Goal: Task Accomplishment & Management: Use online tool/utility

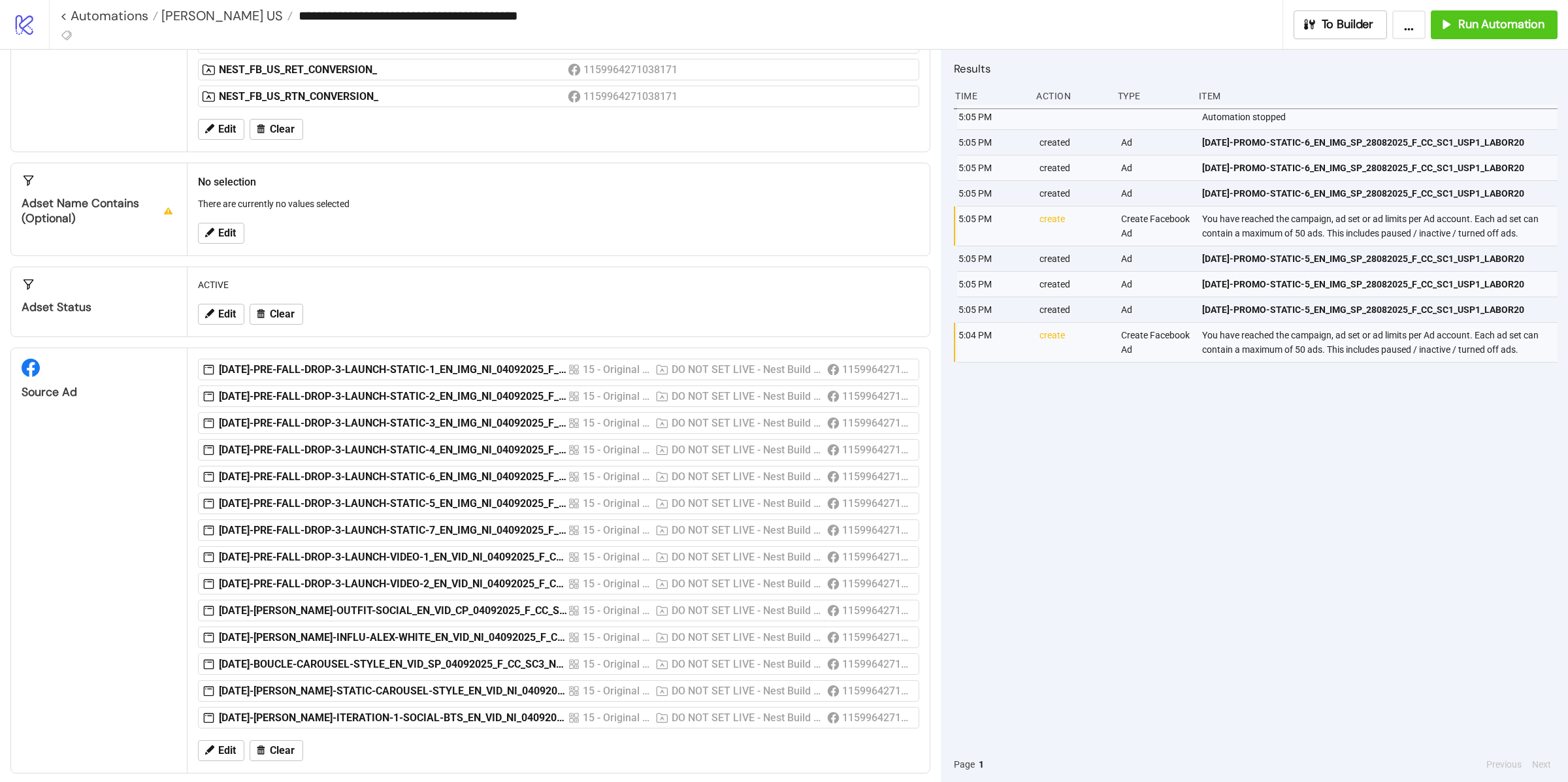
scroll to position [197, 0]
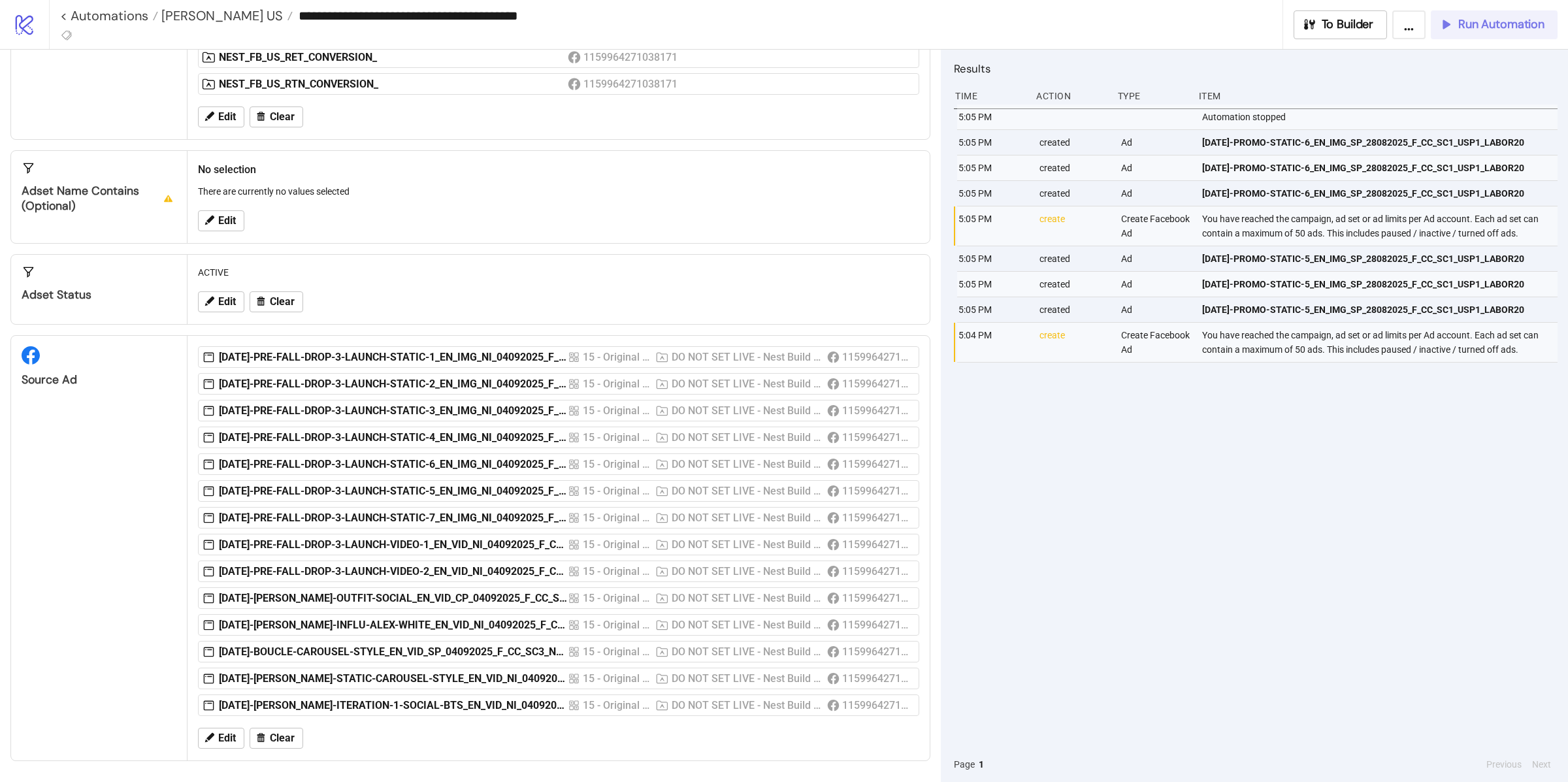
click at [1476, 22] on span "Run Automation" at bounding box center [1501, 25] width 86 height 15
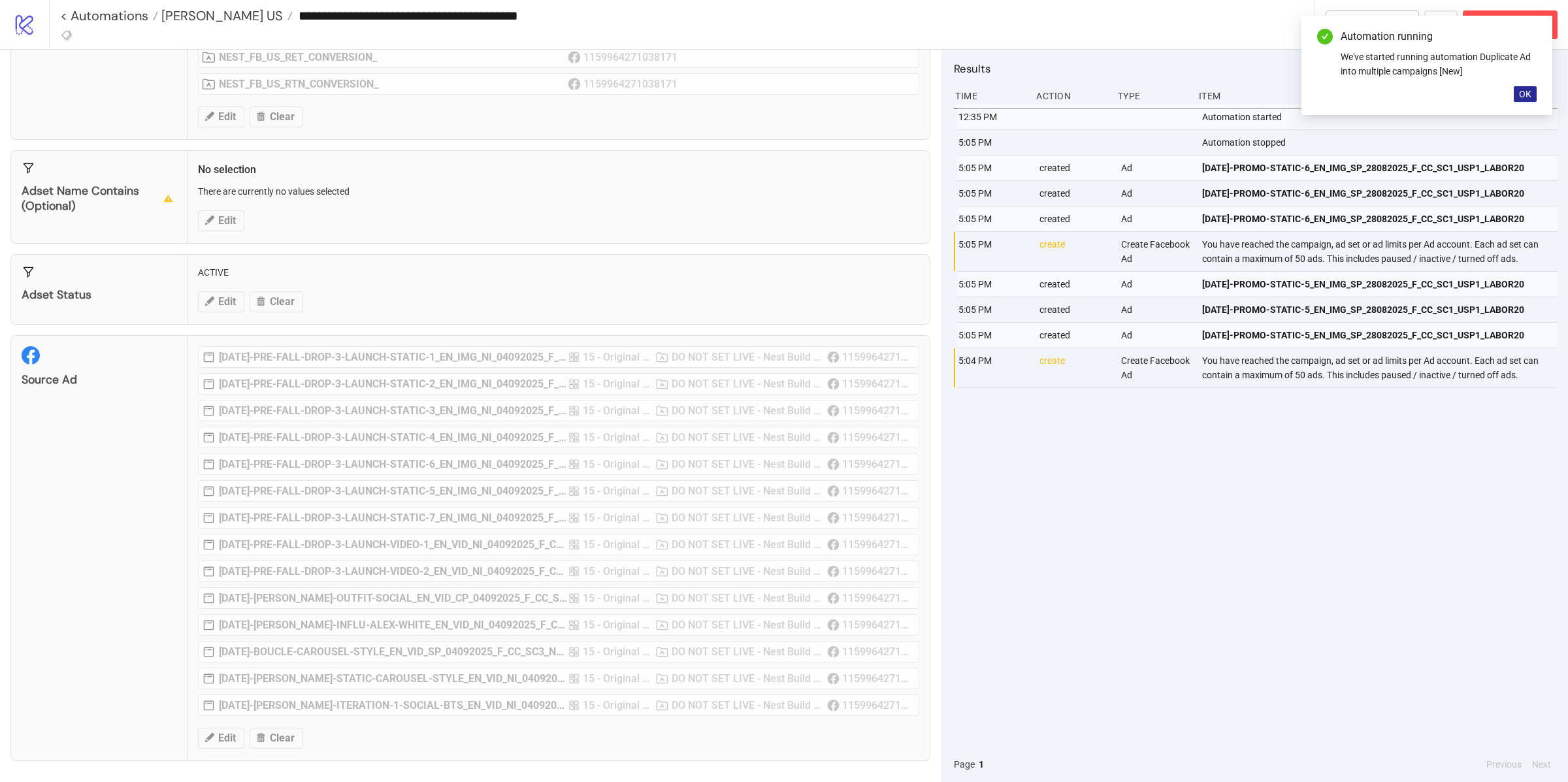
click at [1521, 96] on span "OK" at bounding box center [1525, 94] width 12 height 11
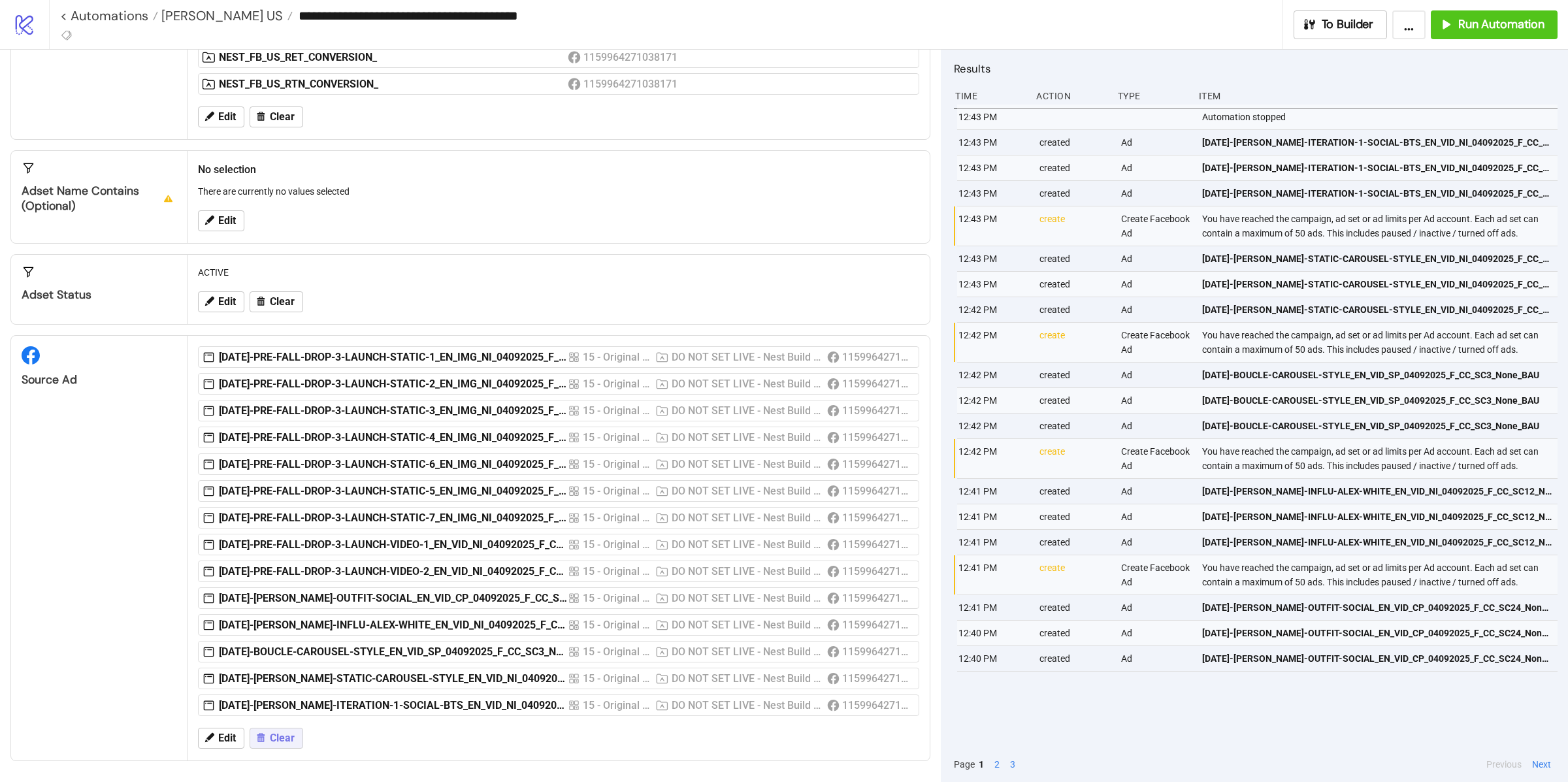
click at [284, 737] on span "Clear" at bounding box center [282, 737] width 25 height 12
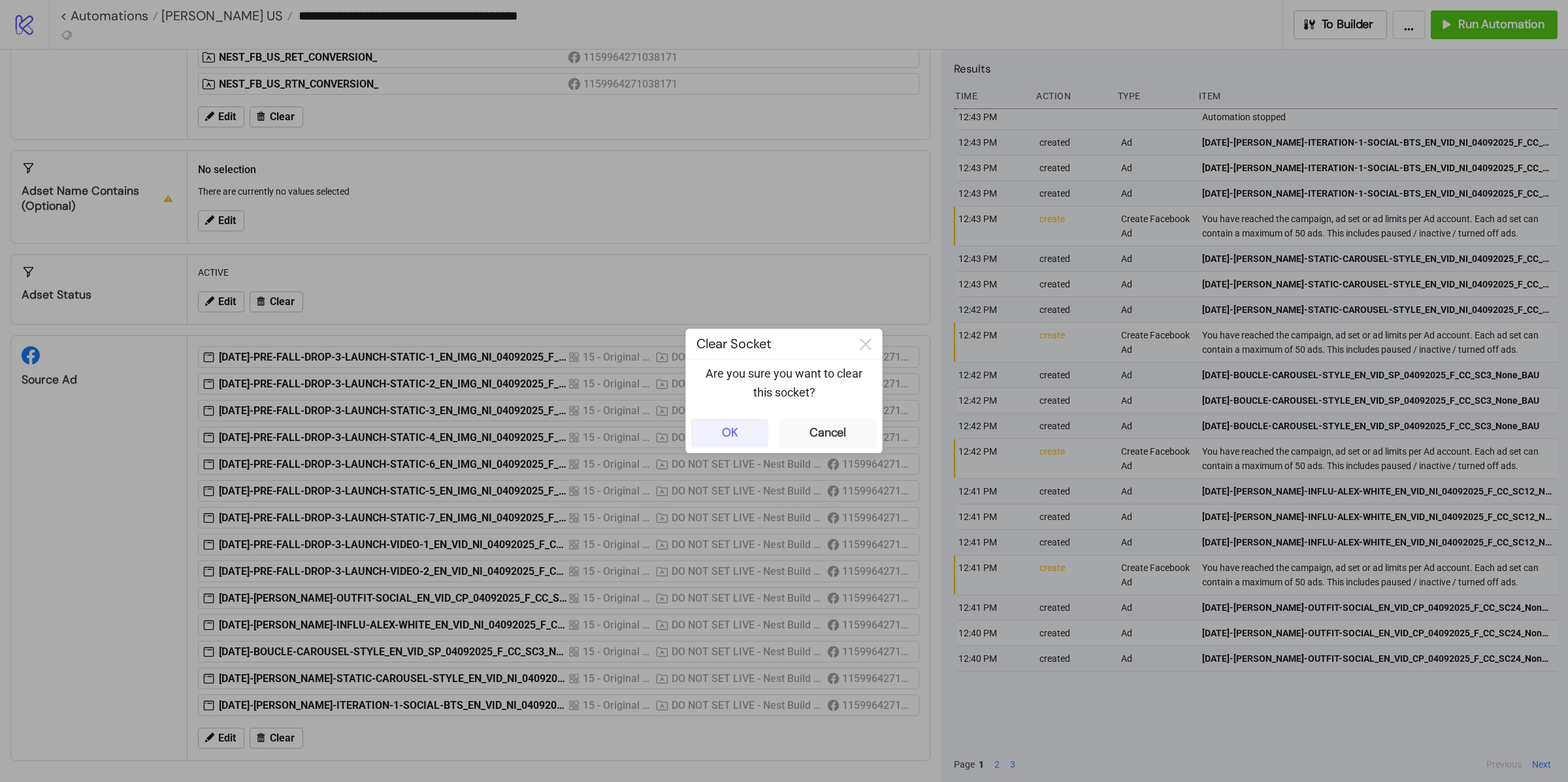
click at [744, 439] on button "OK" at bounding box center [730, 432] width 77 height 28
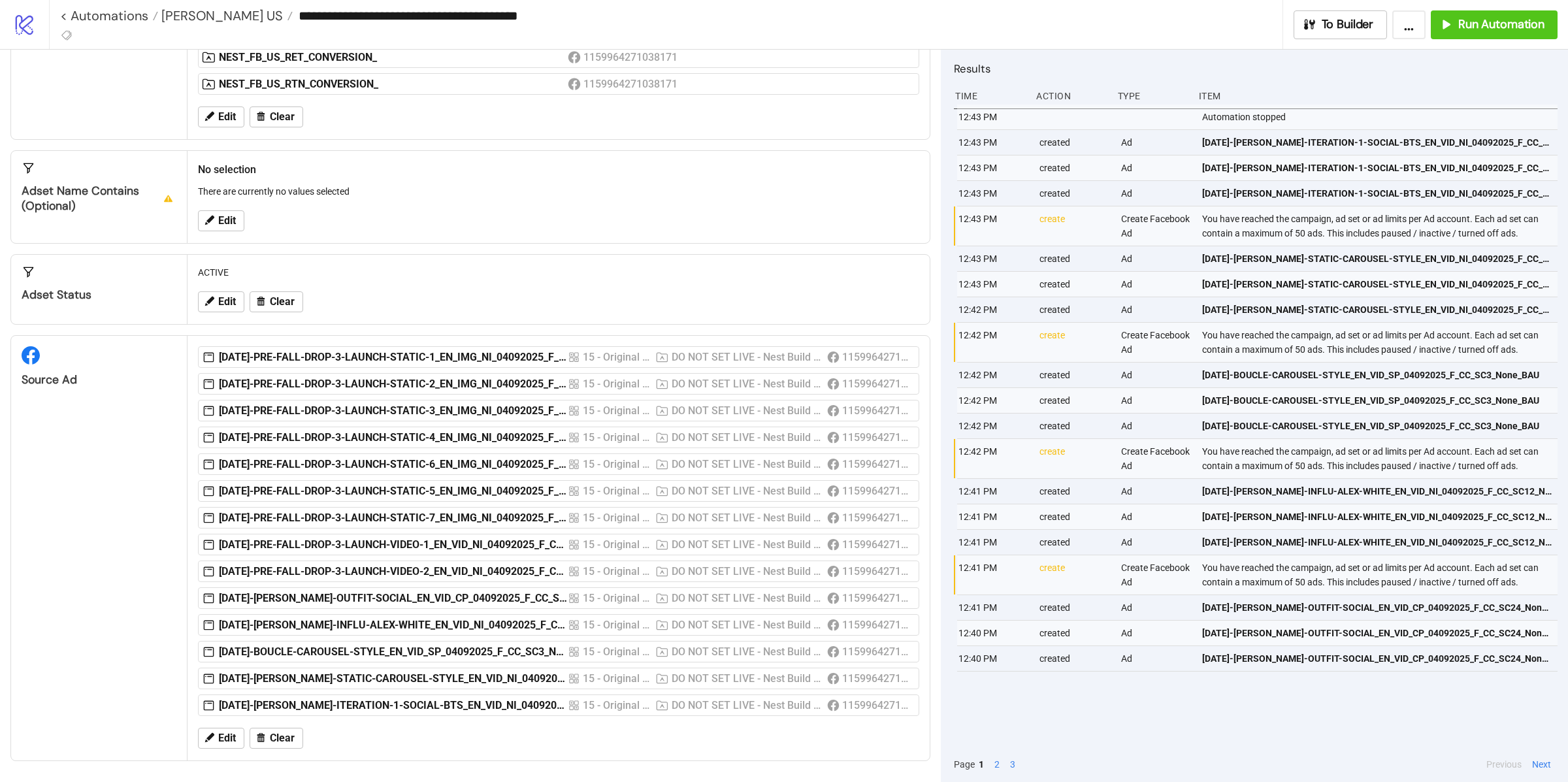
scroll to position [0, 0]
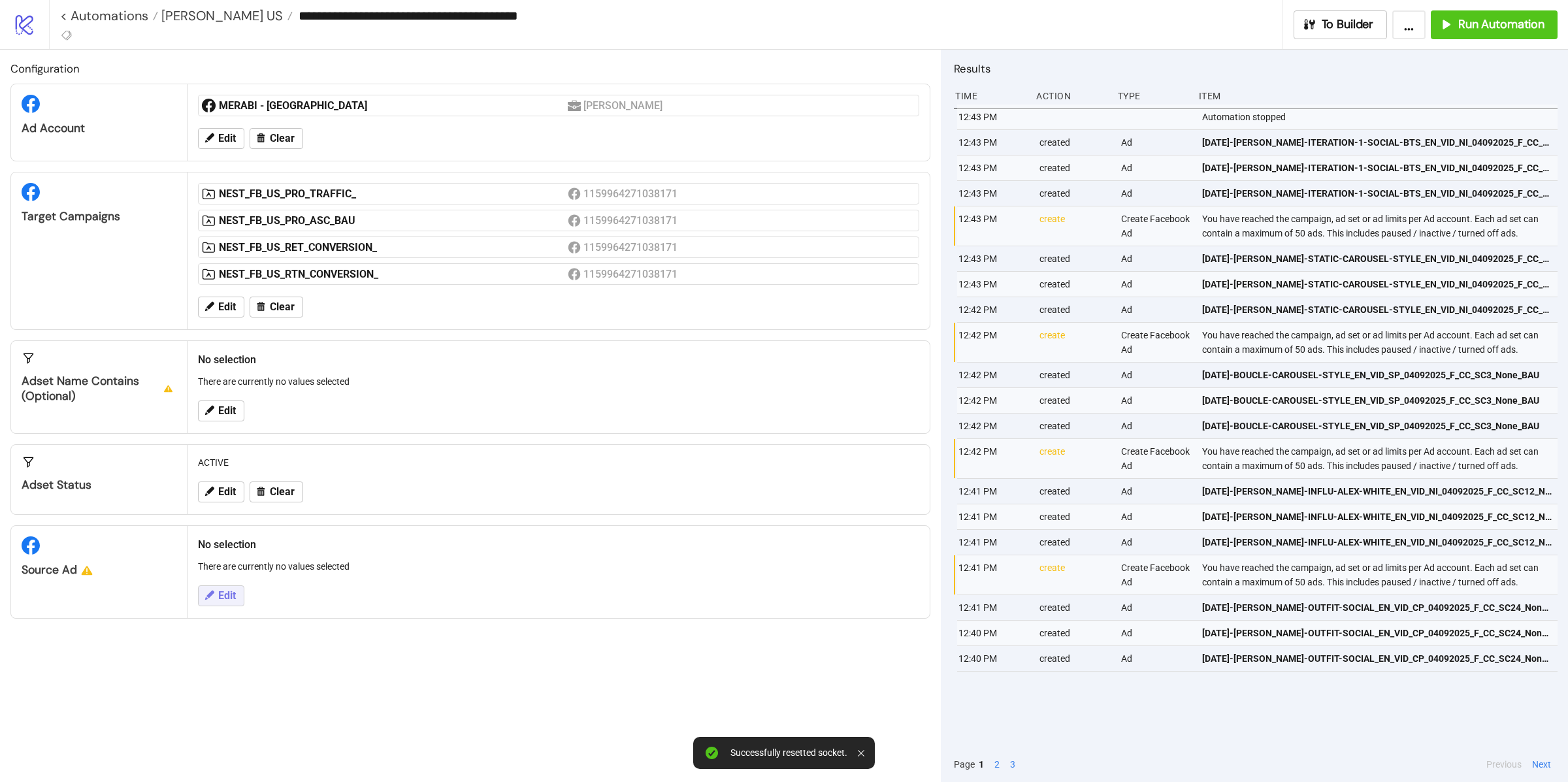
click at [232, 601] on span "Edit" at bounding box center [227, 595] width 18 height 12
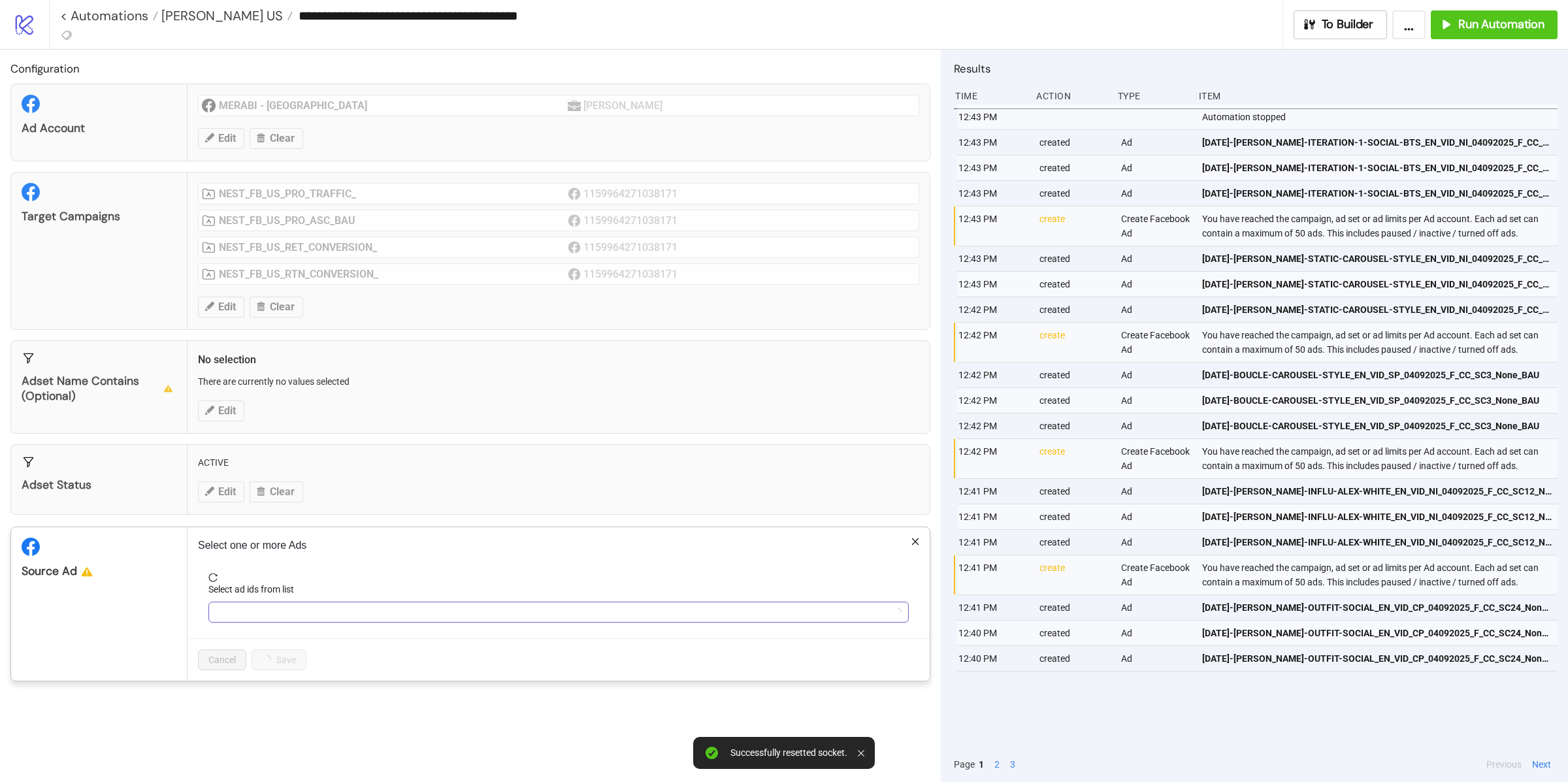
click at [307, 616] on div at bounding box center [552, 612] width 681 height 18
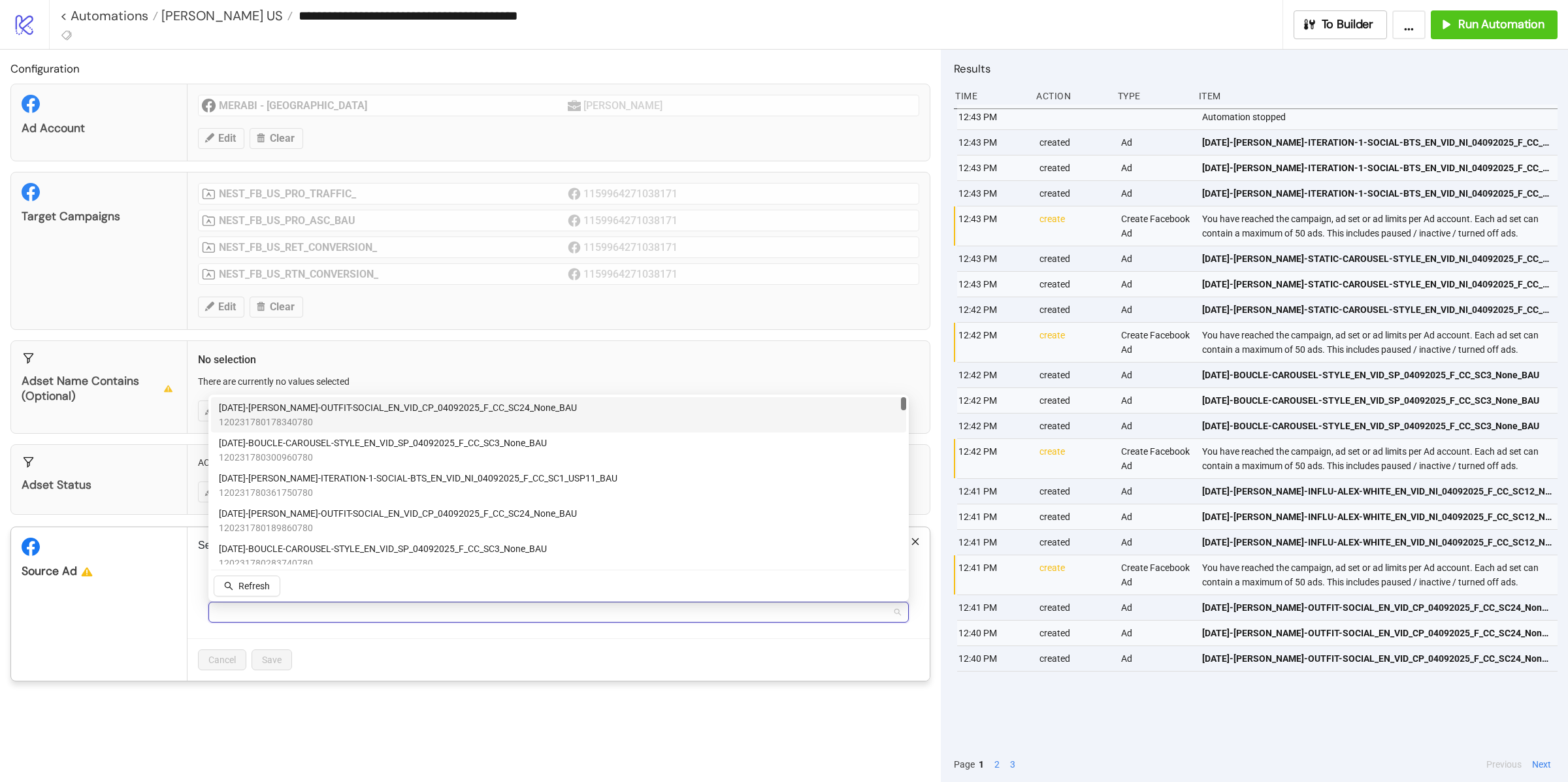
click at [307, 616] on div at bounding box center [552, 612] width 681 height 18
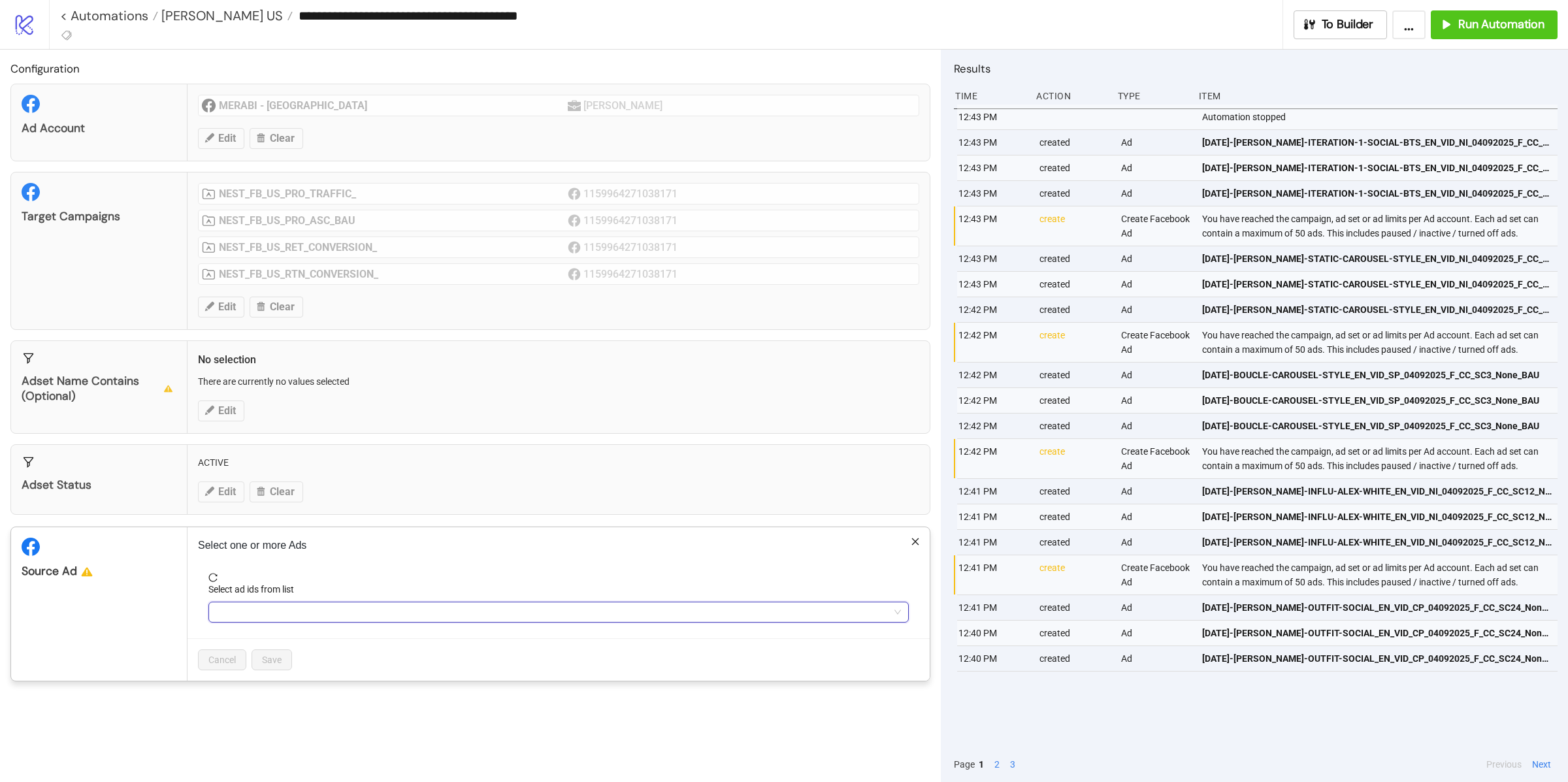
click at [307, 616] on div at bounding box center [552, 612] width 681 height 18
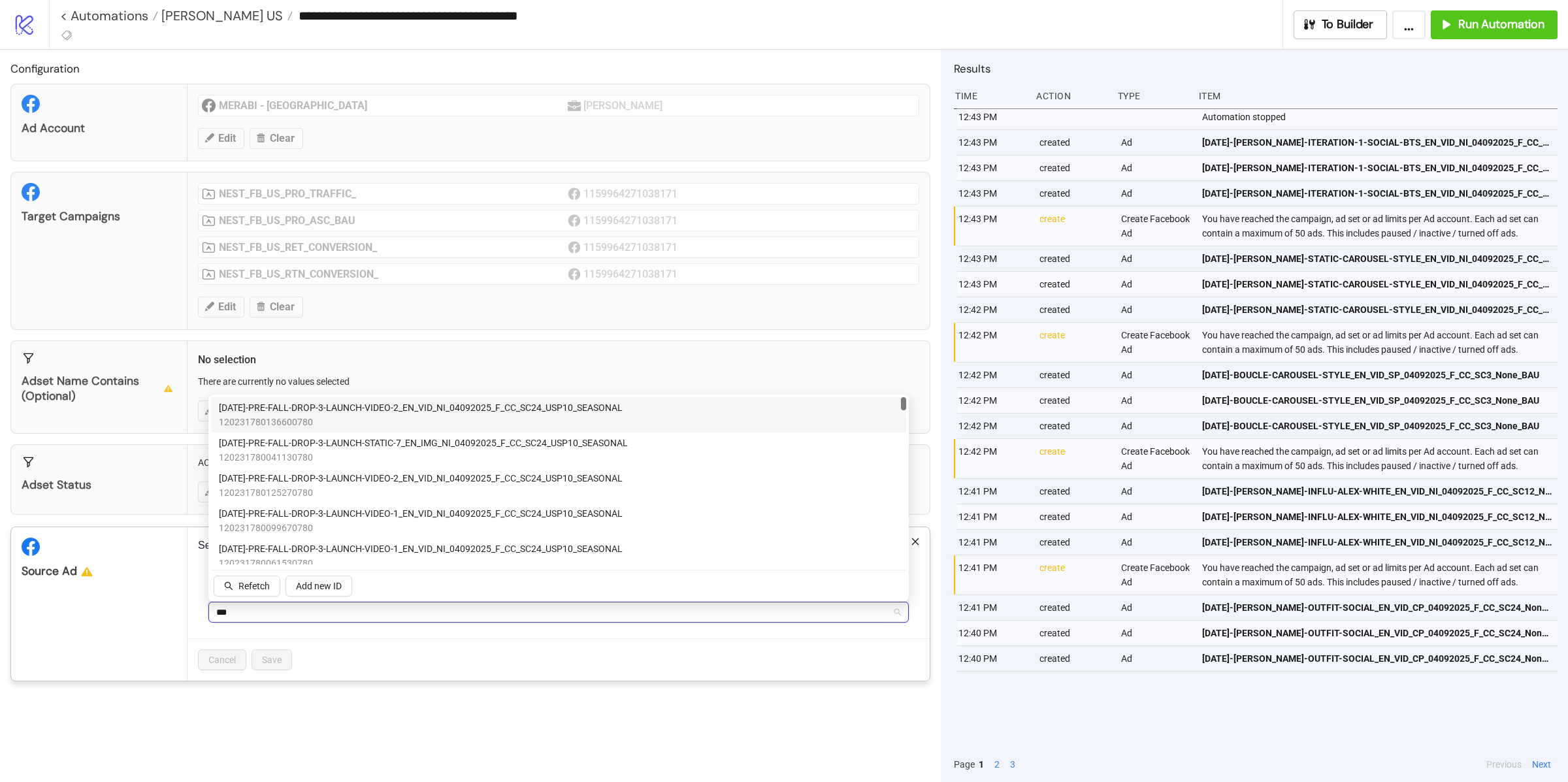
type input "****"
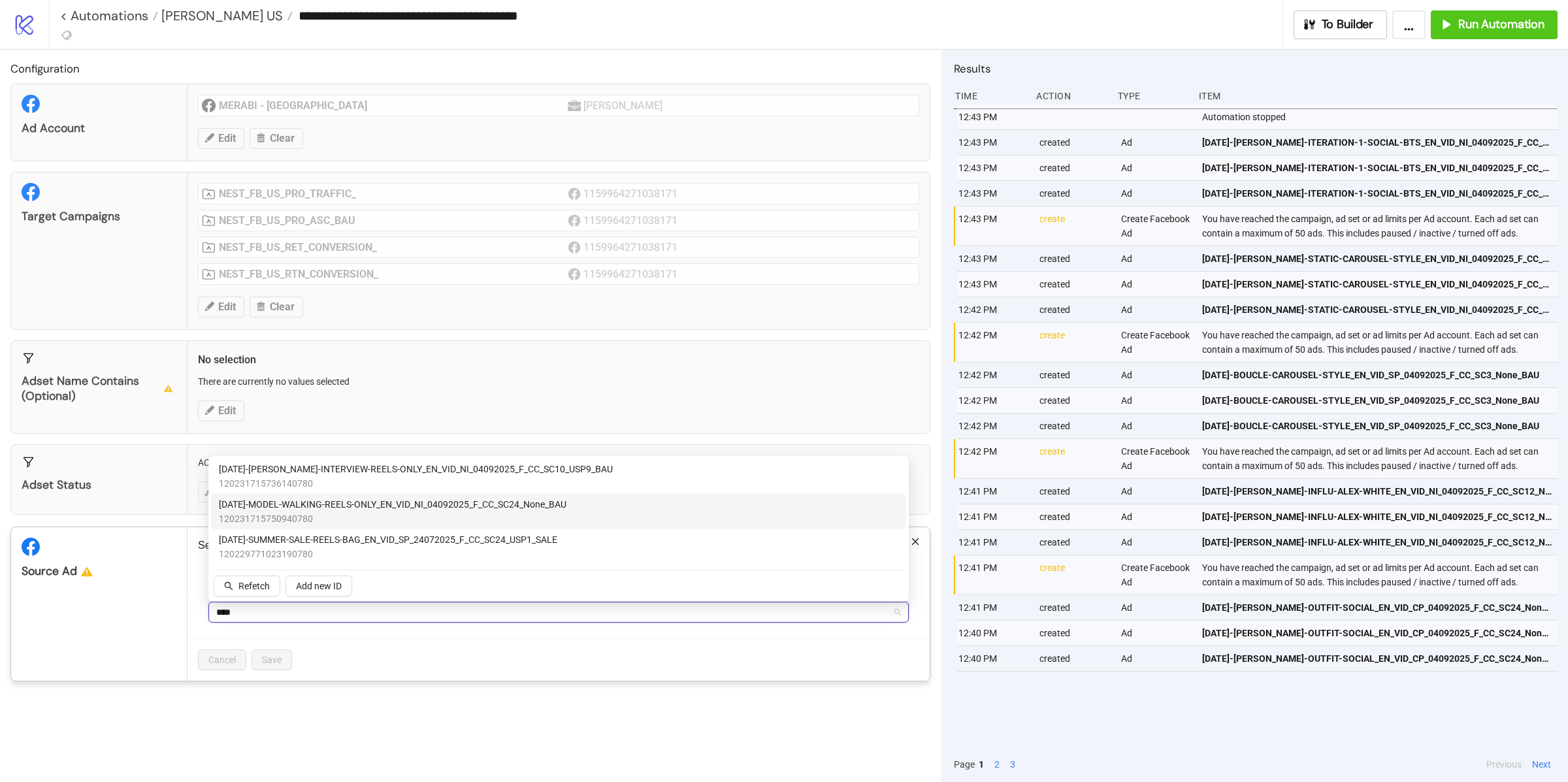
click at [338, 513] on span "120231715750940780" at bounding box center [393, 519] width 347 height 15
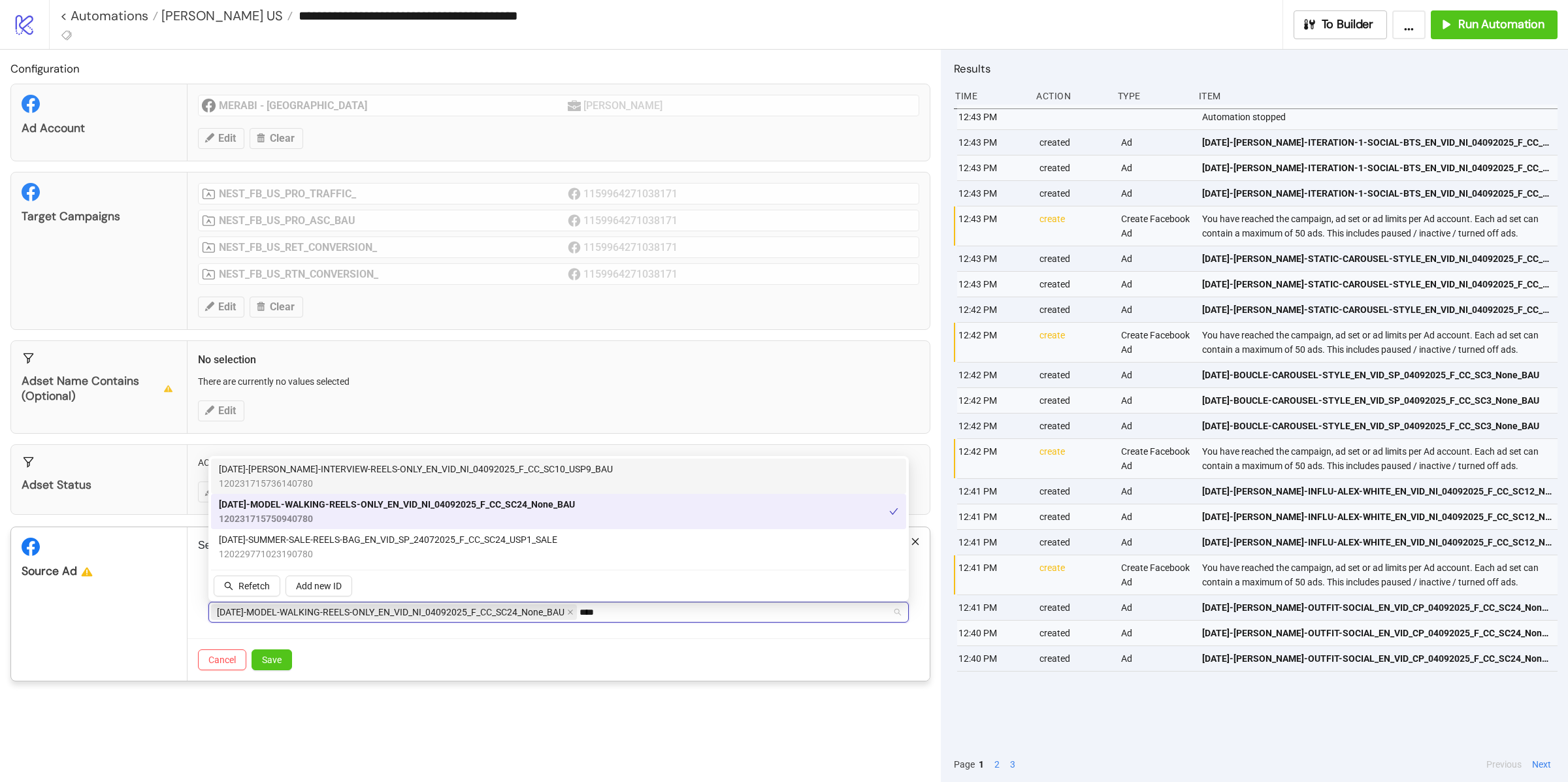
click at [384, 475] on span "AD284-DIANE-INTERVIEW-REELS-ONLY_EN_VID_NI_04092025_F_CC_SC10_USP9_BAU" at bounding box center [416, 469] width 394 height 15
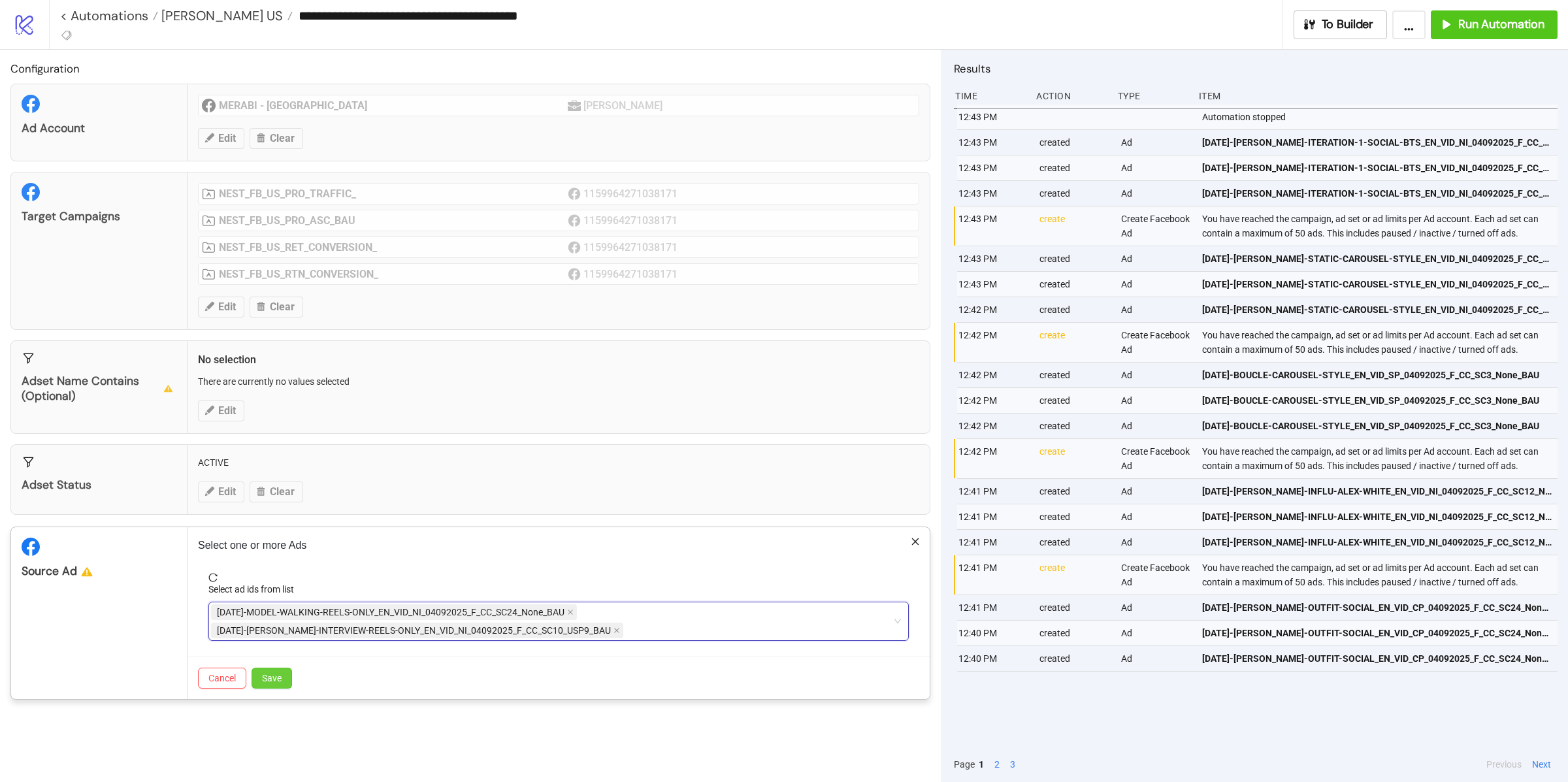
click at [270, 688] on button "Save" at bounding box center [271, 678] width 41 height 21
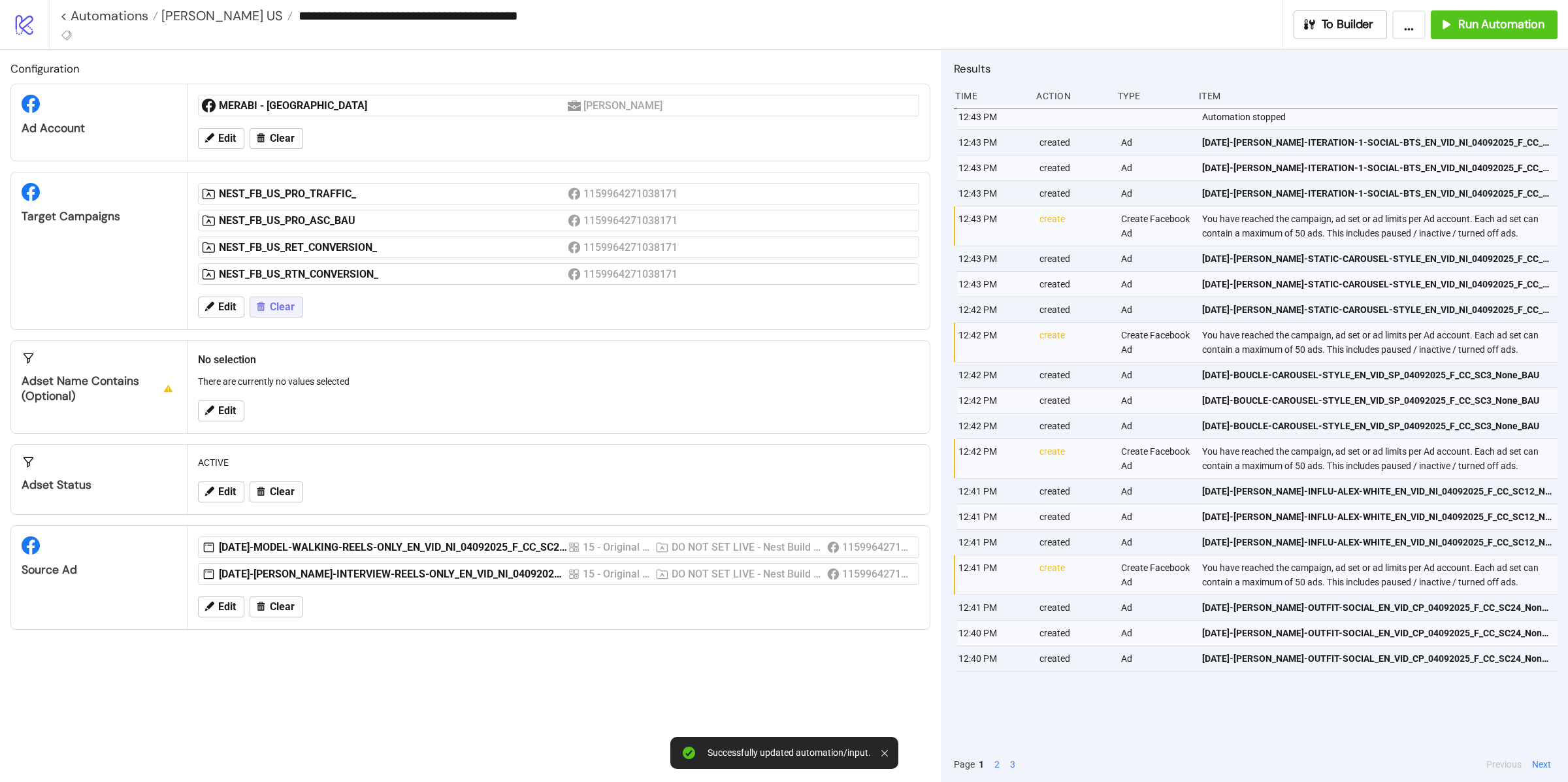
click at [273, 311] on span "Clear" at bounding box center [282, 307] width 25 height 12
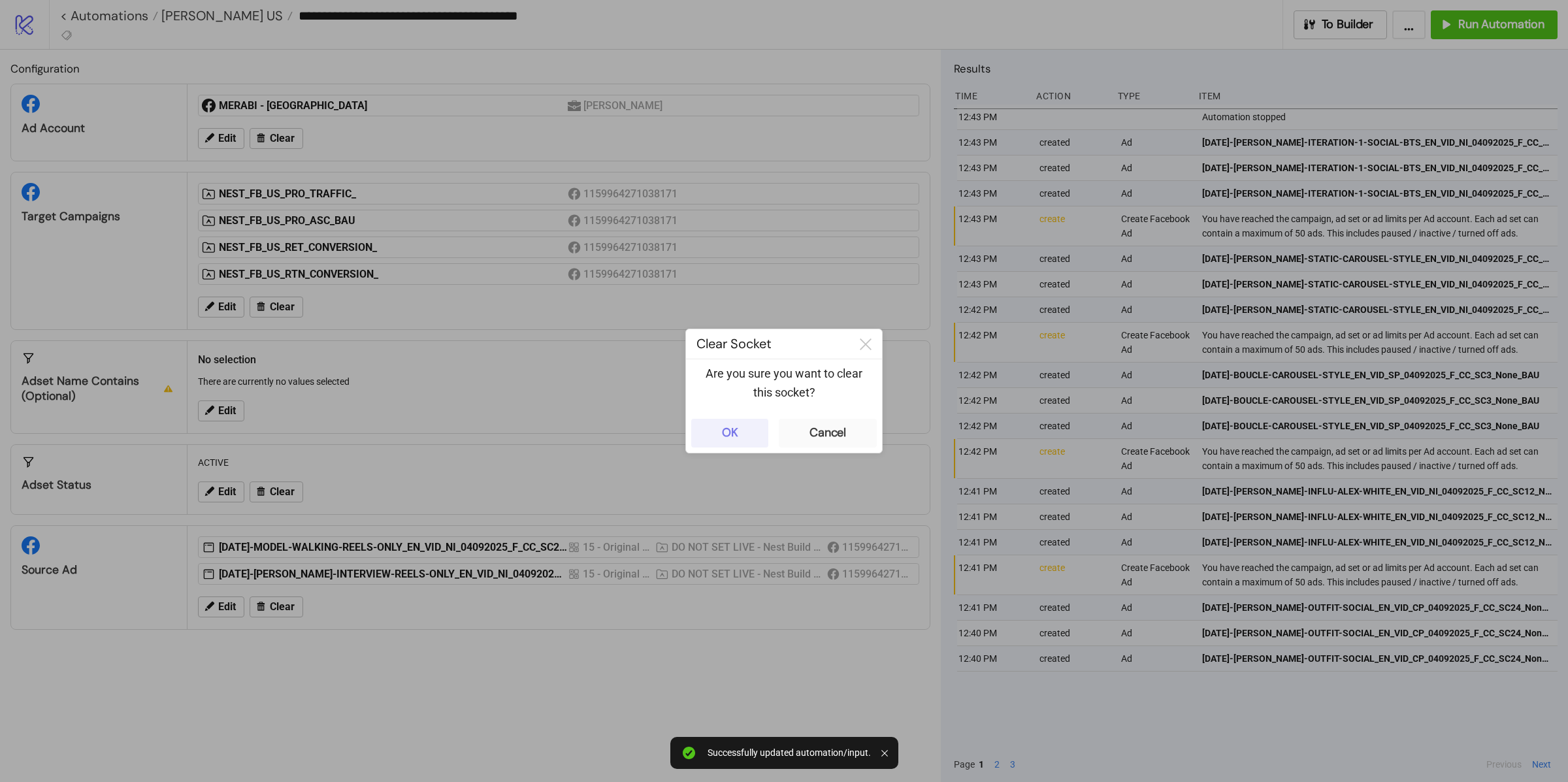
click at [738, 437] on button "OK" at bounding box center [730, 432] width 77 height 28
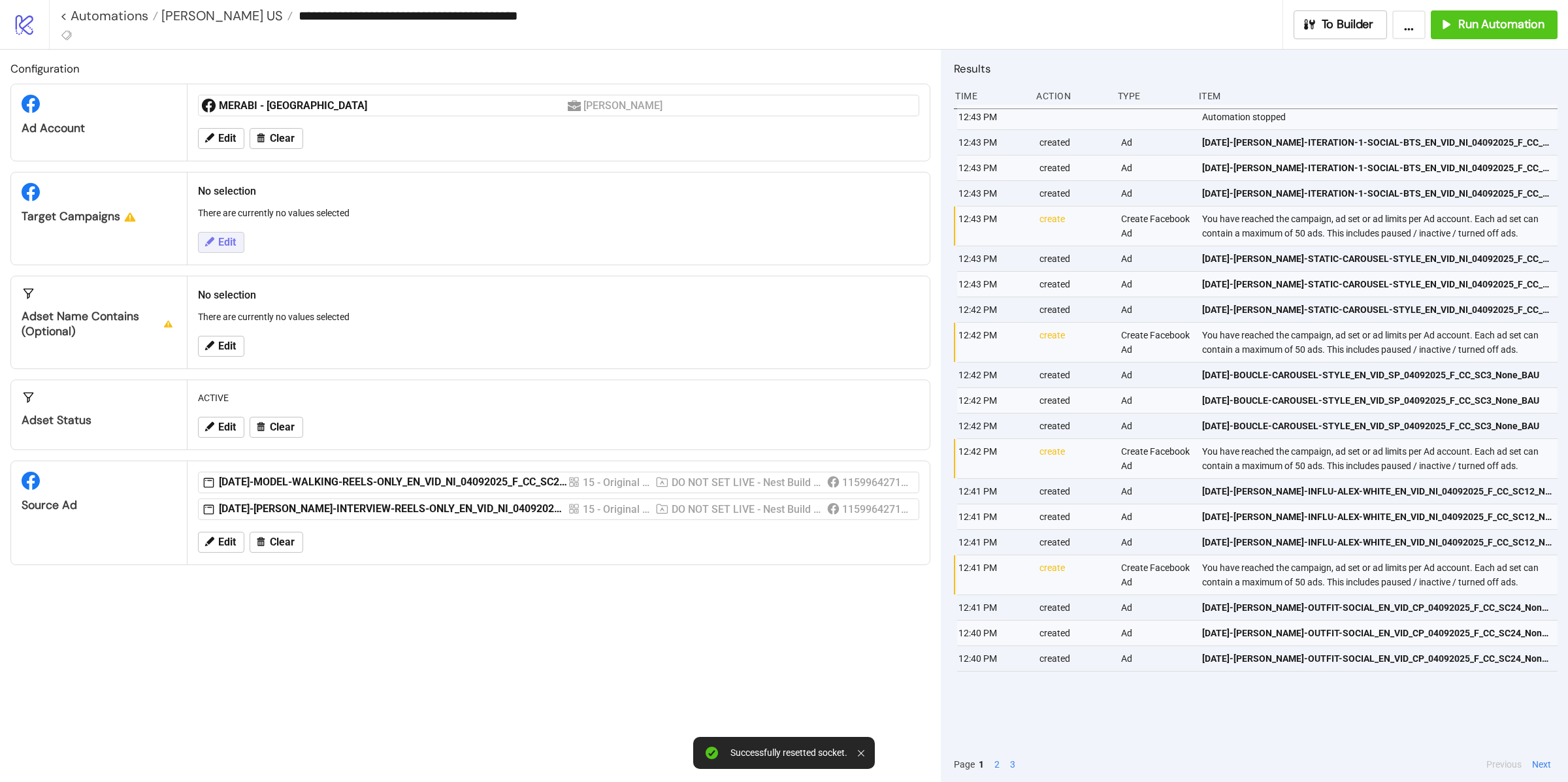
click at [236, 240] on span "Edit" at bounding box center [227, 242] width 18 height 12
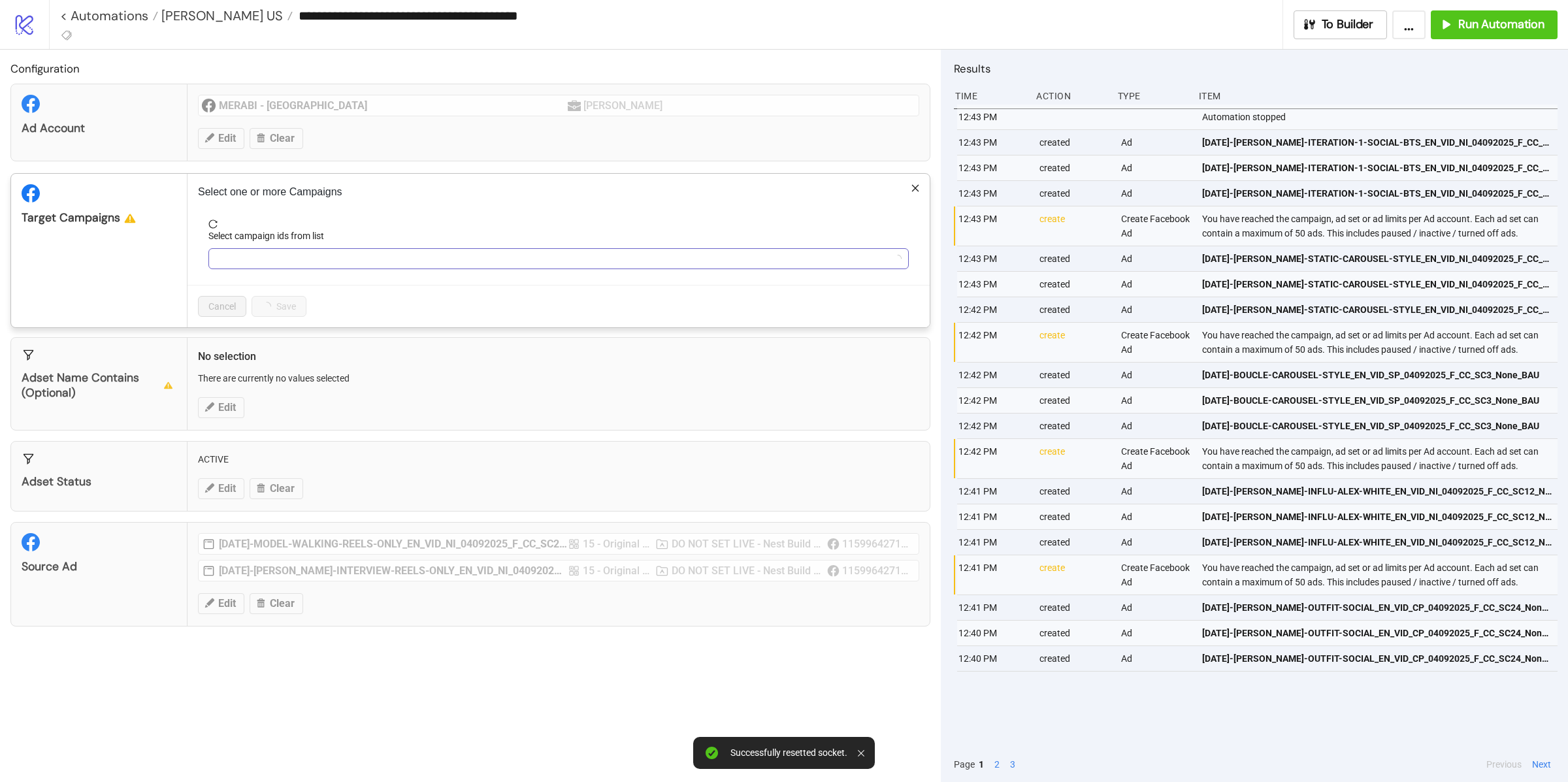
click at [321, 259] on div at bounding box center [552, 259] width 681 height 18
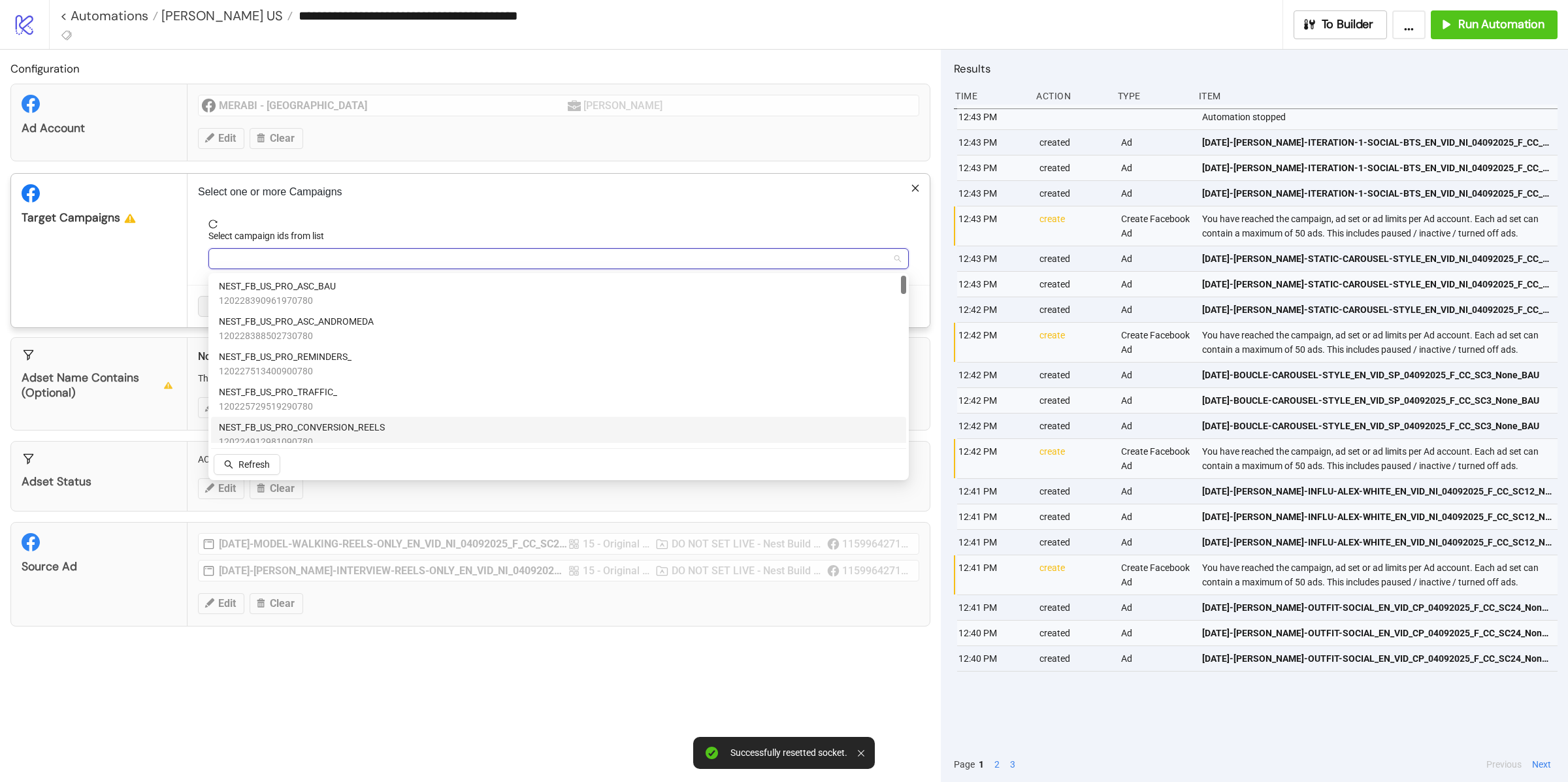
click at [313, 419] on div "NEST_FB_US_PRO_CONVERSION_REELS 120224912981090780" at bounding box center [559, 435] width 695 height 35
click at [268, 642] on div "Configuration Ad Account MERABI - US Nadine Merabi Edit Clear Target Campaigns …" at bounding box center [470, 416] width 941 height 732
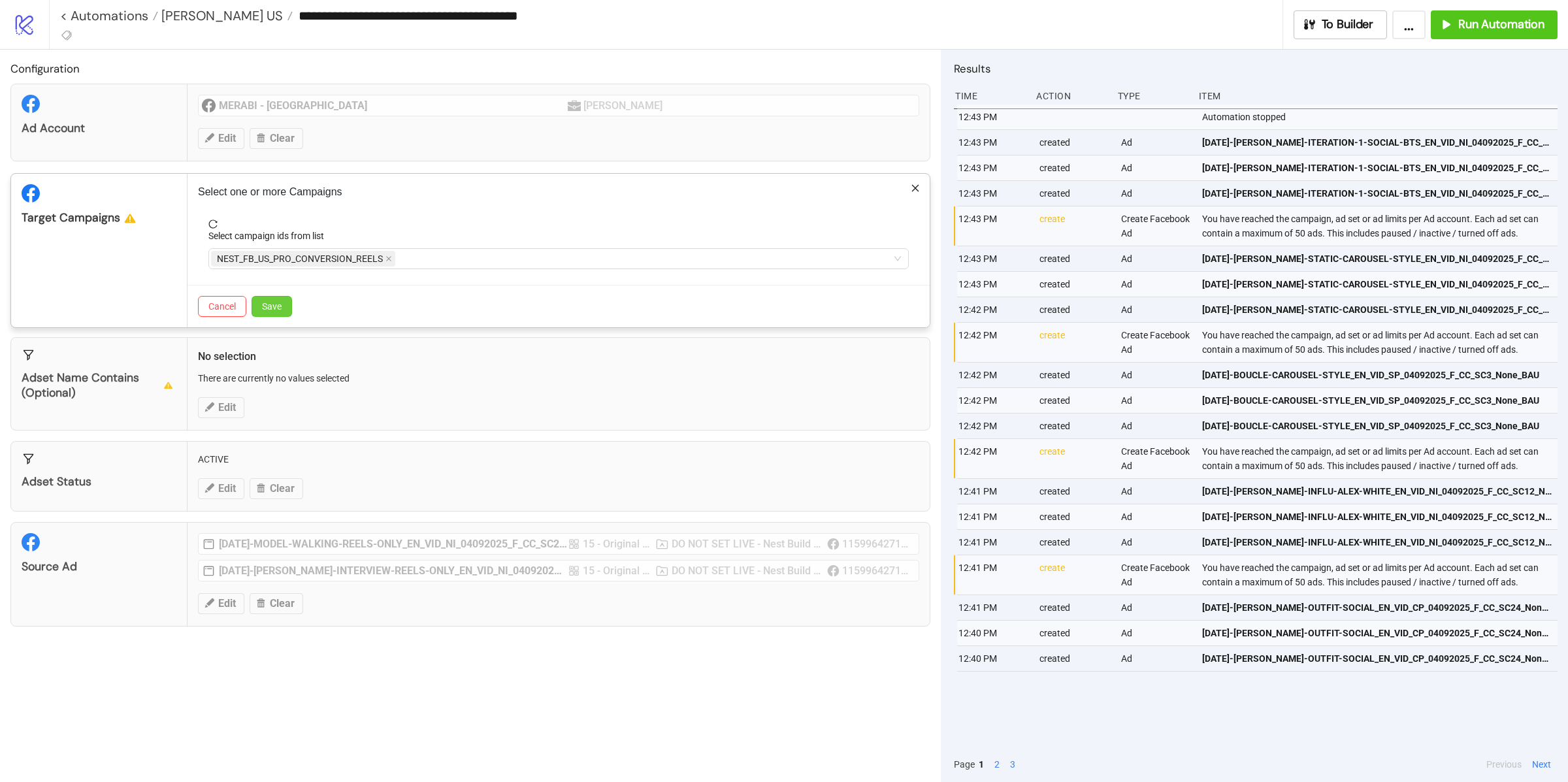
click at [274, 303] on span "Save" at bounding box center [272, 307] width 20 height 11
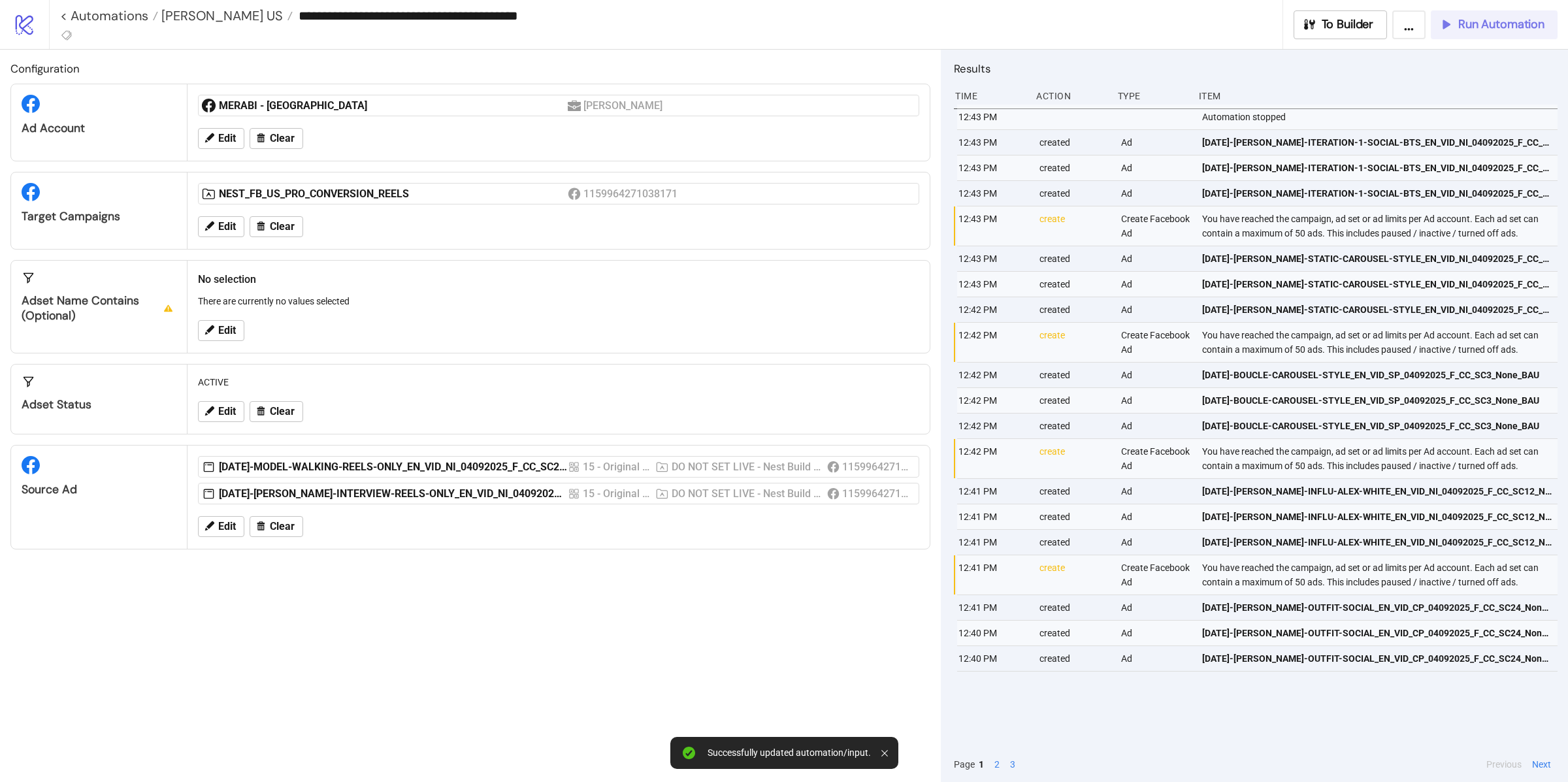
click at [1487, 17] on span "Run Automation" at bounding box center [1501, 25] width 86 height 15
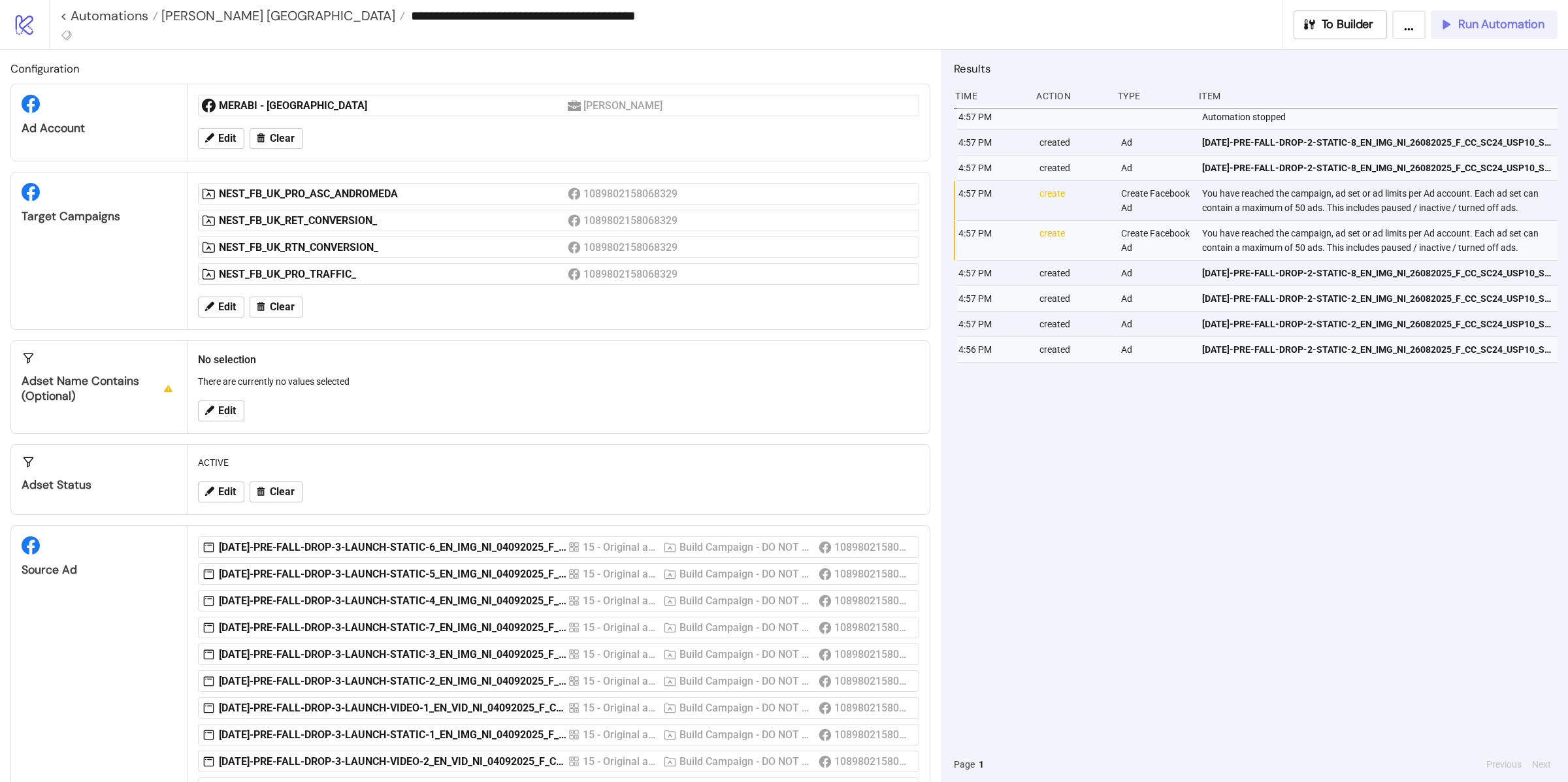
click at [1474, 27] on span "Run Automation" at bounding box center [1501, 25] width 86 height 15
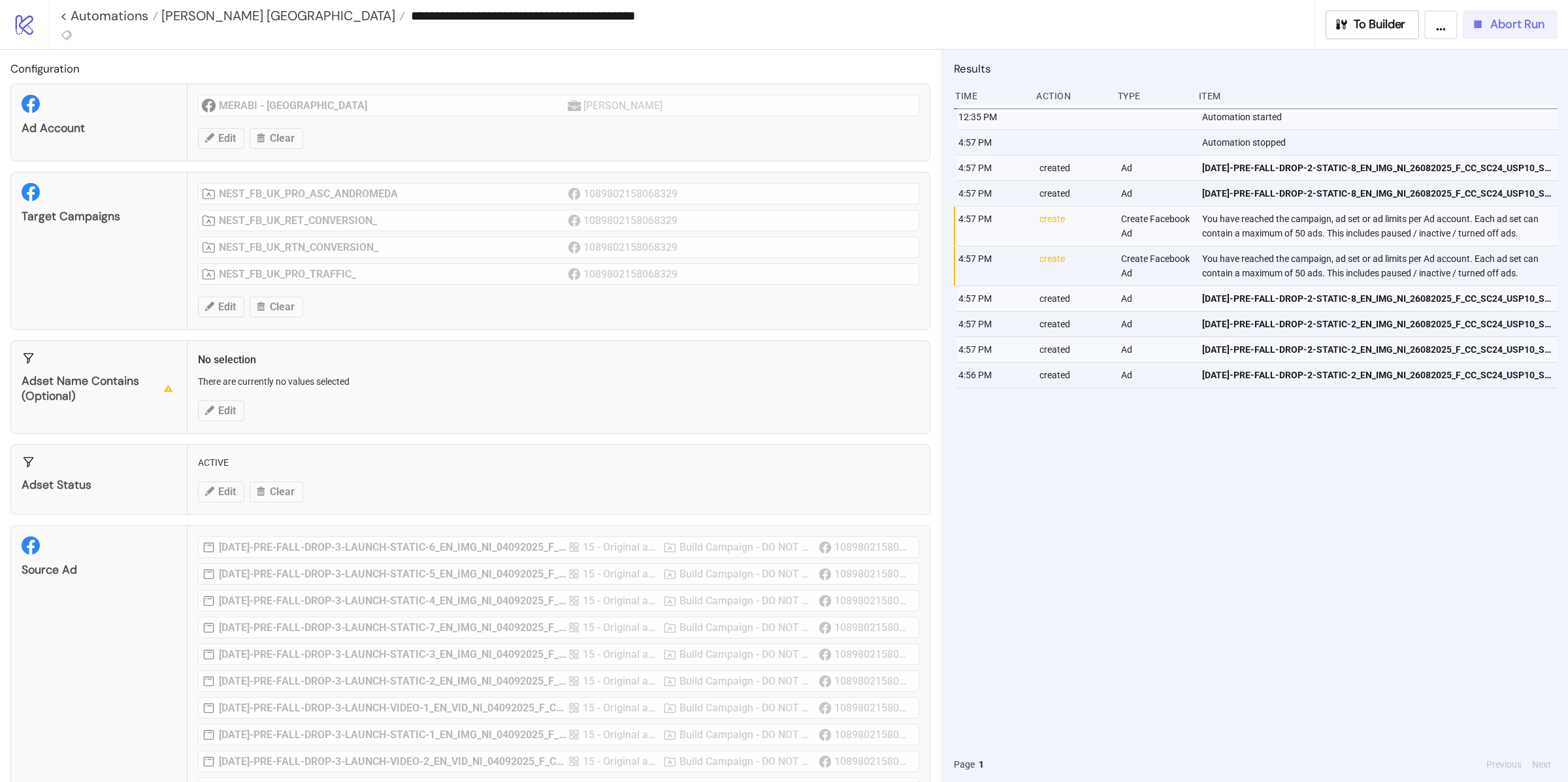
click at [1503, 29] on span "Abort Run" at bounding box center [1517, 25] width 55 height 15
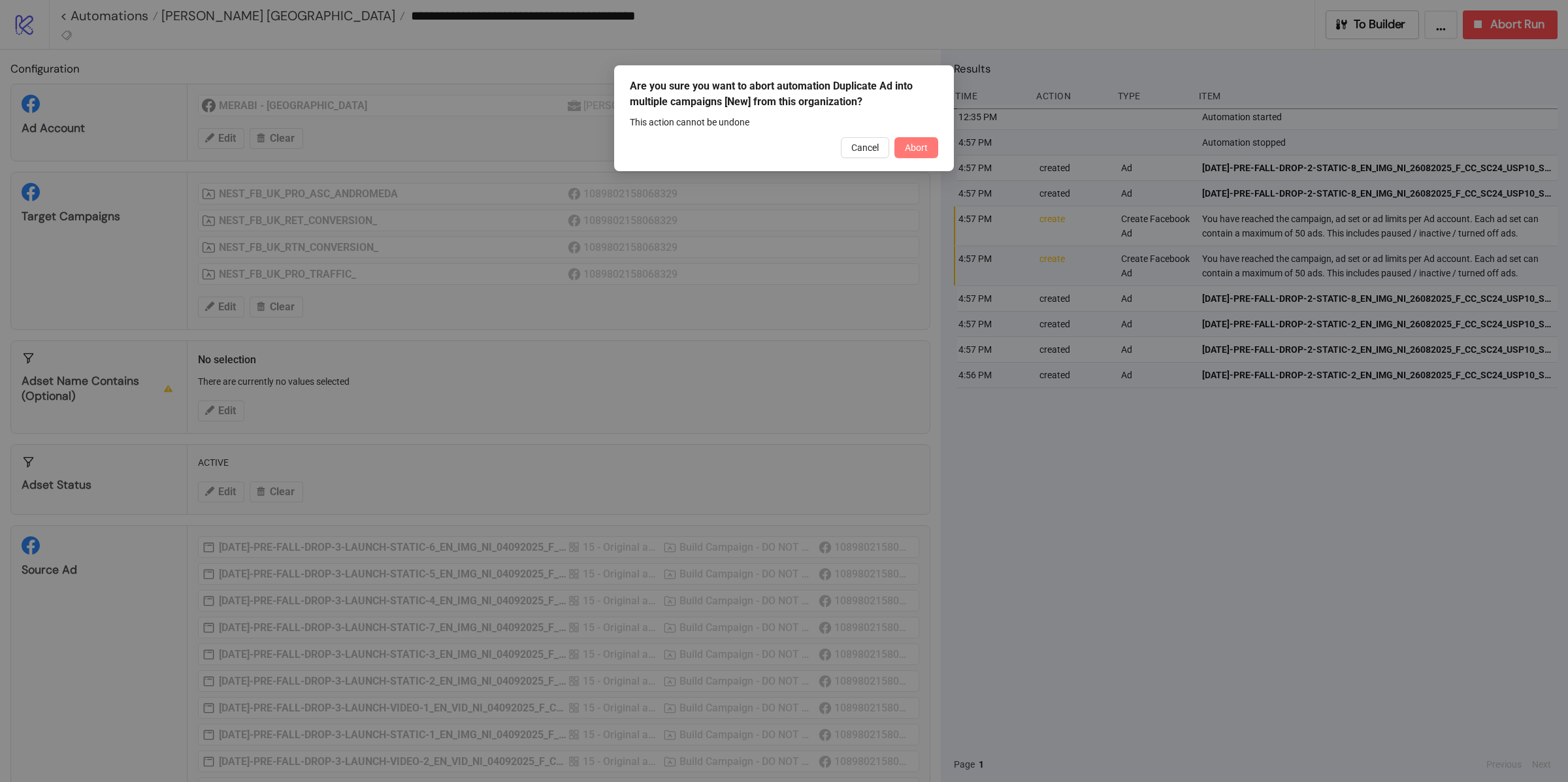
click at [901, 146] on button "Abort" at bounding box center [916, 147] width 44 height 21
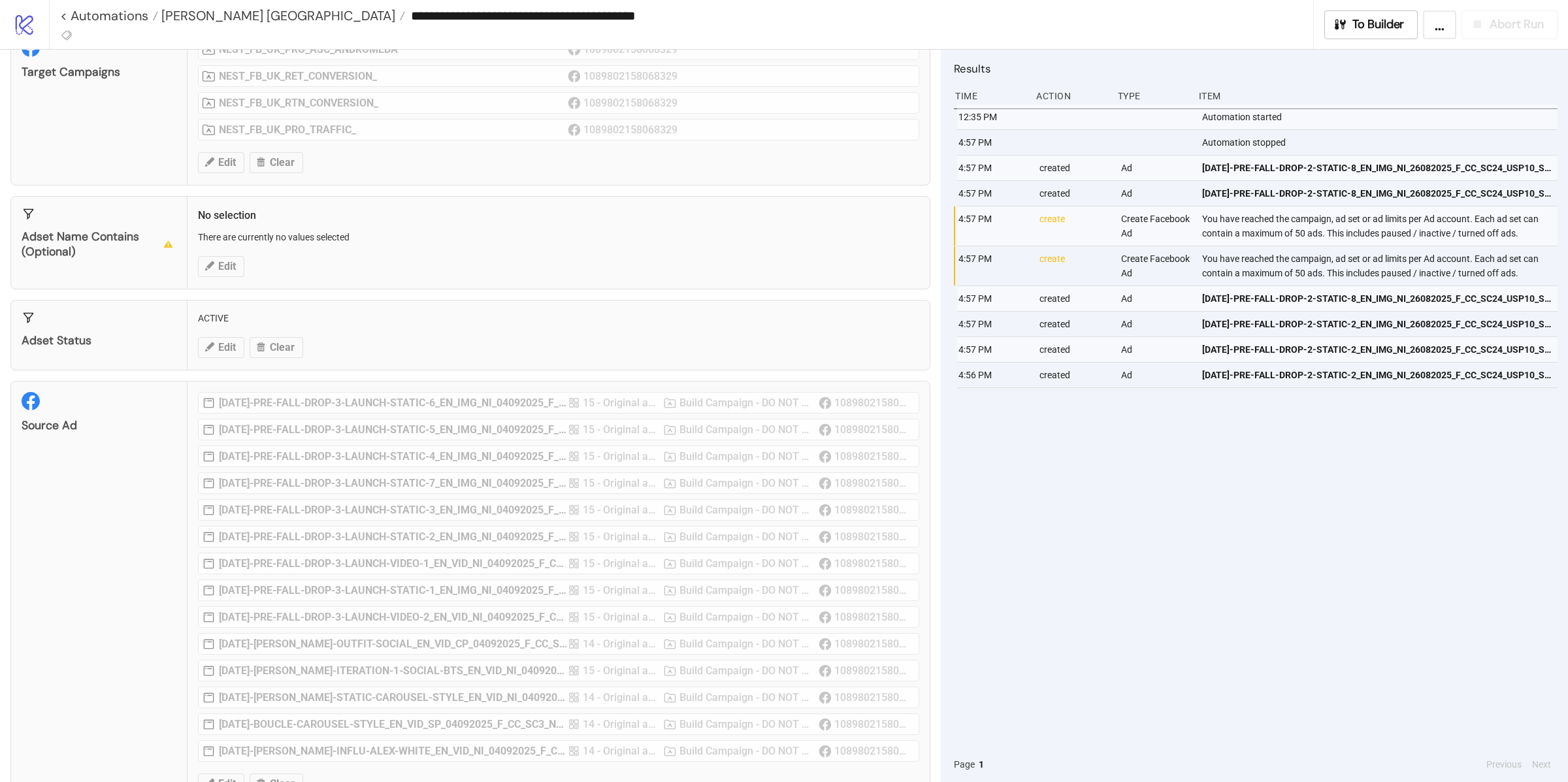
scroll to position [197, 0]
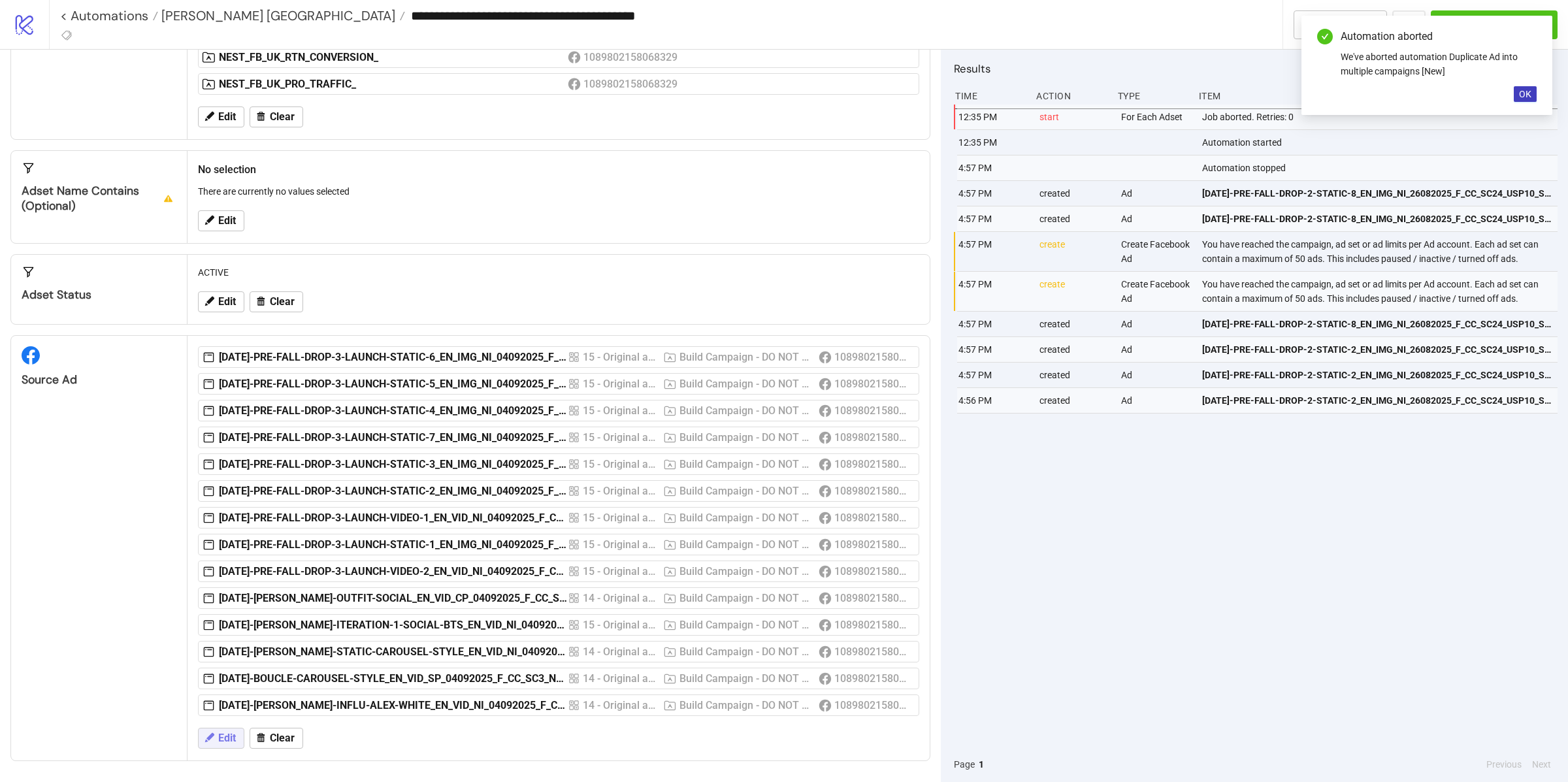
click at [217, 736] on button "Edit" at bounding box center [221, 737] width 46 height 21
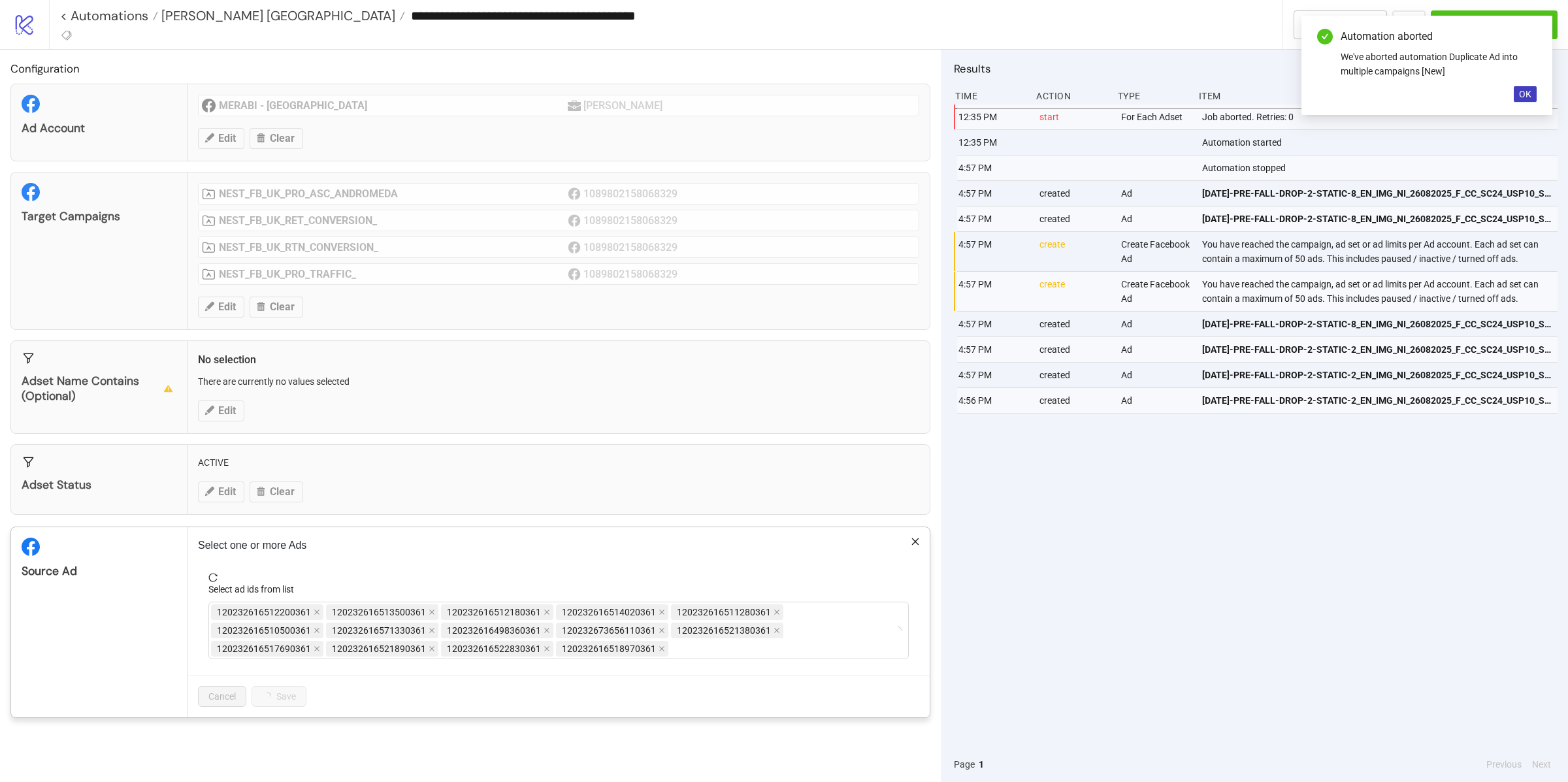
scroll to position [0, 0]
click at [753, 651] on div "120232616512200361 120232616513500361 120232616512180361 120232616514020361 120…" at bounding box center [552, 630] width 681 height 55
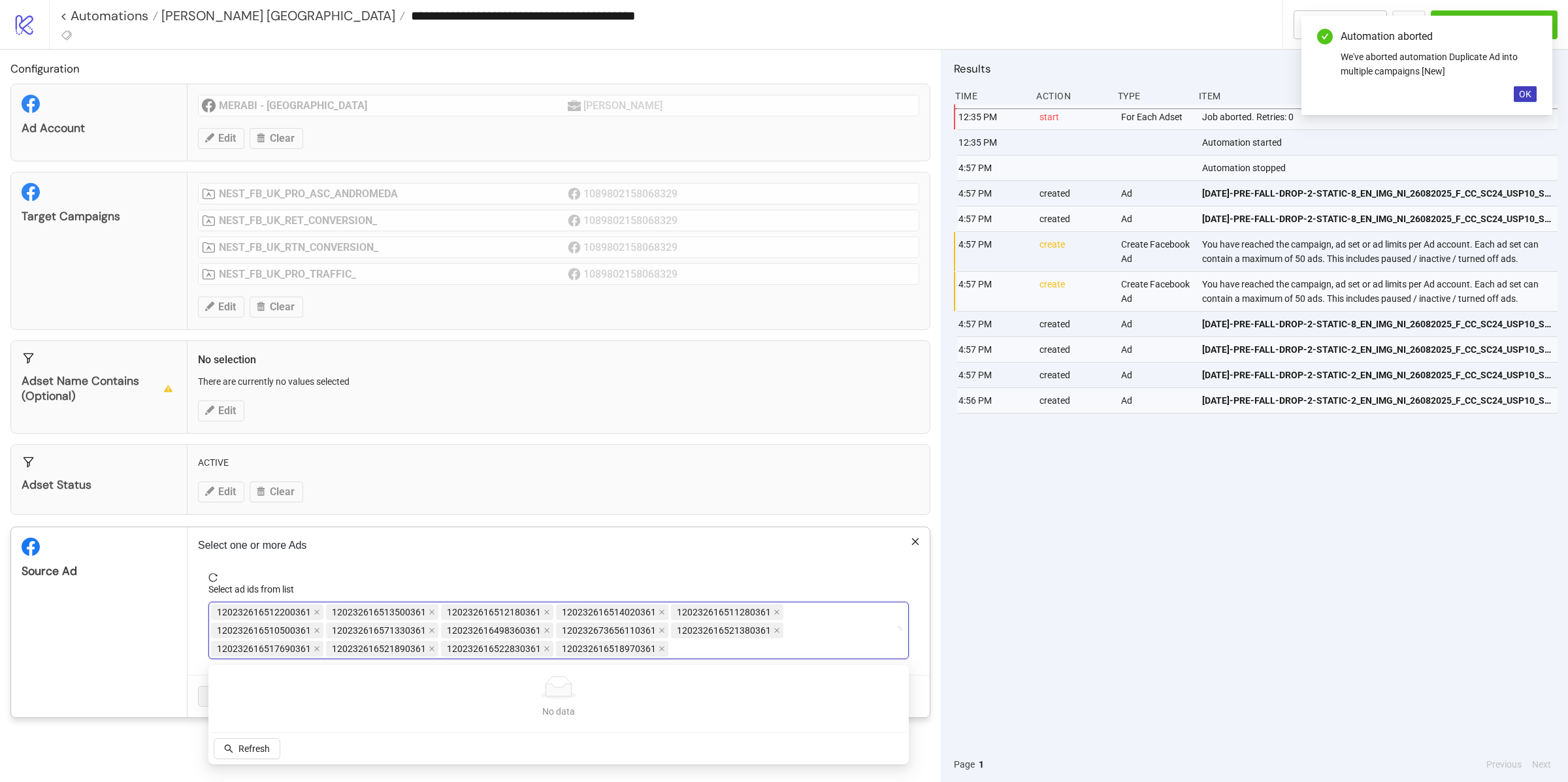
click at [753, 651] on div "120232616512200361 120232616513500361 120232616512180361 120232616514020361 120…" at bounding box center [552, 630] width 681 height 55
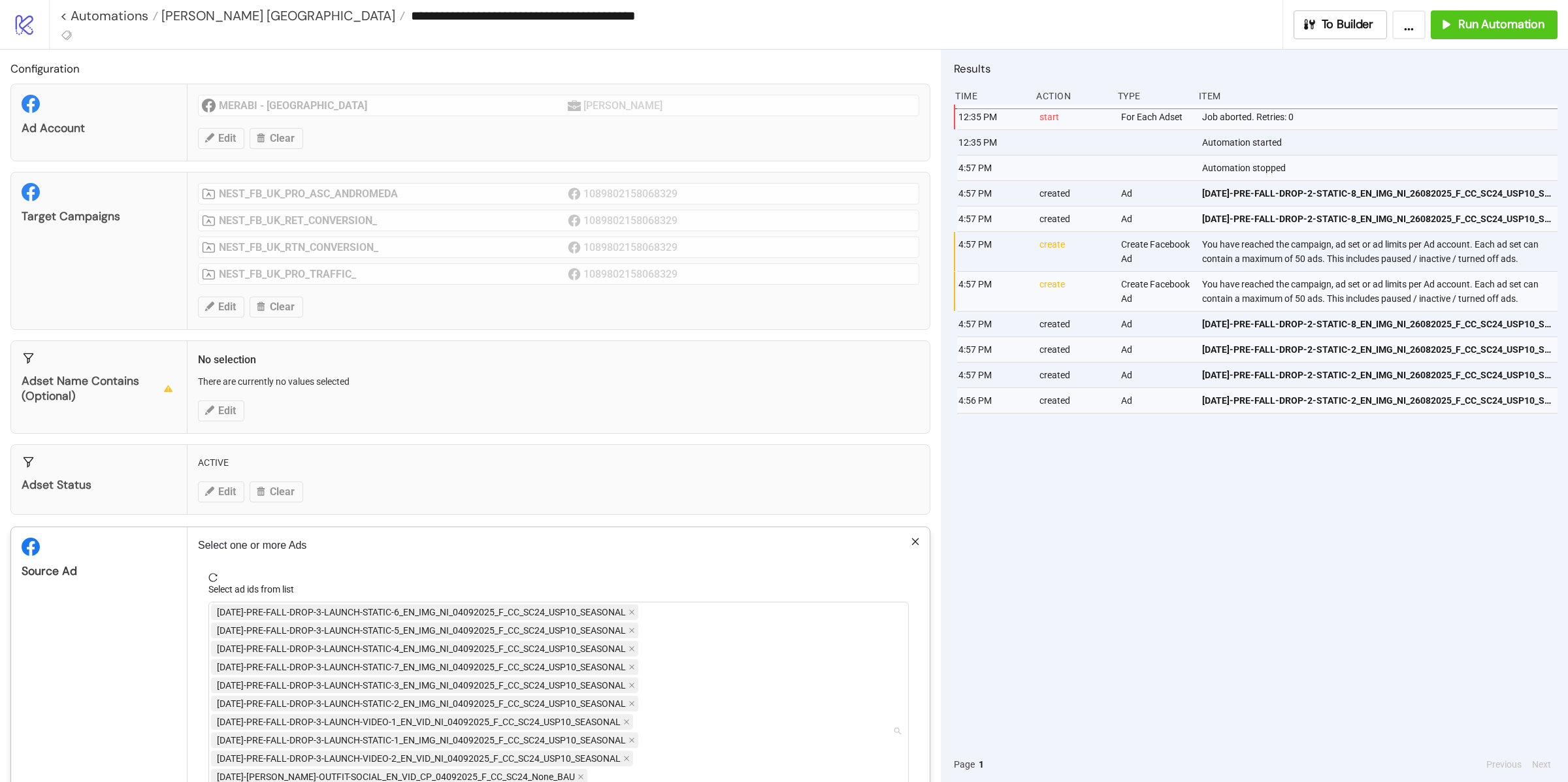
click at [753, 651] on div "AD294-PRE-FALL-DROP-3-LAUNCH-STATIC-6_EN_IMG_NI_04092025_F_CC_SC24_USP10_SEASON…" at bounding box center [552, 731] width 681 height 256
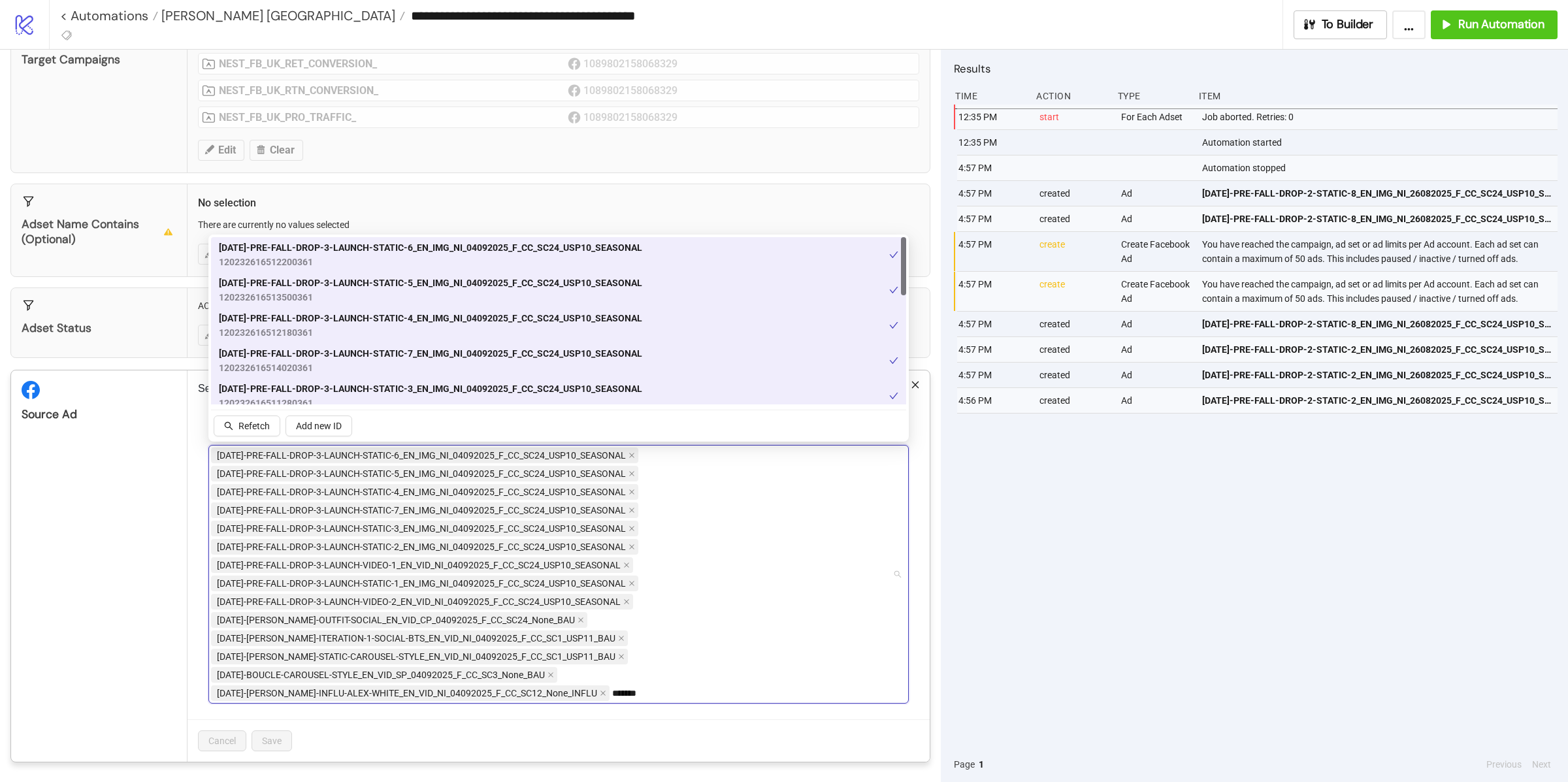
type input "********"
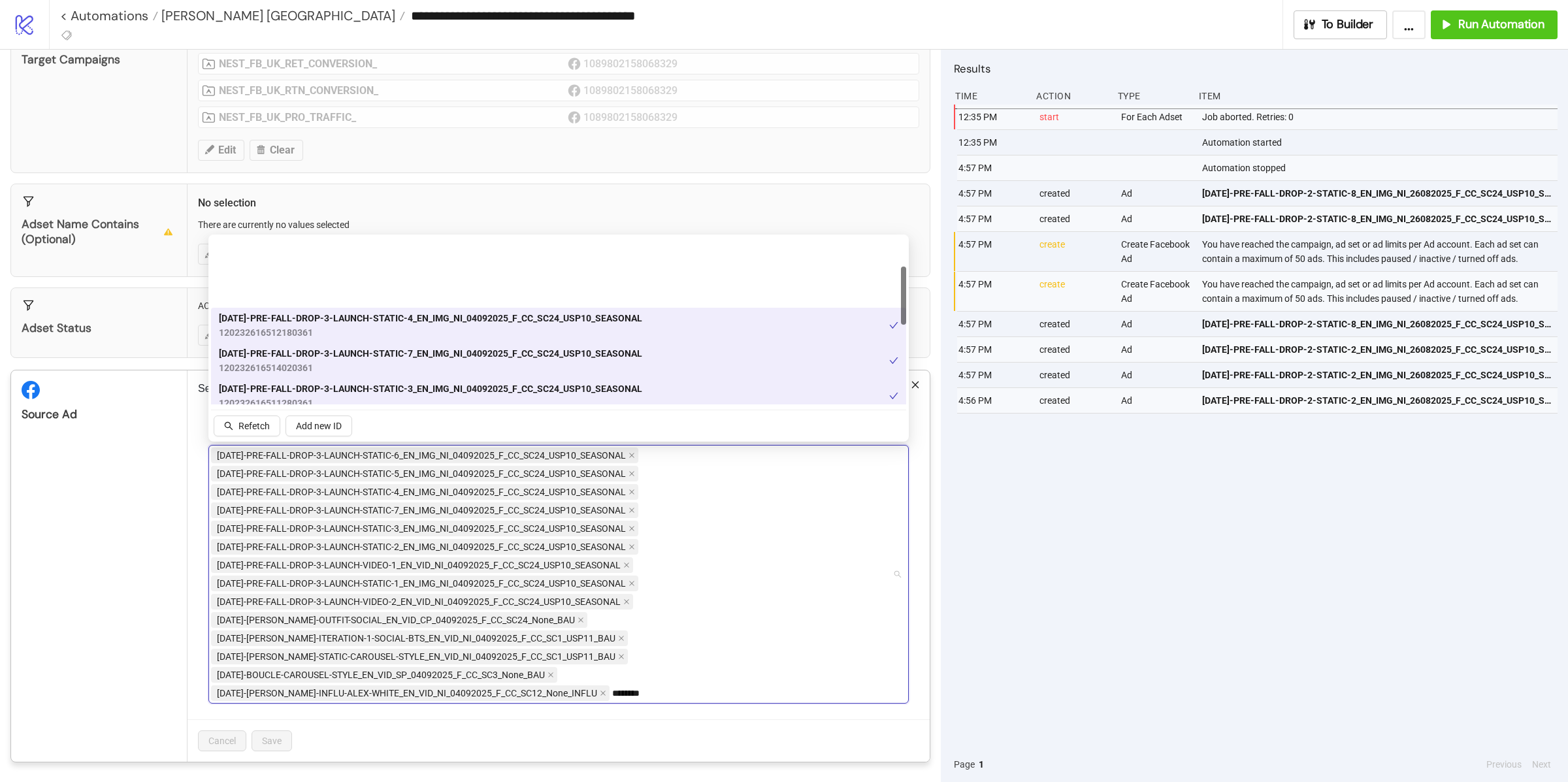
scroll to position [396, 0]
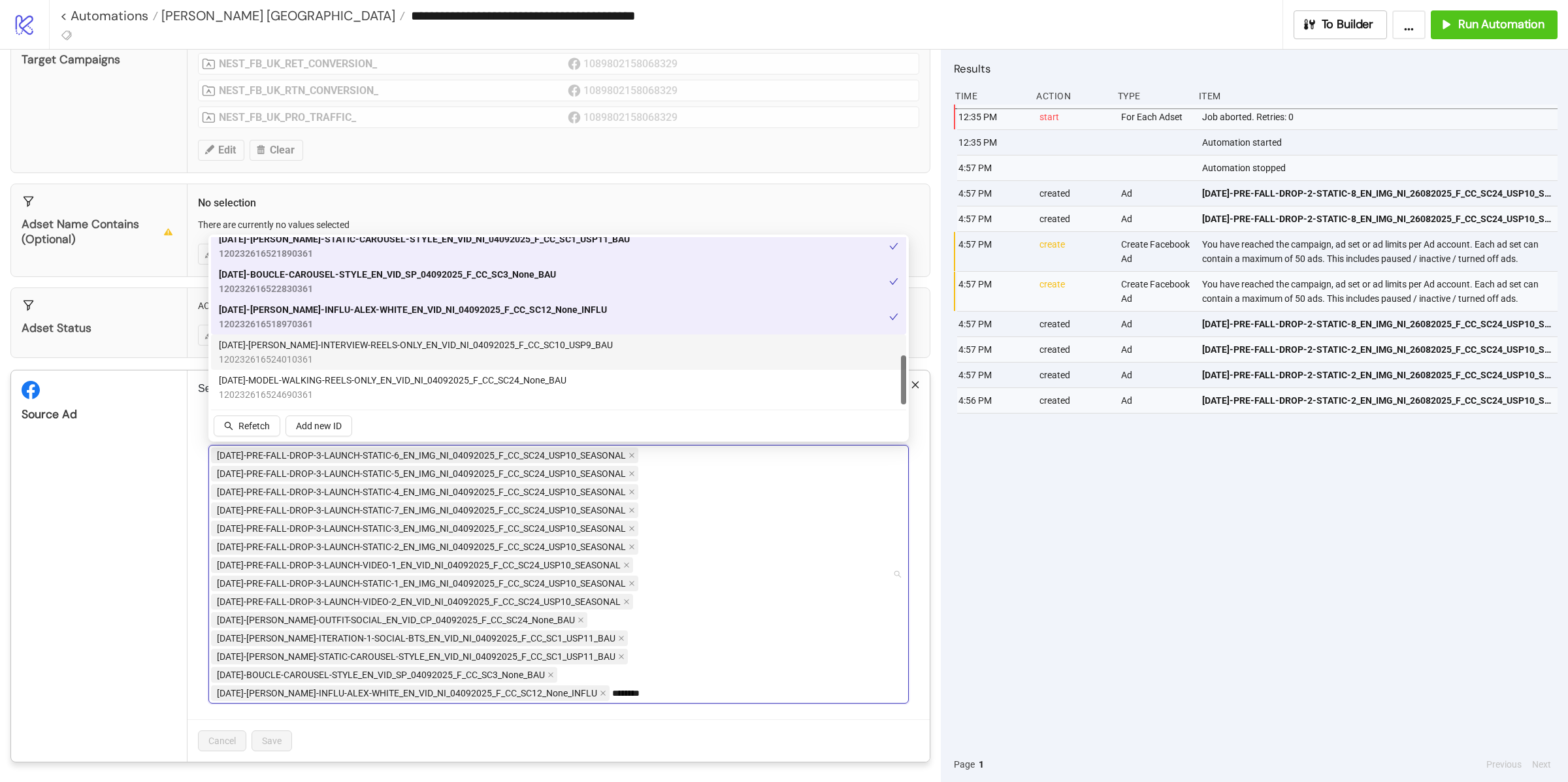
click at [417, 362] on span "120232616524010361" at bounding box center [416, 359] width 394 height 15
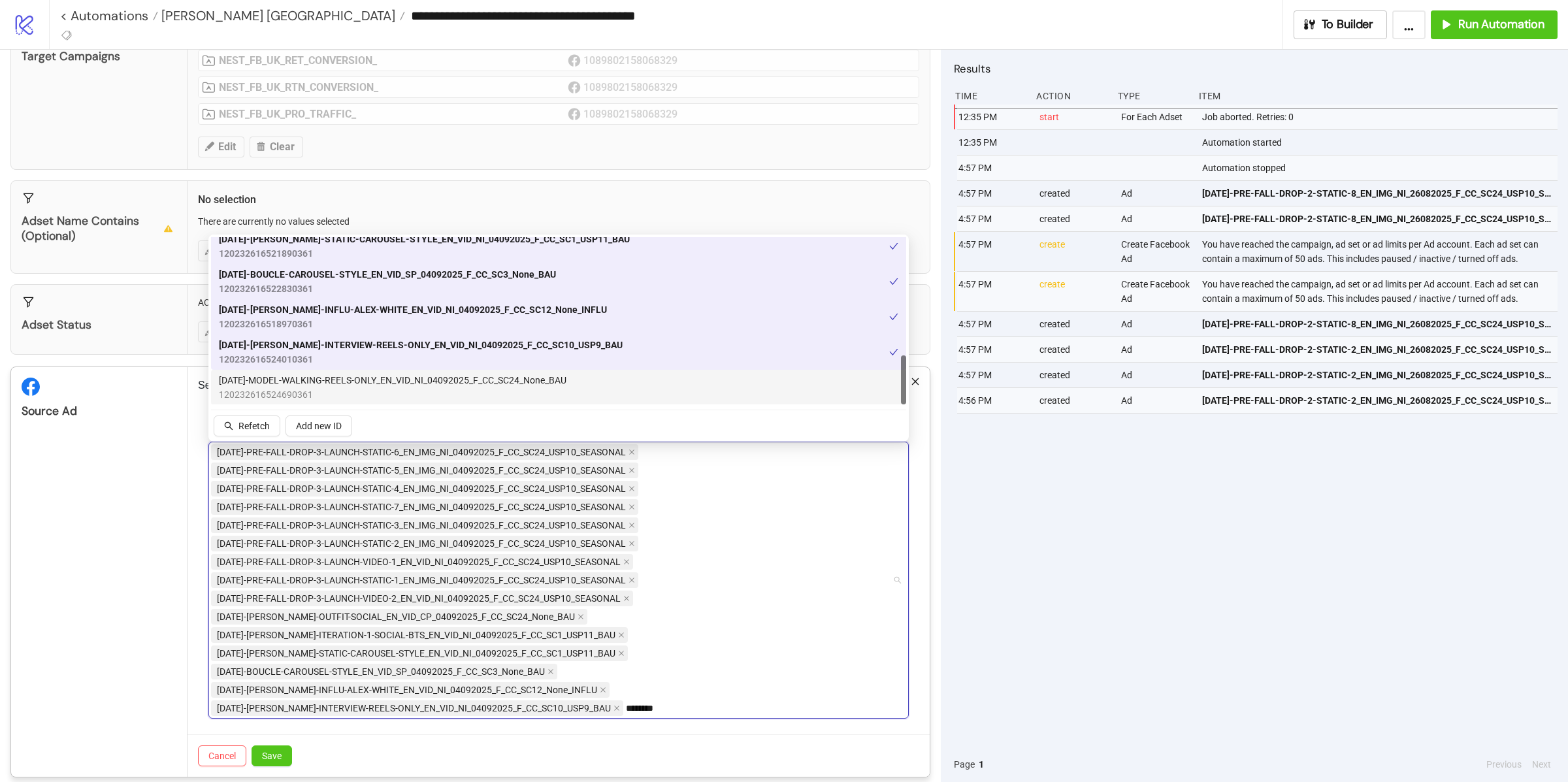
click at [413, 377] on span "AD285-MODEL-WALKING-REELS-ONLY_EN_VID_NI_04092025_F_CC_SC24_None_BAU" at bounding box center [393, 380] width 347 height 15
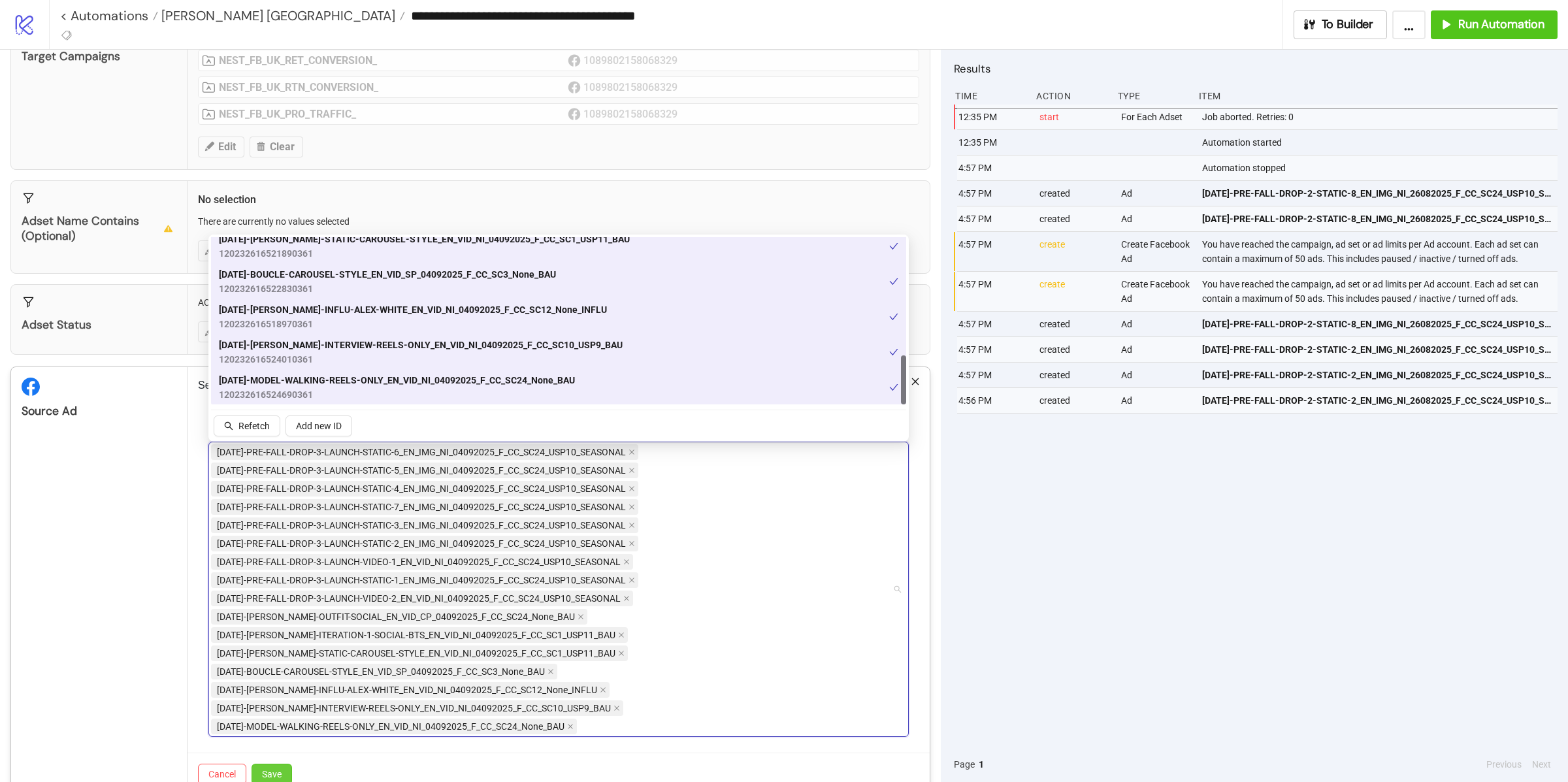
click at [273, 774] on span "Save" at bounding box center [272, 774] width 20 height 11
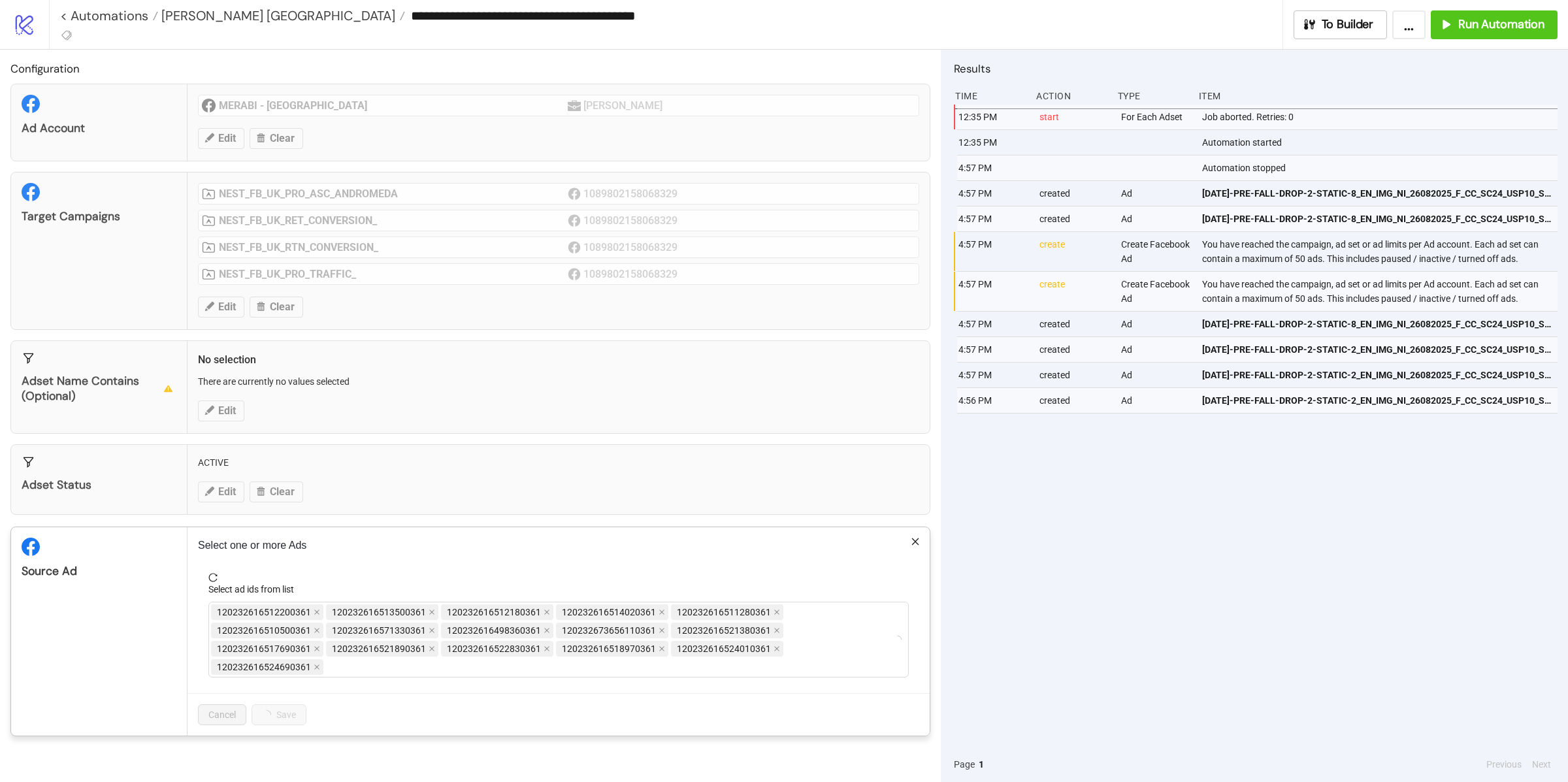
scroll to position [0, 0]
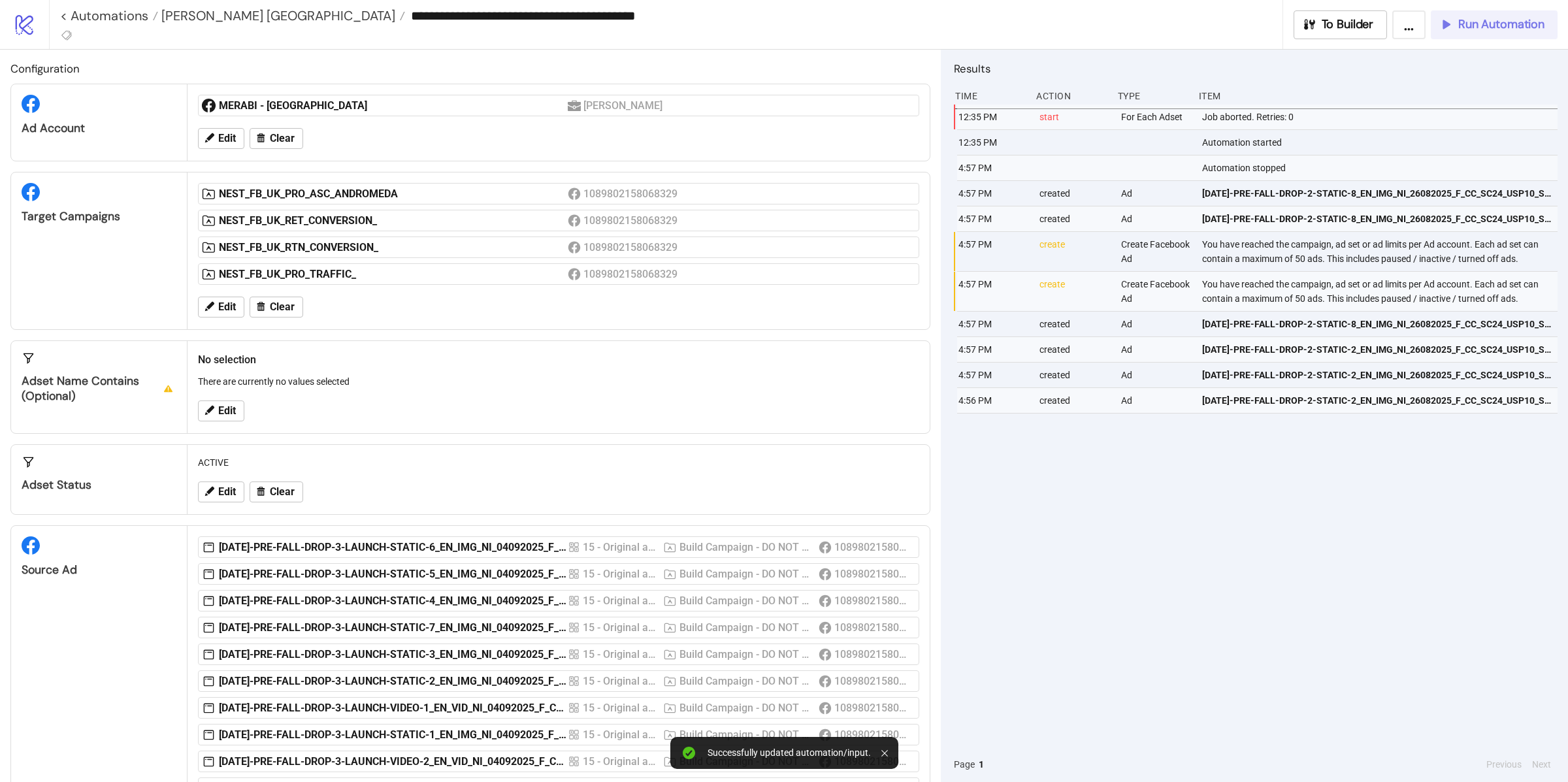
click at [1468, 25] on span "Run Automation" at bounding box center [1501, 25] width 86 height 15
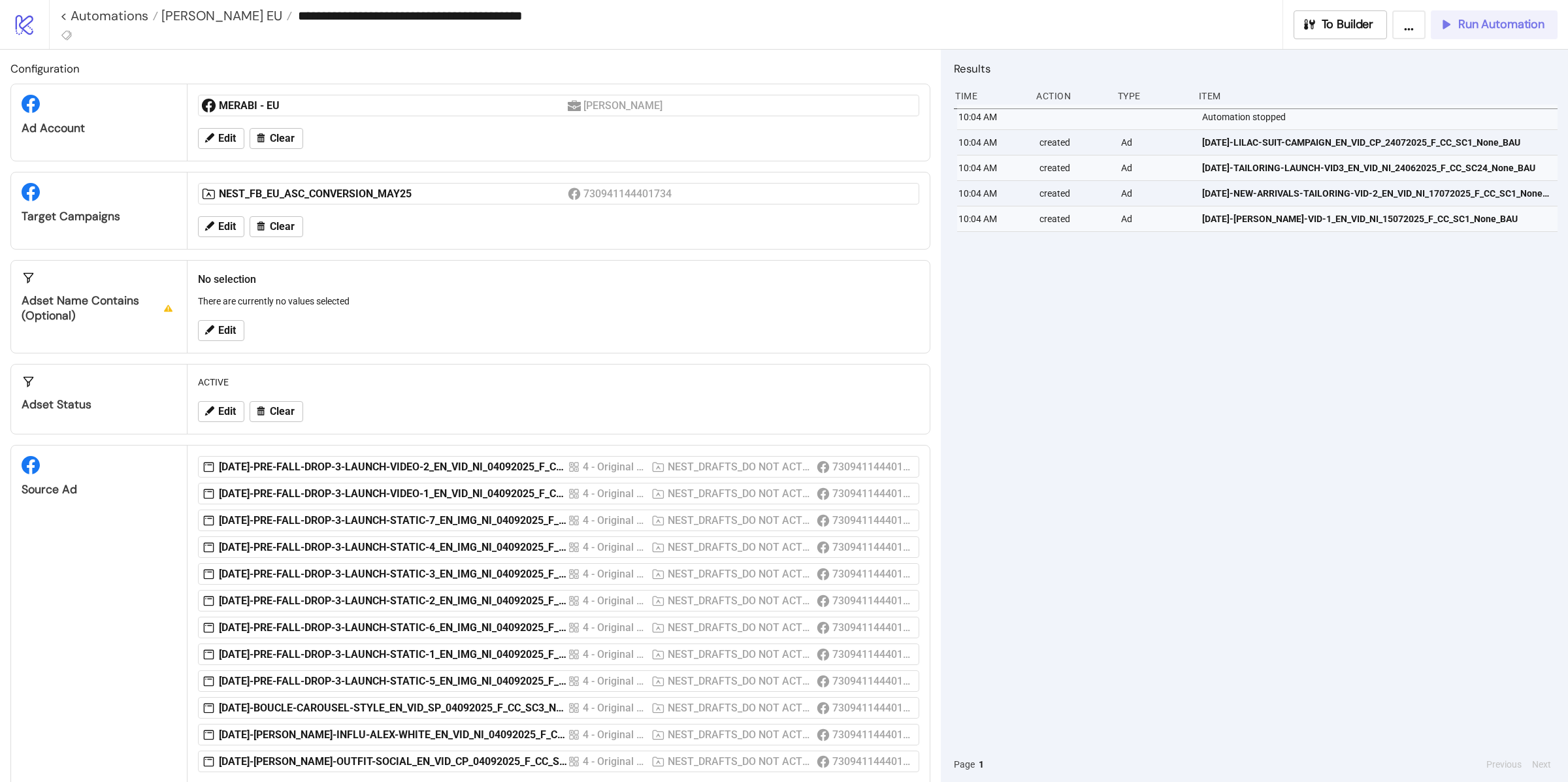
click at [1478, 28] on span "Run Automation" at bounding box center [1501, 25] width 86 height 15
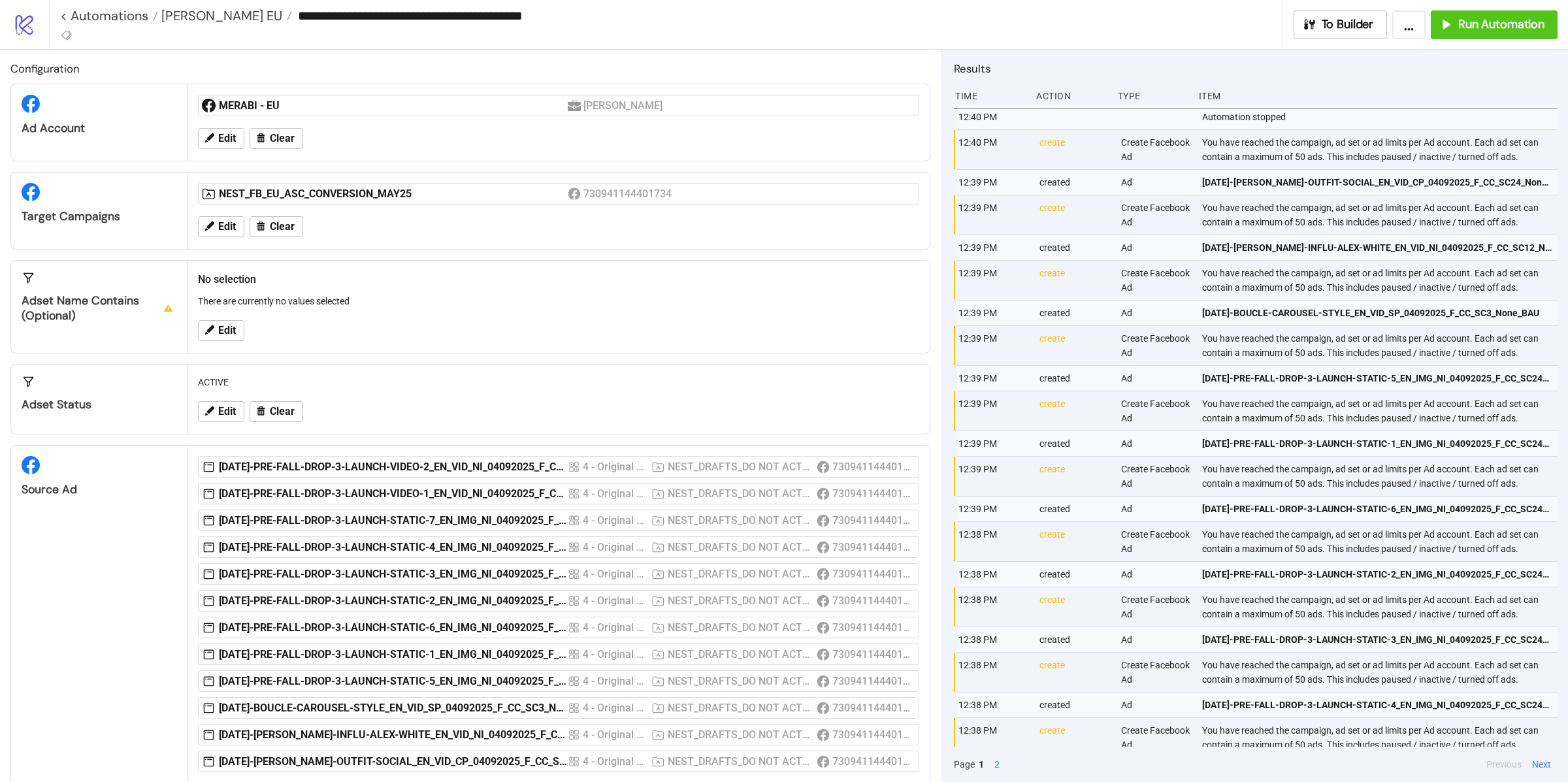
scroll to position [61, 0]
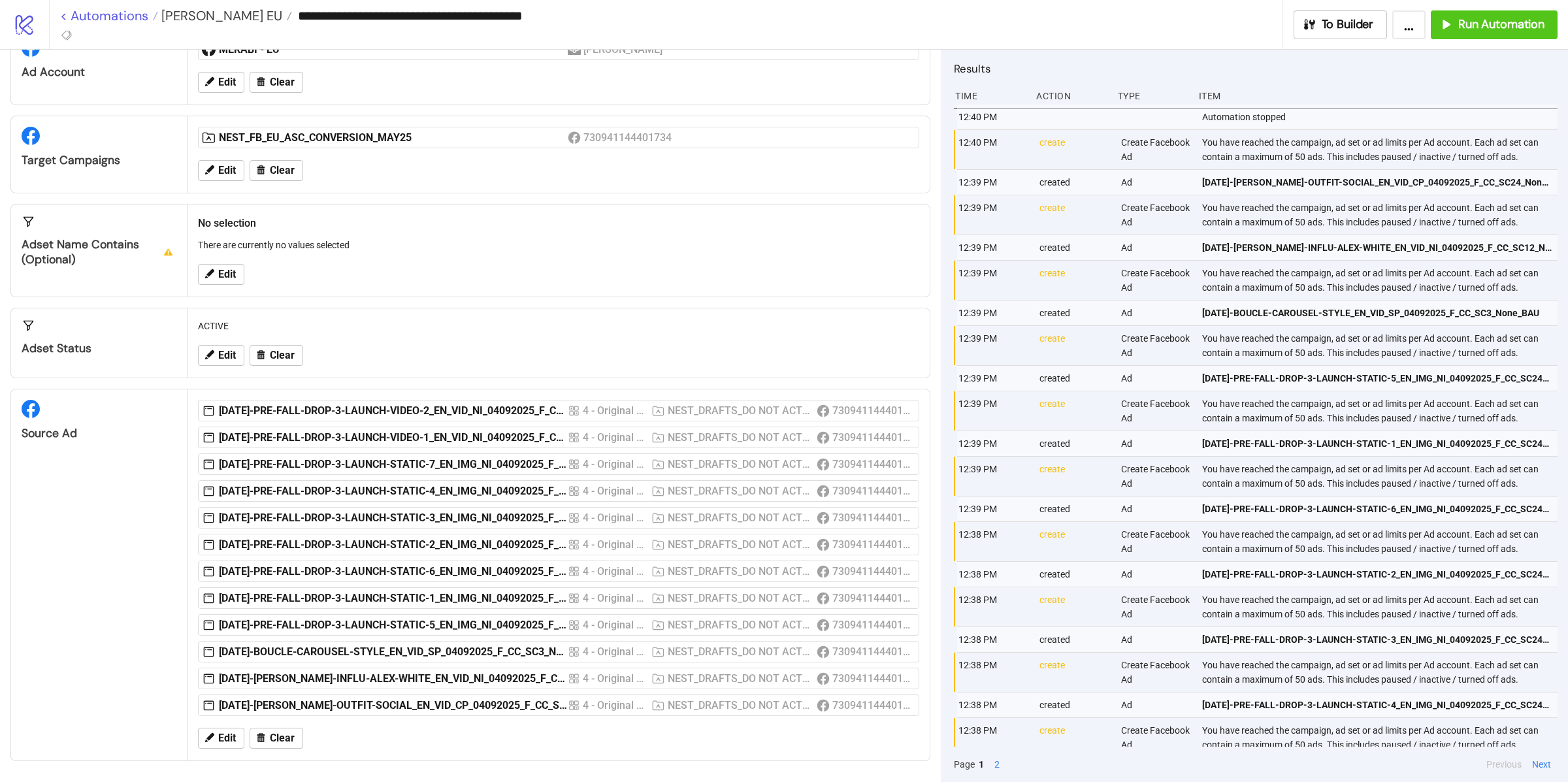
click at [140, 12] on link "< Automations" at bounding box center [109, 15] width 98 height 13
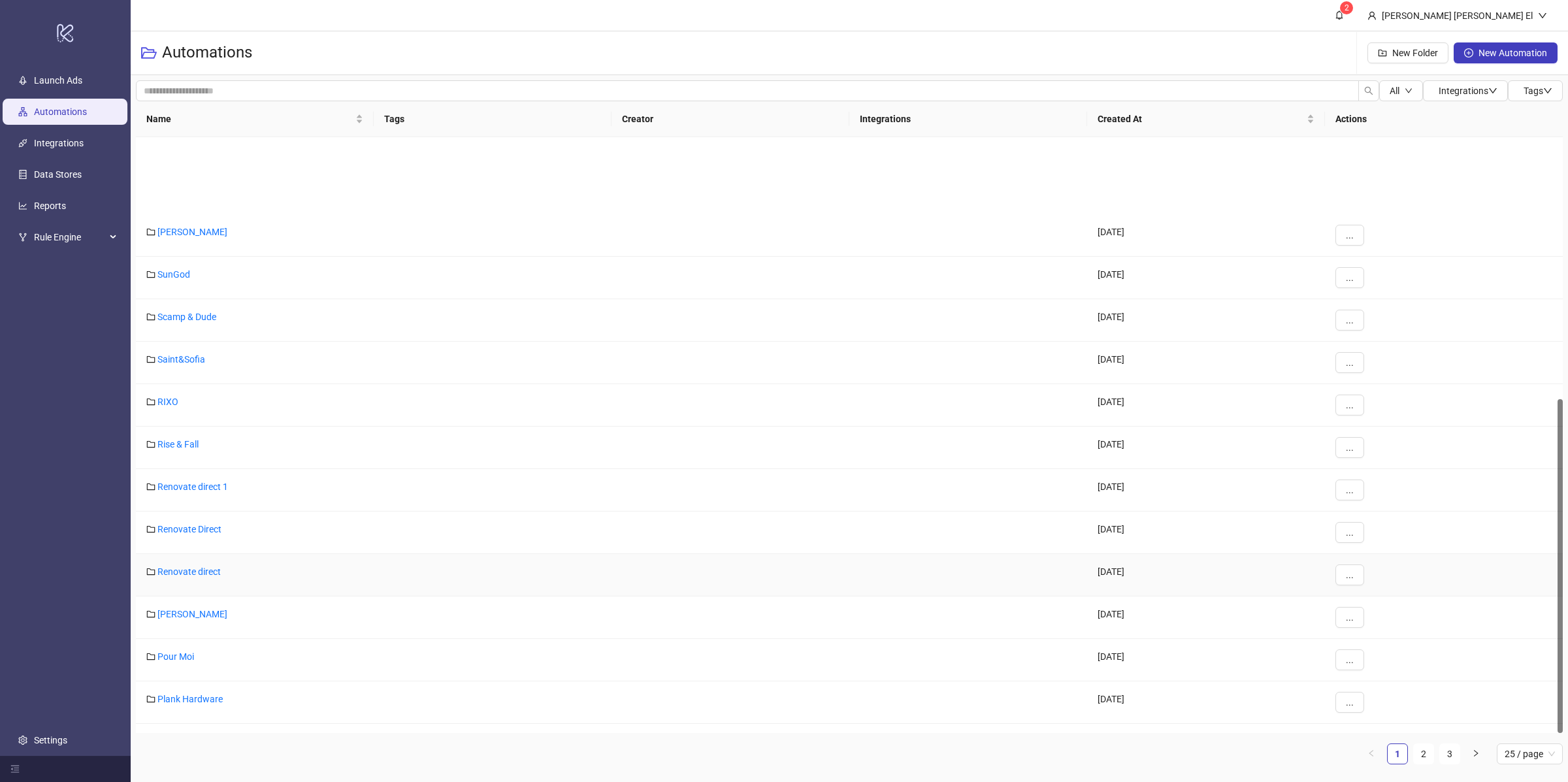
scroll to position [465, 0]
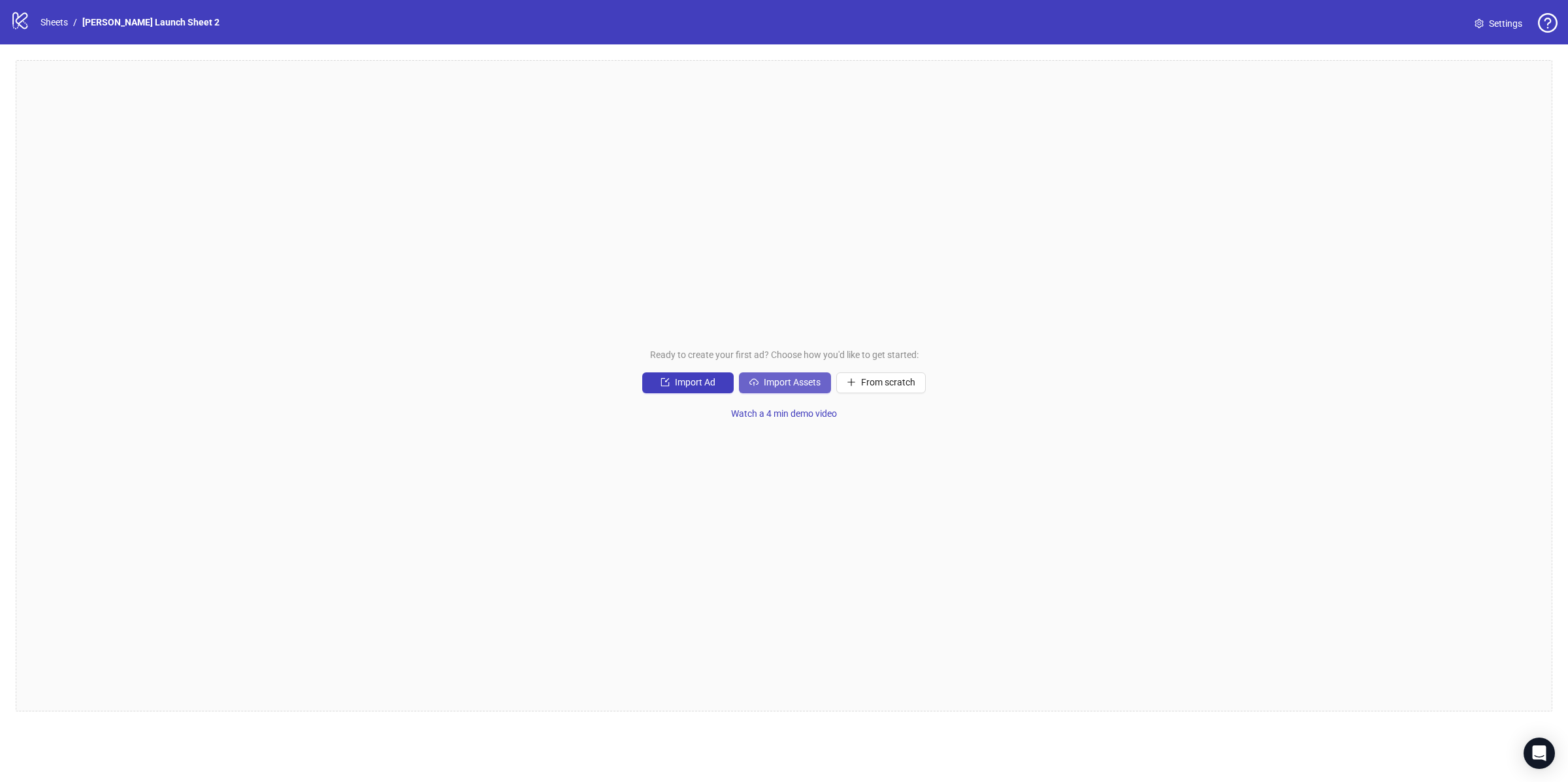
click at [769, 390] on button "Import Assets" at bounding box center [785, 383] width 92 height 21
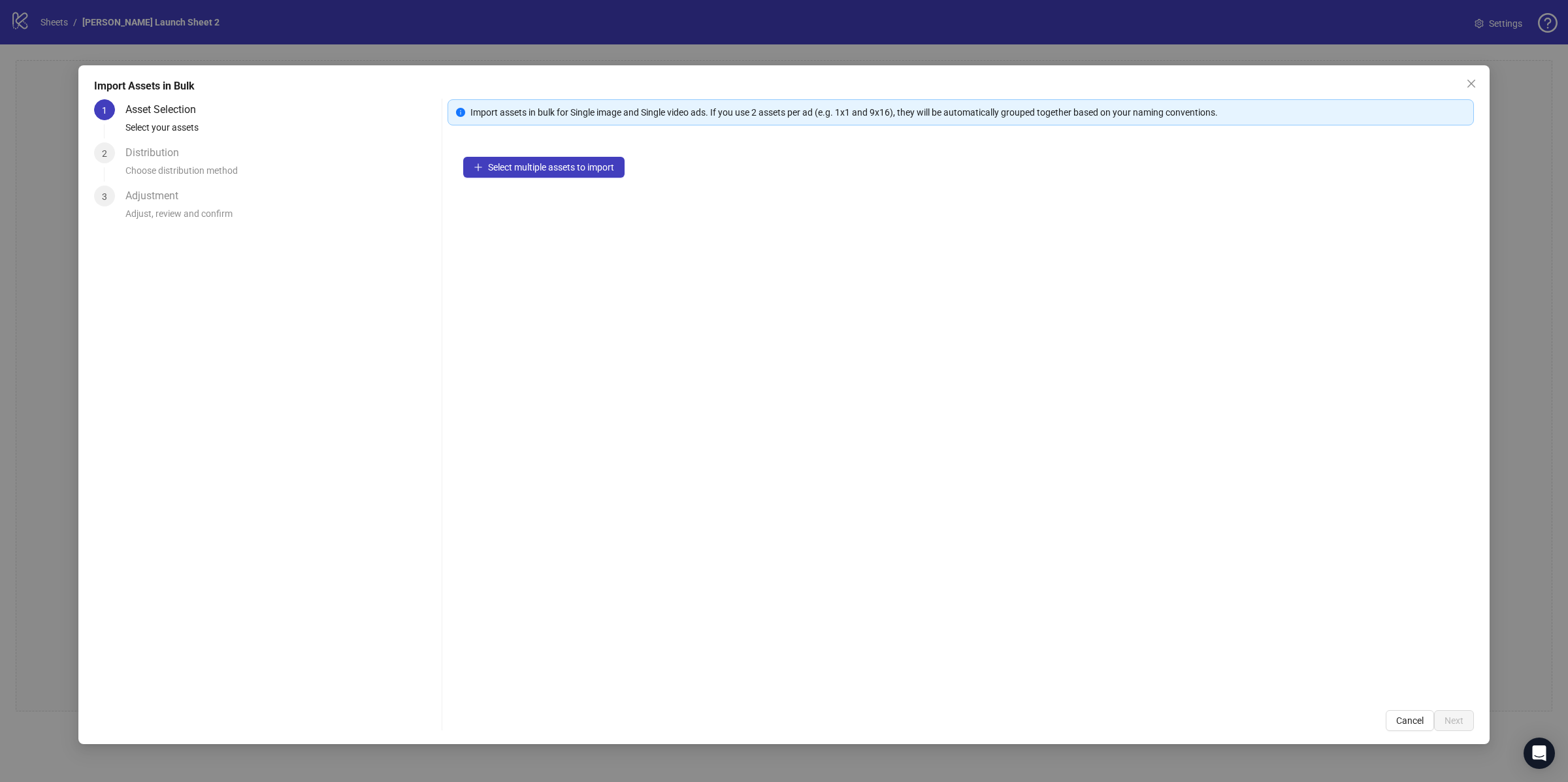
click at [1523, 129] on div "Import Assets in Bulk 1 Asset Selection Select your assets 2 Distribution Choos…" at bounding box center [784, 391] width 1568 height 782
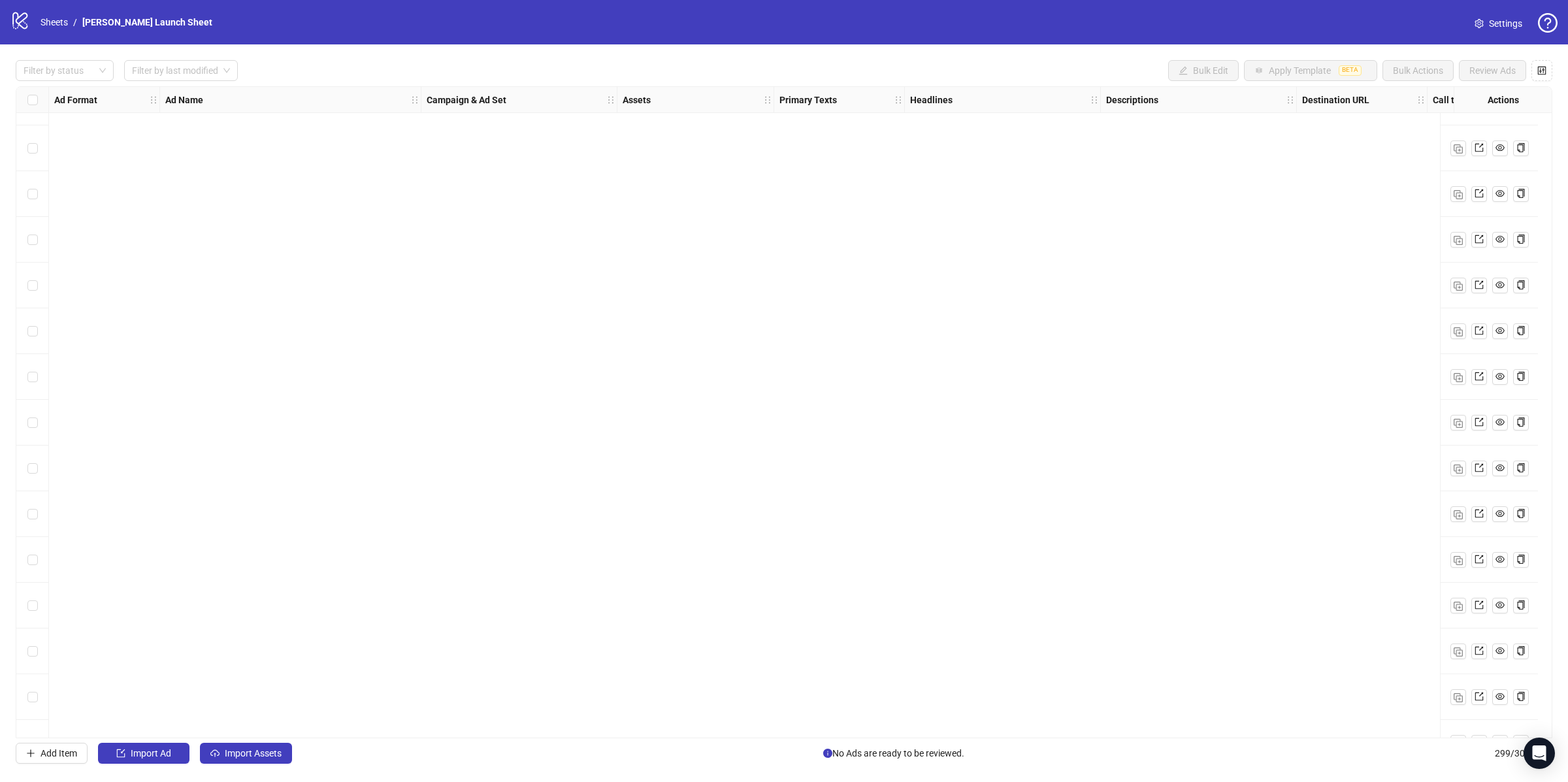
scroll to position [13053, 0]
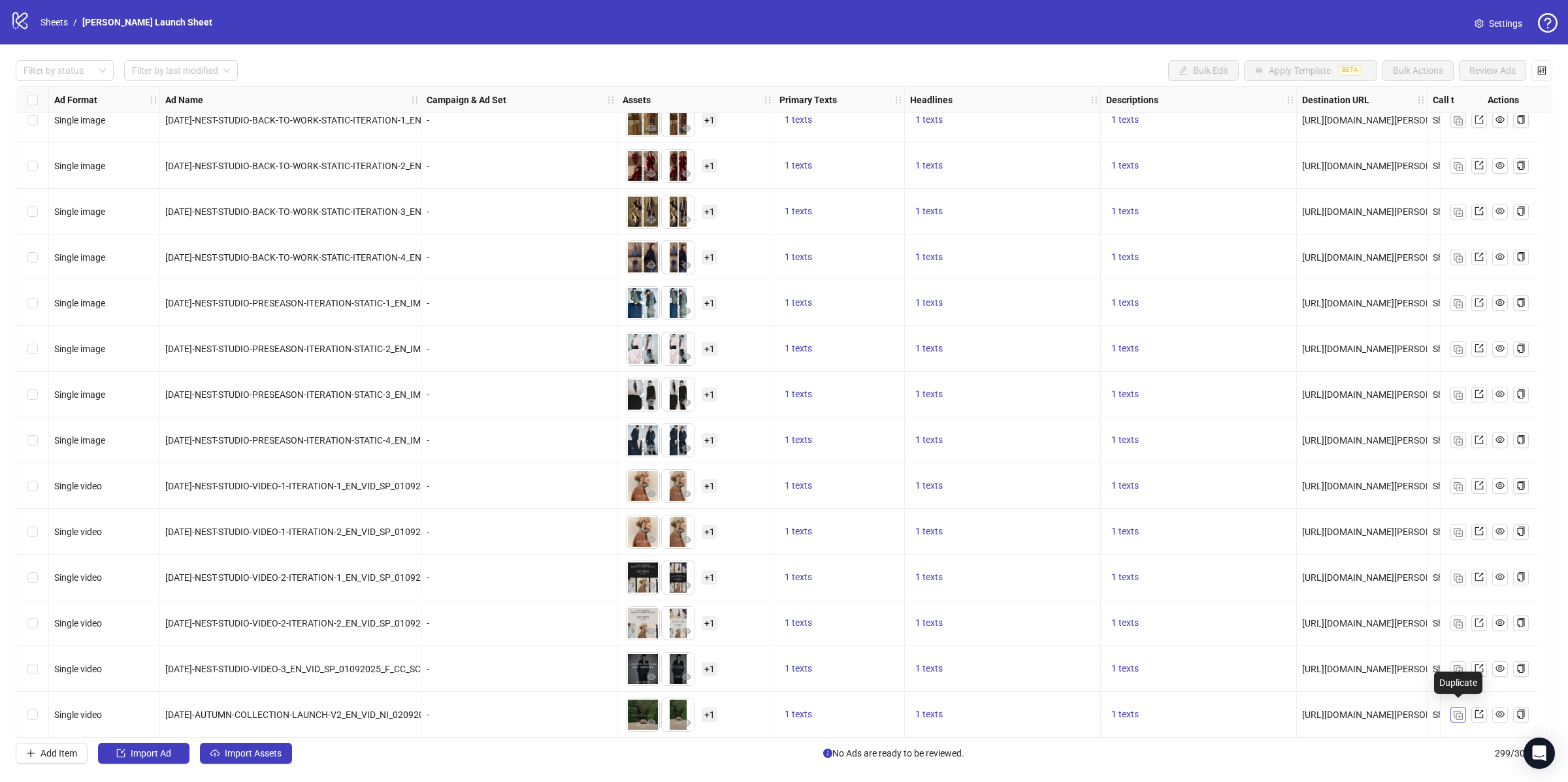
click at [1460, 714] on img "button" at bounding box center [1458, 715] width 9 height 9
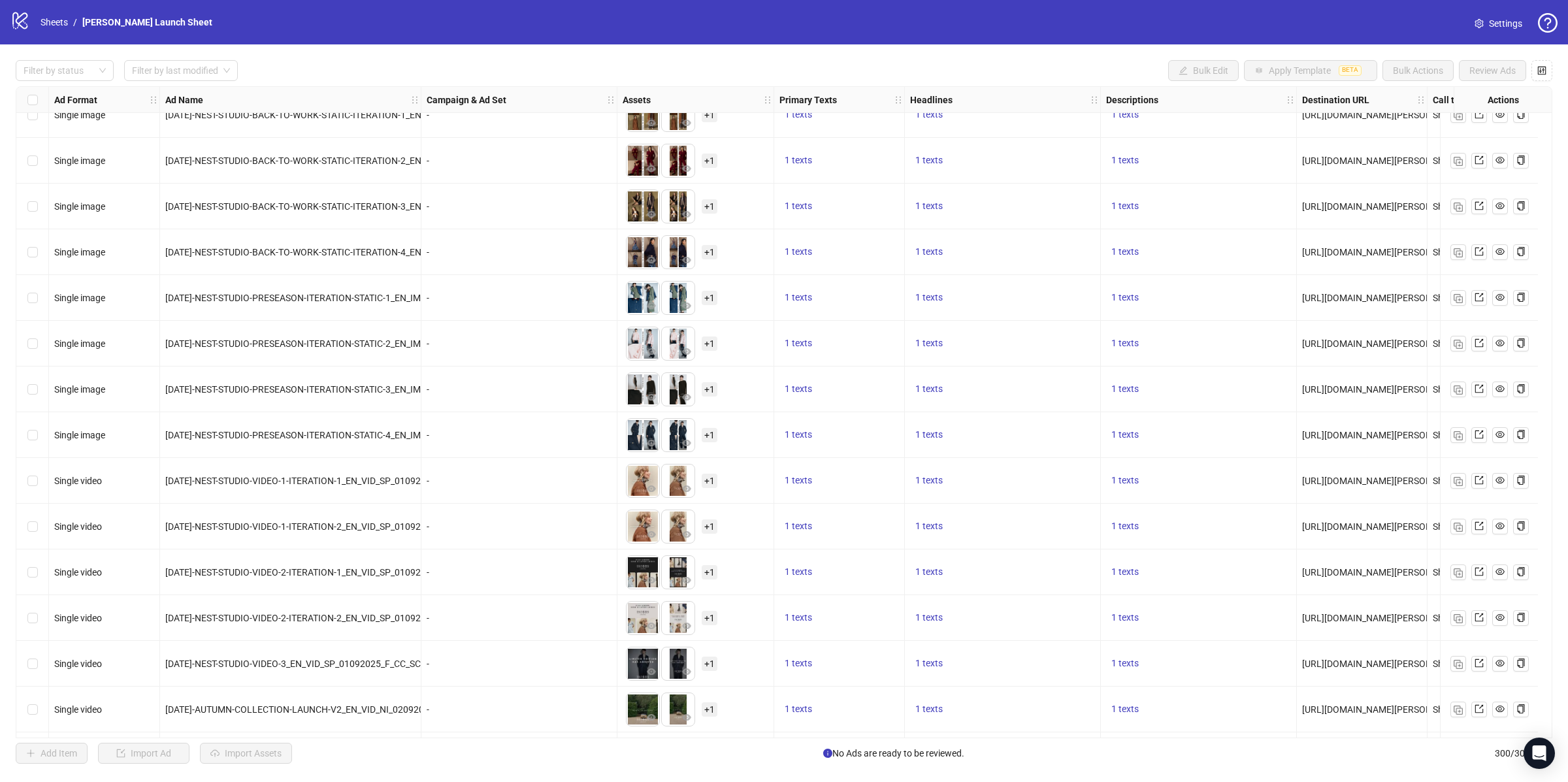
scroll to position [13098, 0]
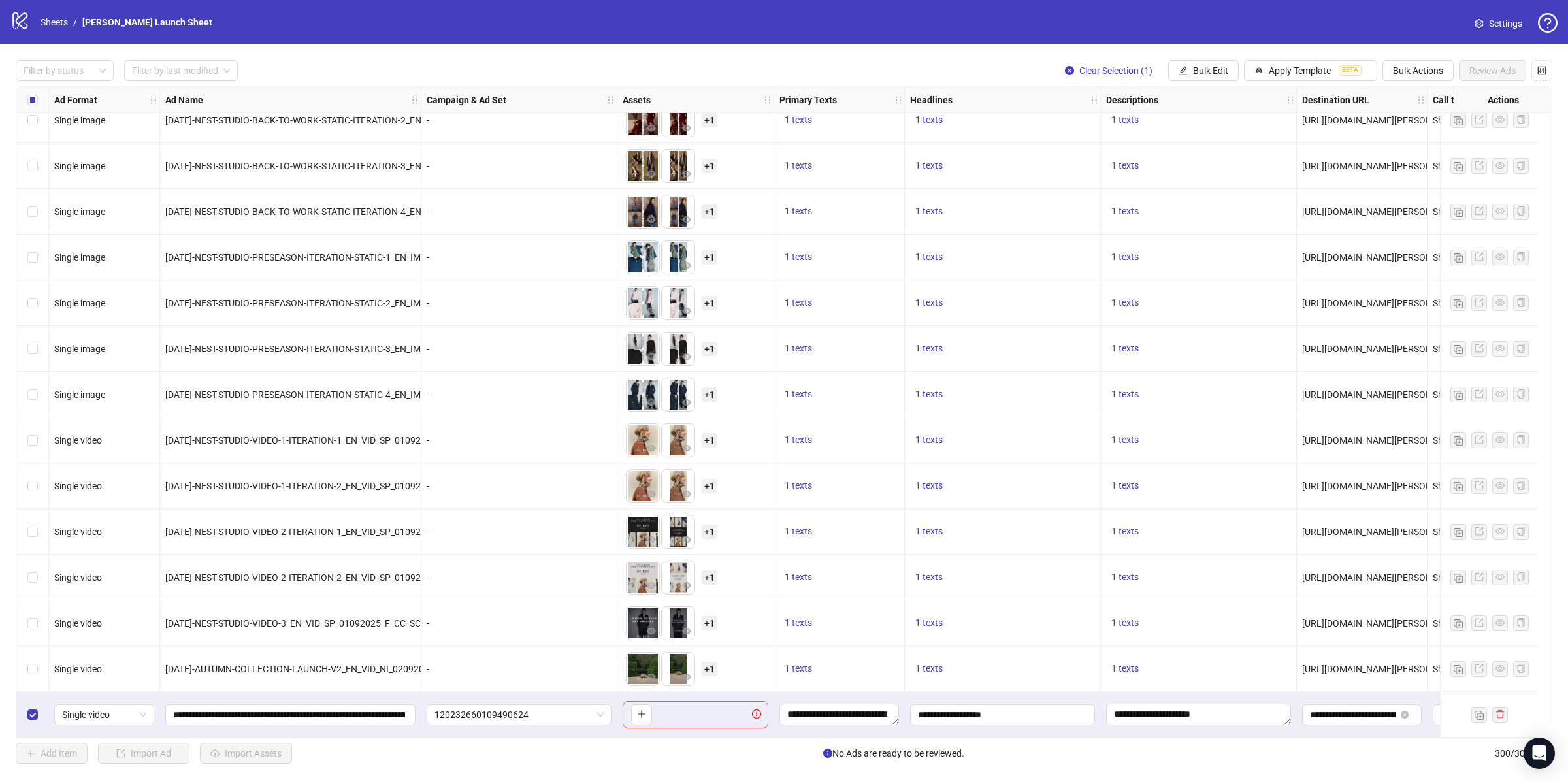
click at [1149, 45] on div "Filter by status Filter by last modified Clear Selection (1) Bulk Edit Apply Te…" at bounding box center [784, 412] width 1568 height 735
click at [1480, 47] on div "Filter by status Filter by last modified Clear Selection (1) Bulk Edit Apply Te…" at bounding box center [784, 412] width 1568 height 735
click at [1480, 50] on div "Filter by status Filter by last modified Clear Selection (1) Bulk Edit Apply Te…" at bounding box center [784, 412] width 1568 height 735
click at [1188, 70] on button "Bulk Edit" at bounding box center [1203, 70] width 71 height 21
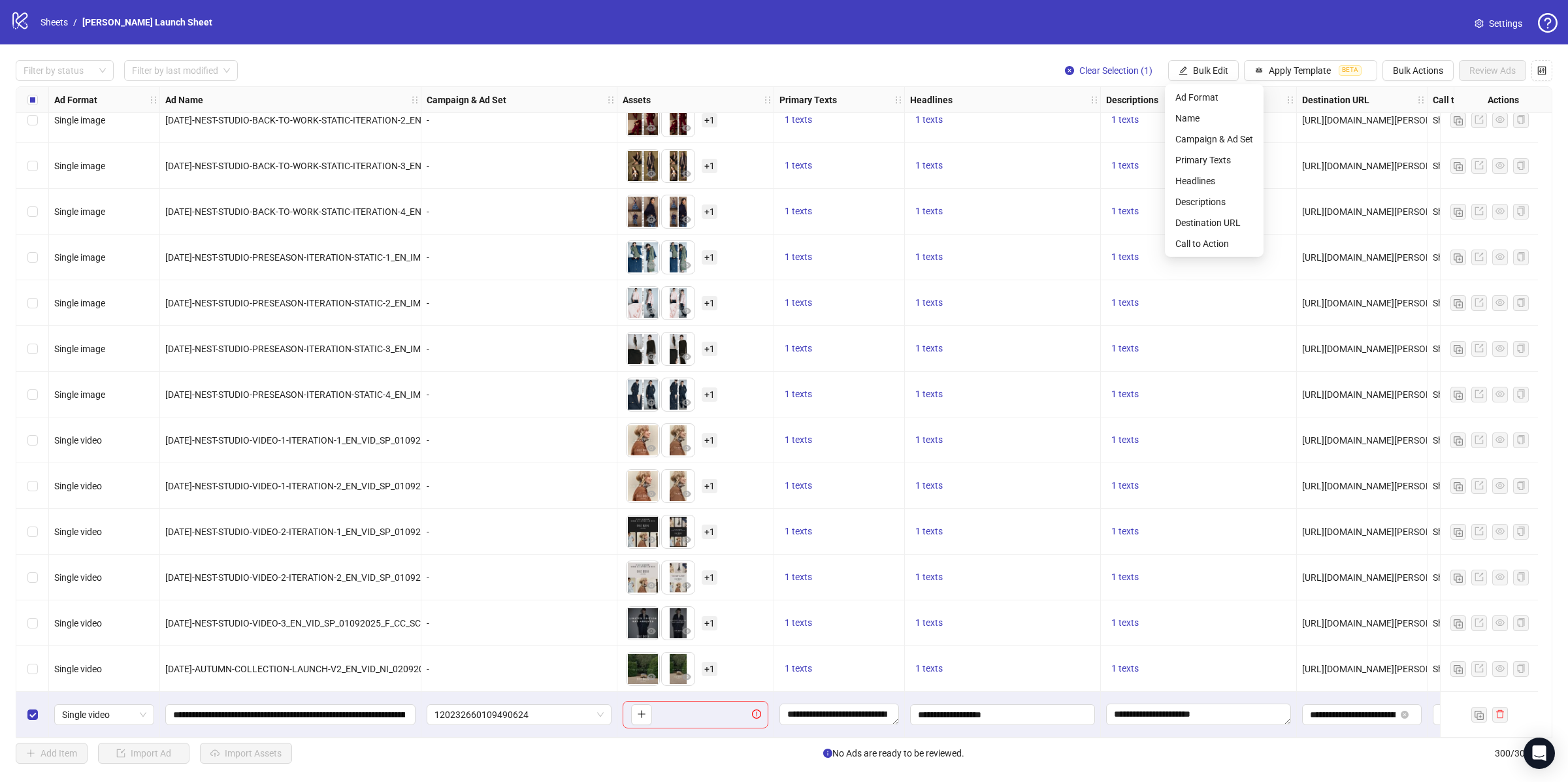
click at [1181, 45] on div "Filter by status Filter by last modified Clear Selection (1) Bulk Edit Apply Te…" at bounding box center [784, 412] width 1568 height 735
click at [1490, 54] on div "Filter by status Filter by last modified Clear Selection (1) Bulk Edit Apply Te…" at bounding box center [784, 412] width 1568 height 735
click at [1413, 72] on span "Bulk Actions" at bounding box center [1417, 71] width 50 height 11
click at [1434, 161] on span "Copy to another sheet" at bounding box center [1435, 160] width 89 height 15
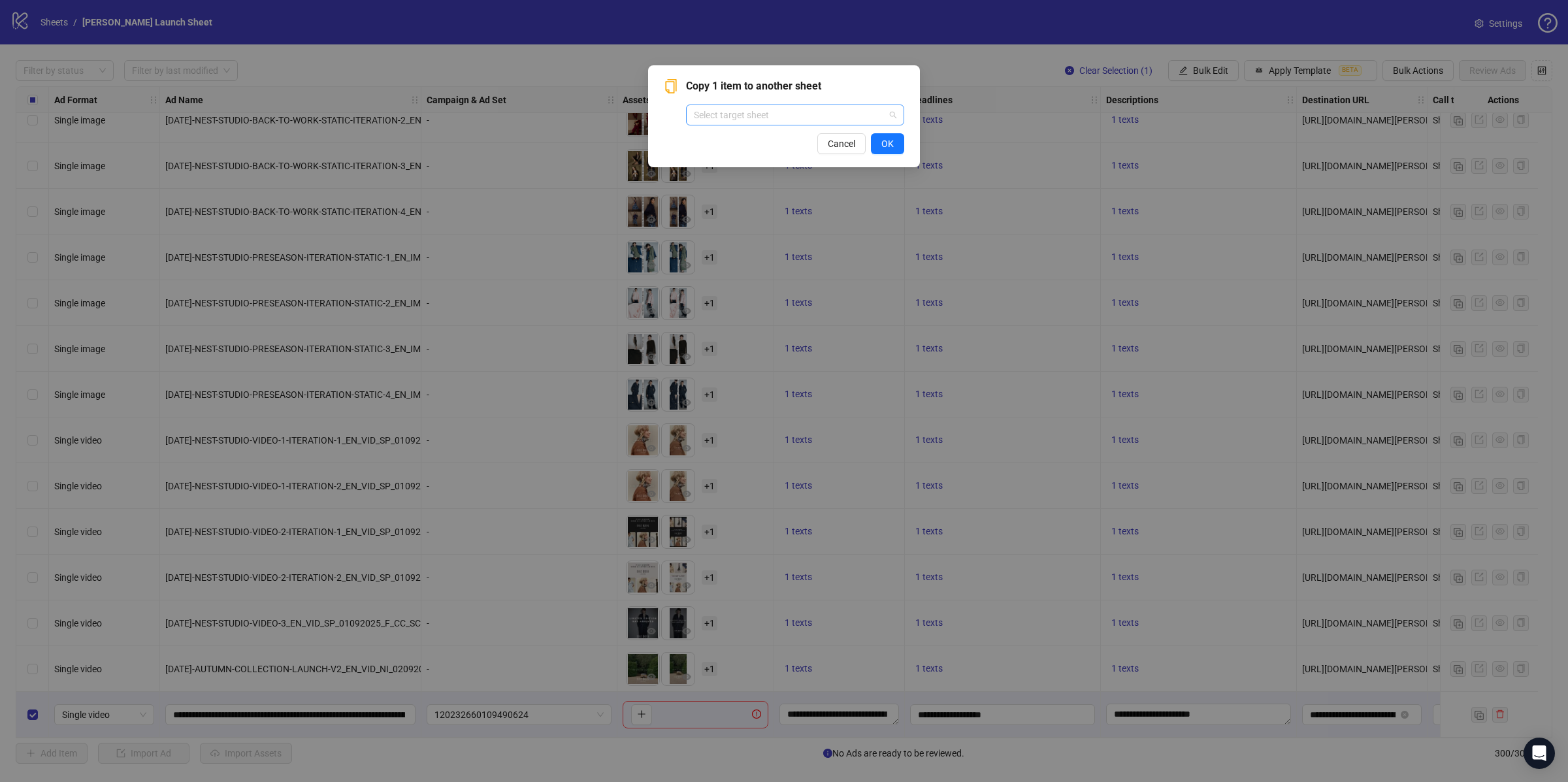
click at [794, 120] on input "search" at bounding box center [789, 115] width 191 height 20
type input "***"
click at [771, 147] on div "Hobbs Launch Sheet 2" at bounding box center [794, 141] width 197 height 15
click at [887, 145] on span "OK" at bounding box center [887, 144] width 12 height 11
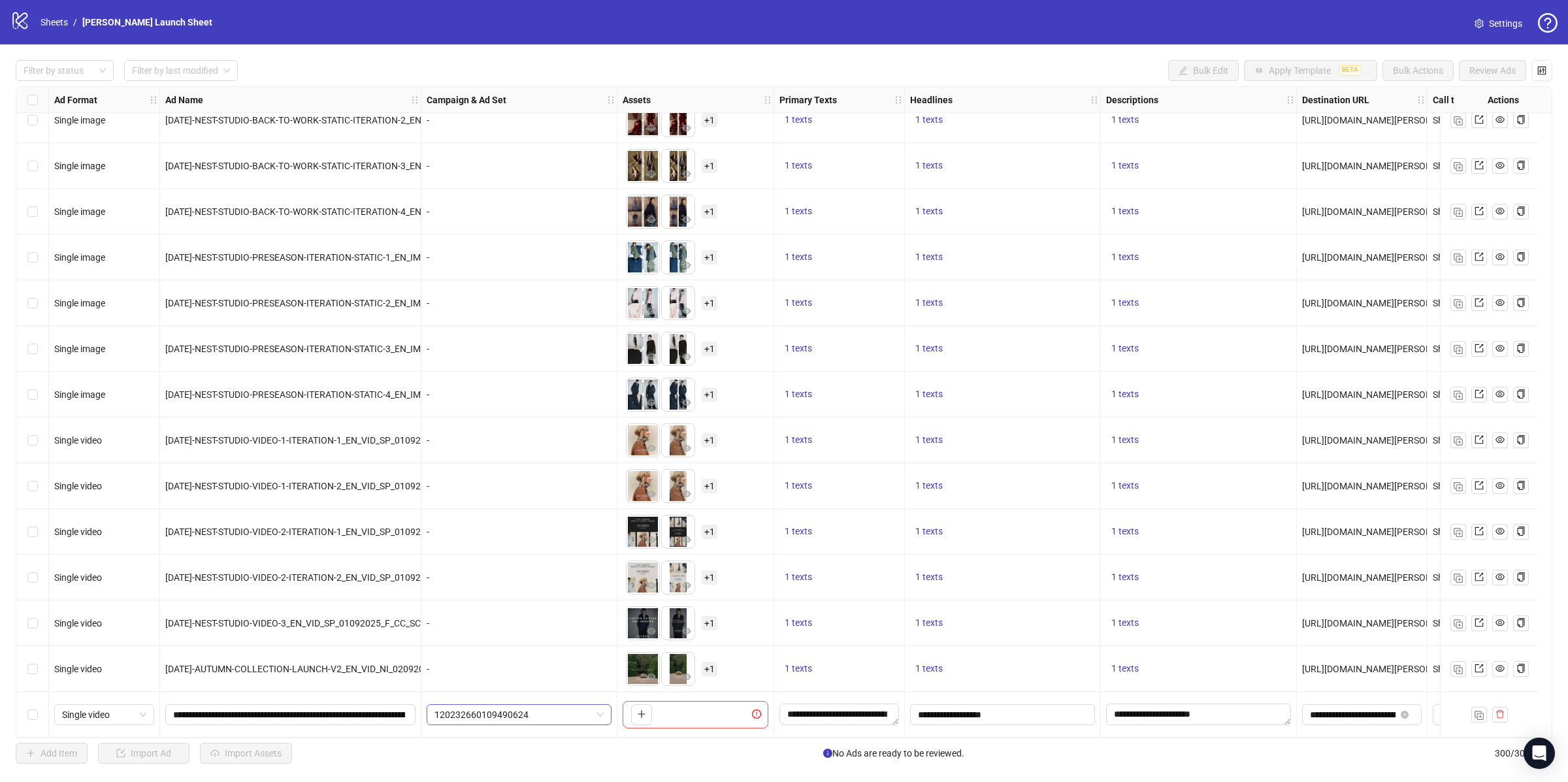
click at [477, 708] on span "120232660109490624" at bounding box center [519, 715] width 169 height 20
click at [343, 723] on div "**********" at bounding box center [290, 715] width 261 height 46
click at [340, 713] on input "**********" at bounding box center [289, 714] width 232 height 15
click at [874, 714] on textarea "**********" at bounding box center [839, 714] width 120 height 21
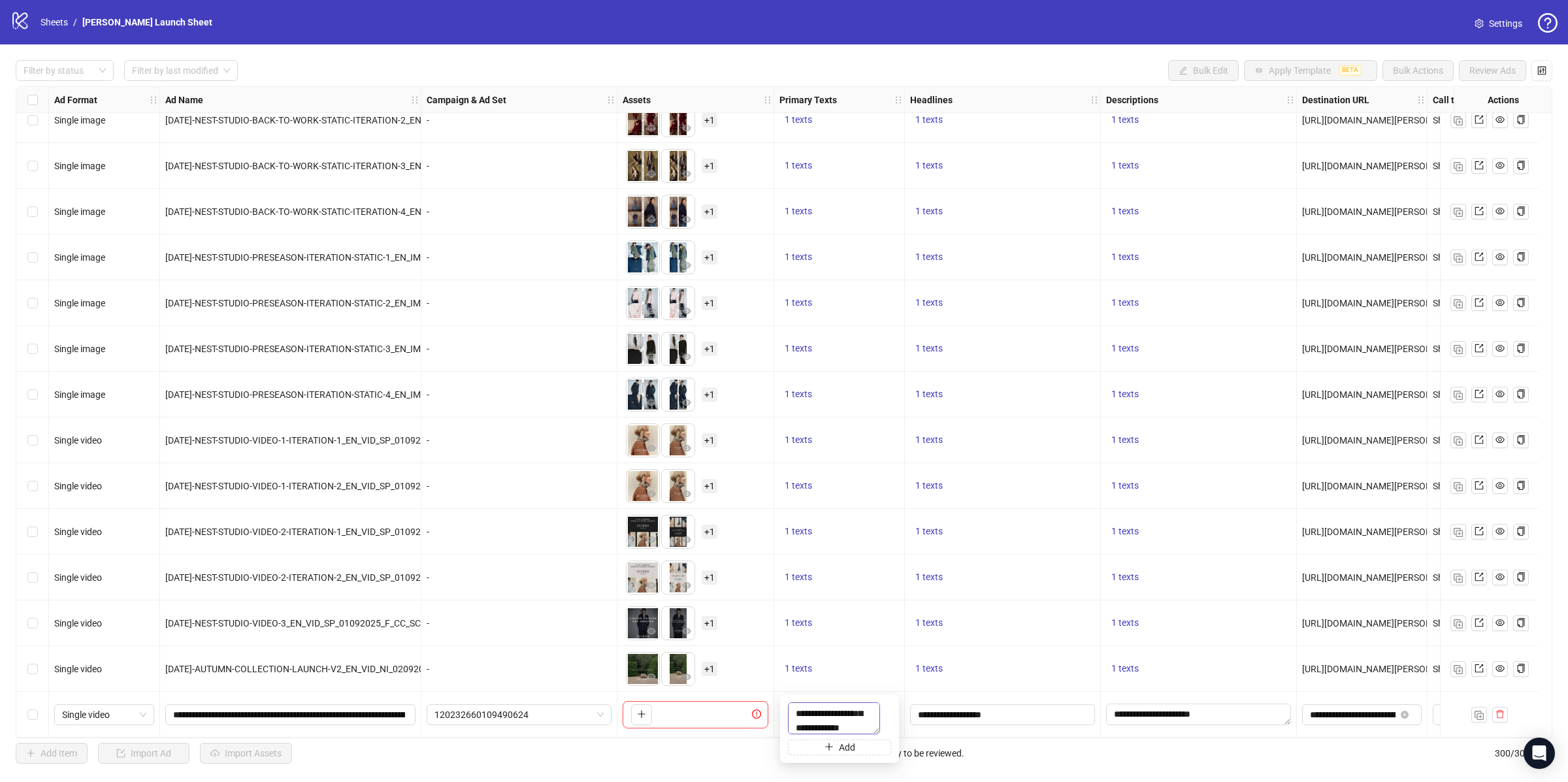
click at [830, 711] on textarea "**********" at bounding box center [834, 718] width 92 height 32
type textarea "**********"
click at [885, 675] on div "1 texts" at bounding box center [840, 669] width 131 height 46
click at [955, 709] on input "**********" at bounding box center [1001, 714] width 167 height 15
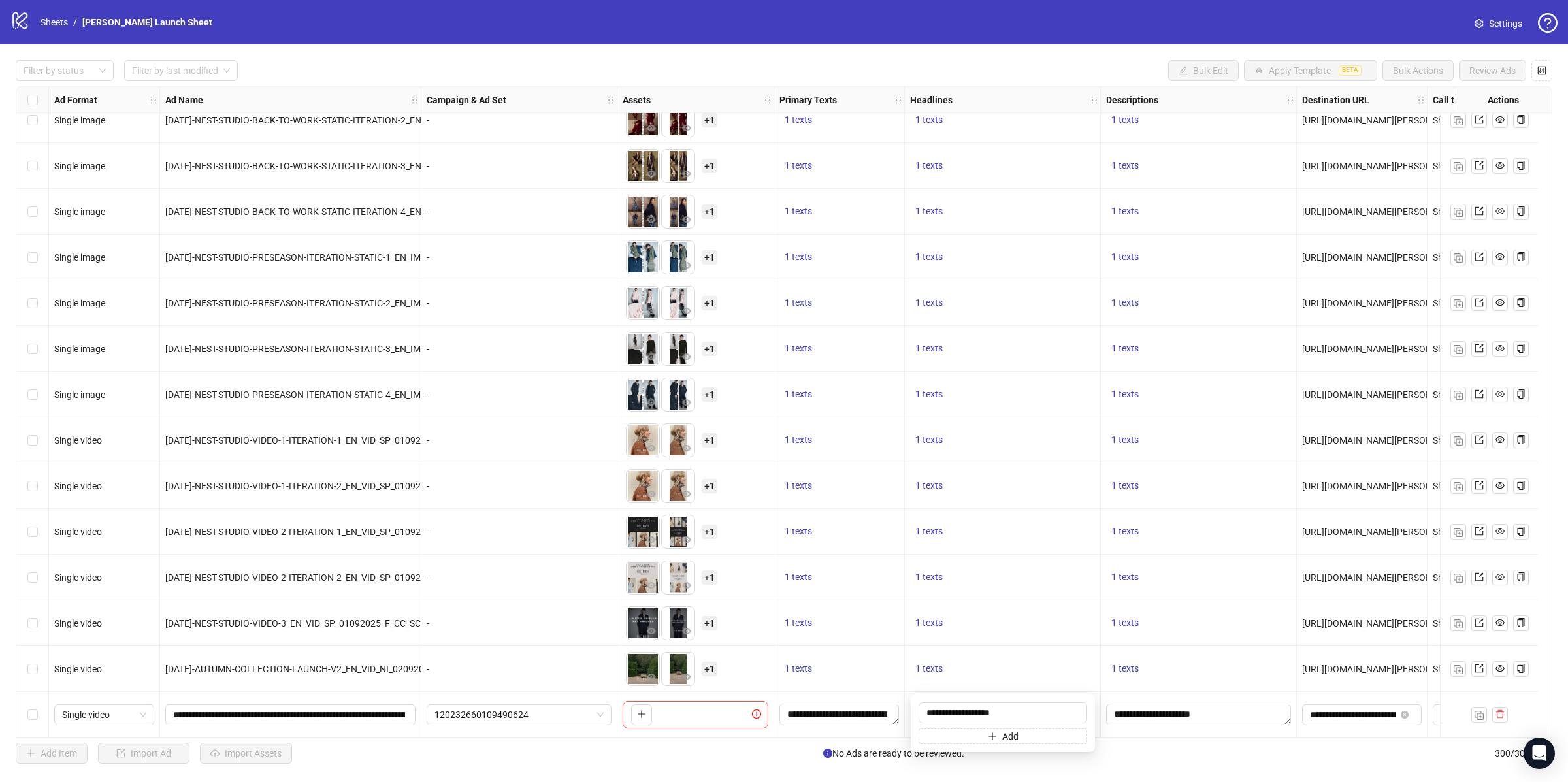
type input "**********"
click at [1053, 681] on div "1 texts" at bounding box center [1003, 669] width 196 height 46
click at [1140, 712] on textarea "**********" at bounding box center [1198, 714] width 185 height 21
type textarea "**********"
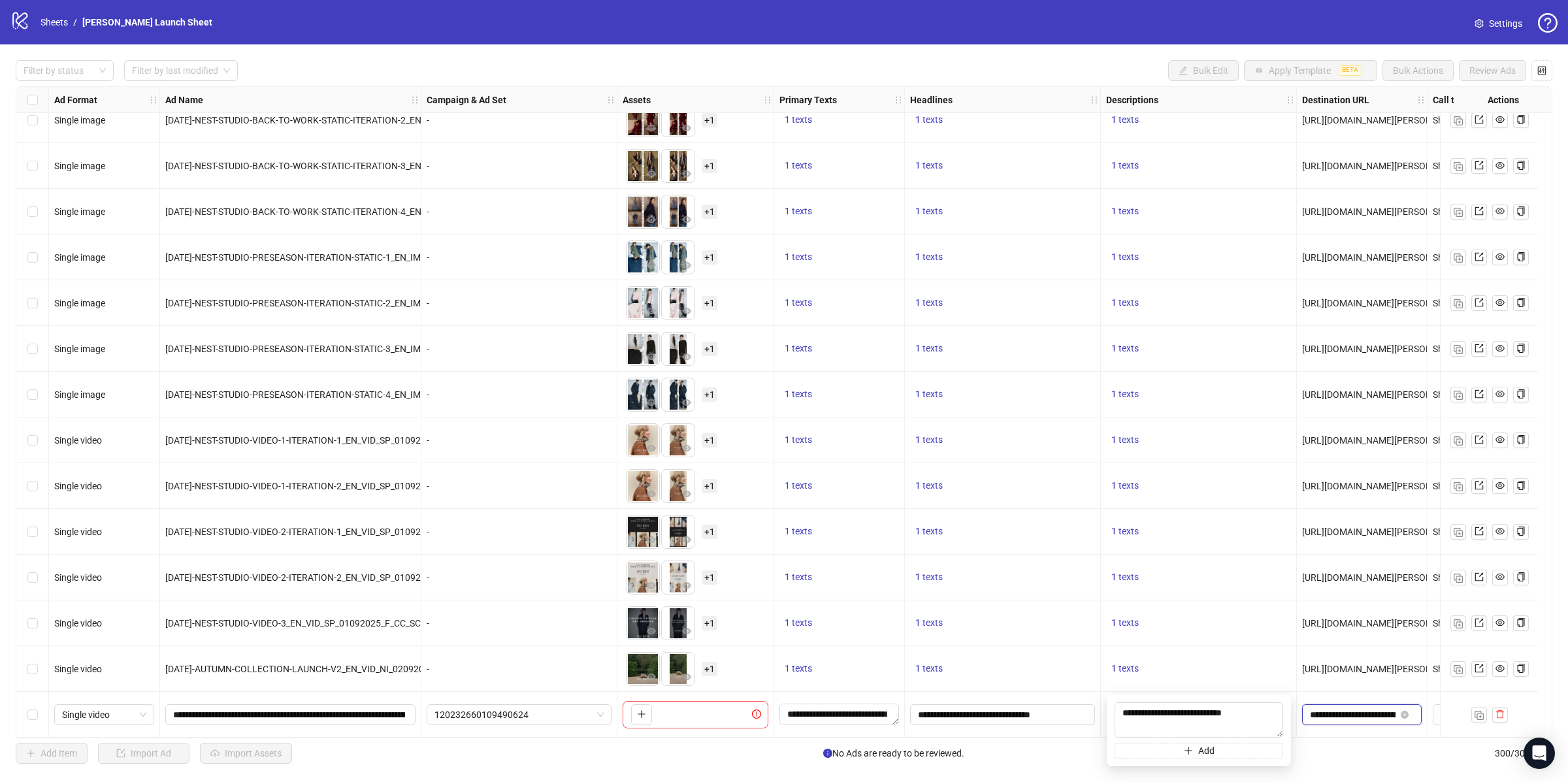
drag, startPoint x: 1348, startPoint y: 711, endPoint x: 1517, endPoint y: 651, distance: 179.3
click at [1348, 711] on input "**********" at bounding box center [1352, 714] width 85 height 15
click at [1351, 707] on input "**********" at bounding box center [1352, 714] width 85 height 15
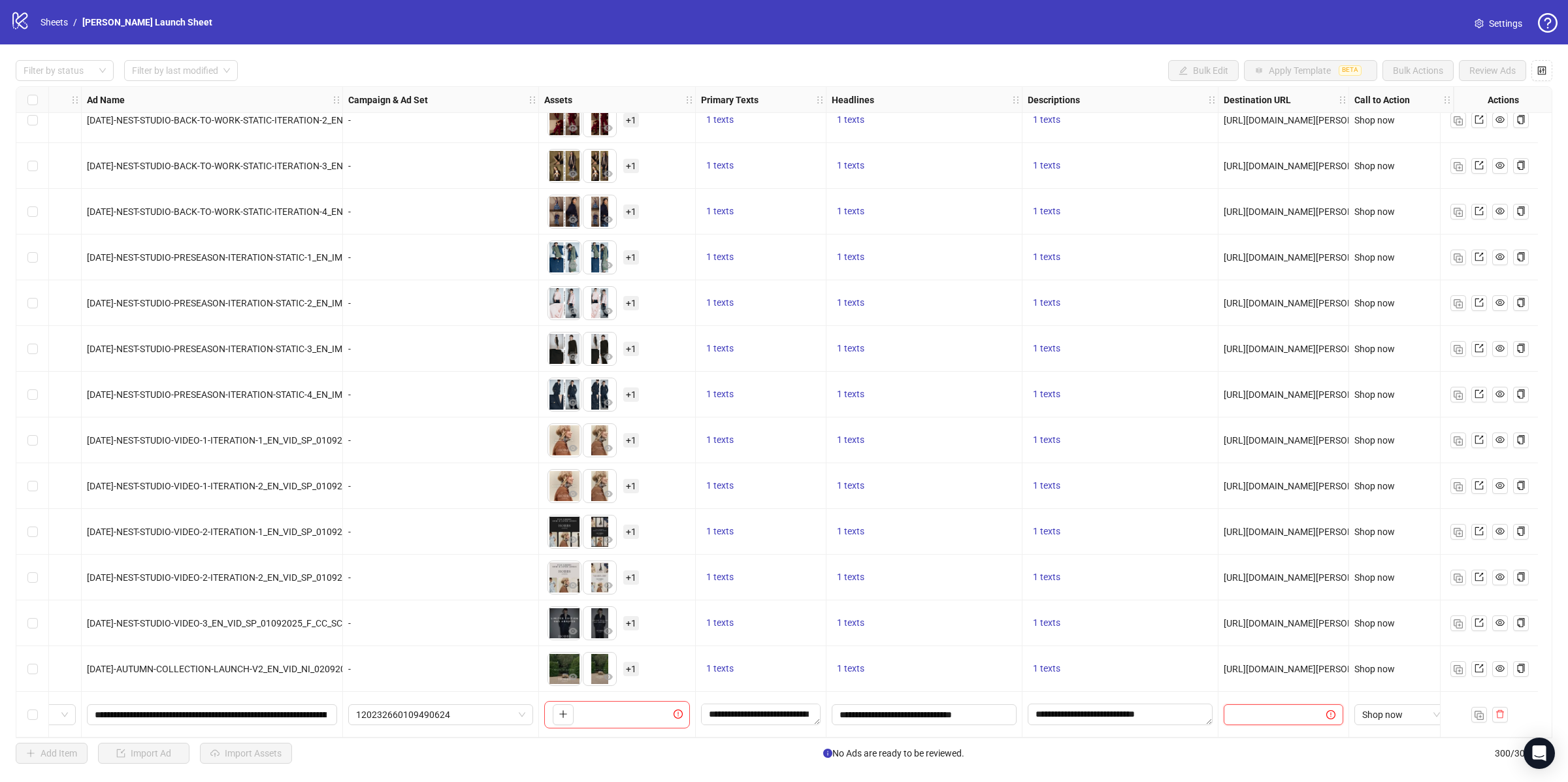
scroll to position [13098, 0]
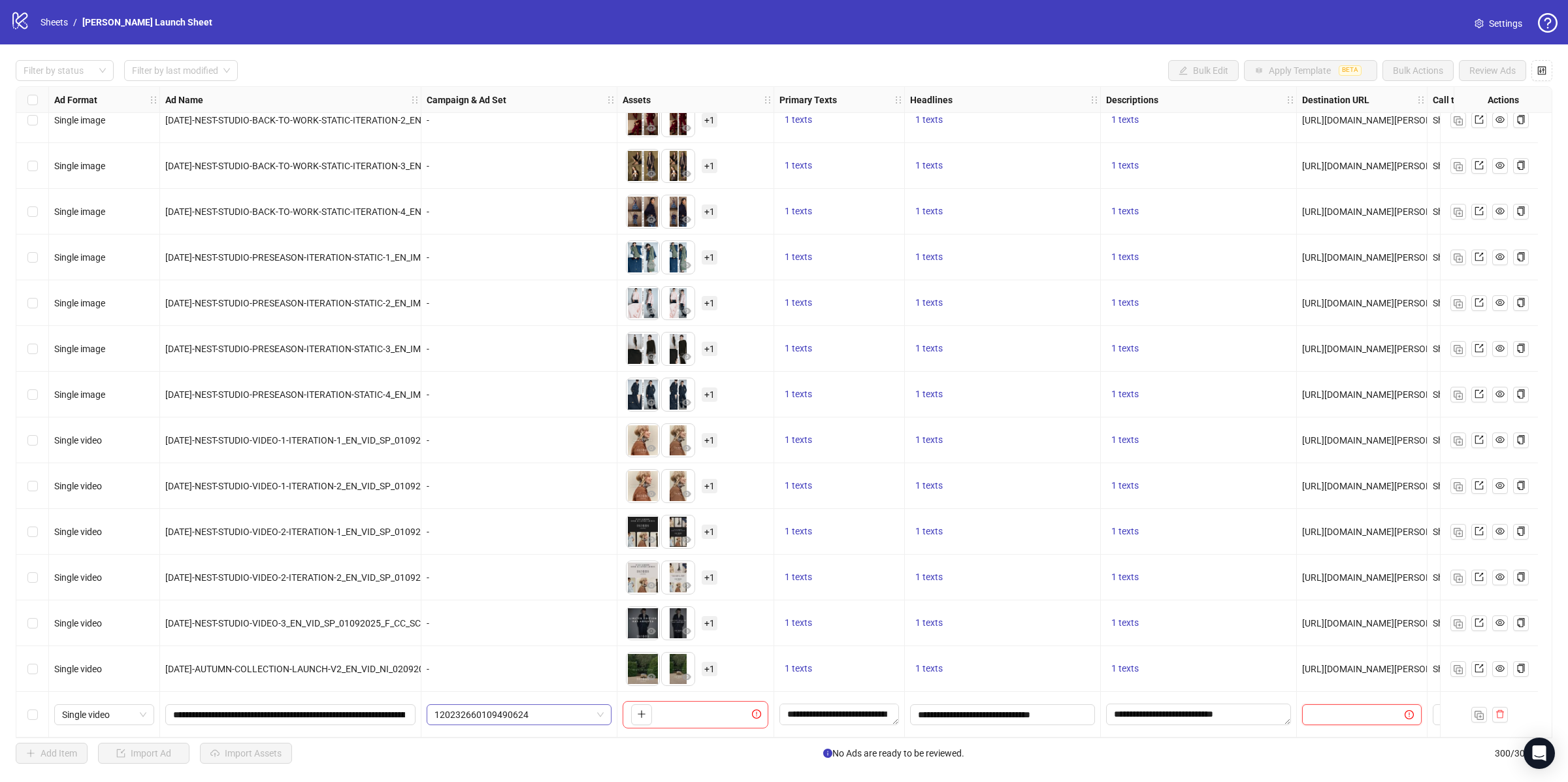
click at [491, 705] on span "120232660109490624" at bounding box center [519, 715] width 169 height 20
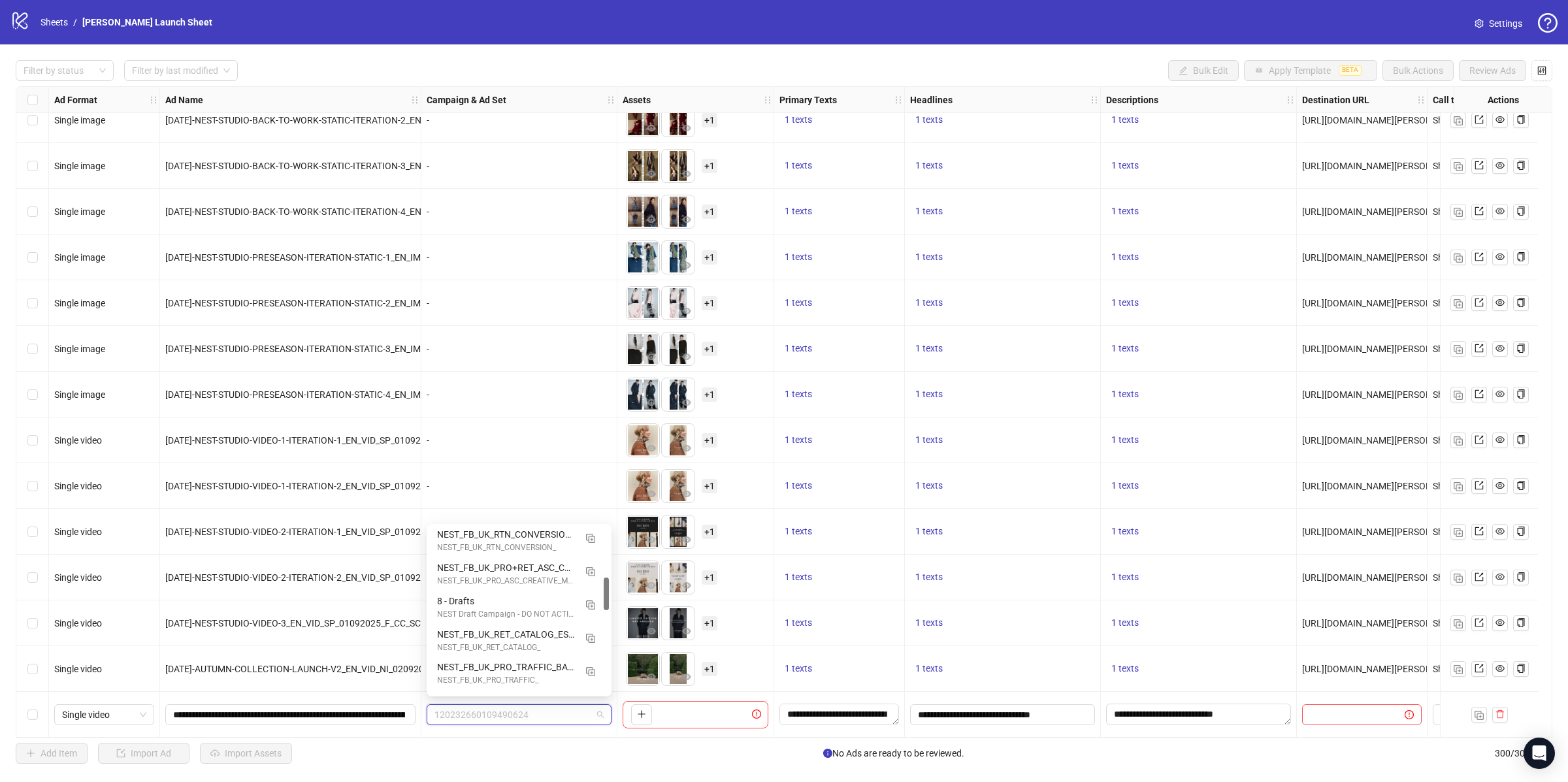
scroll to position [204, 0]
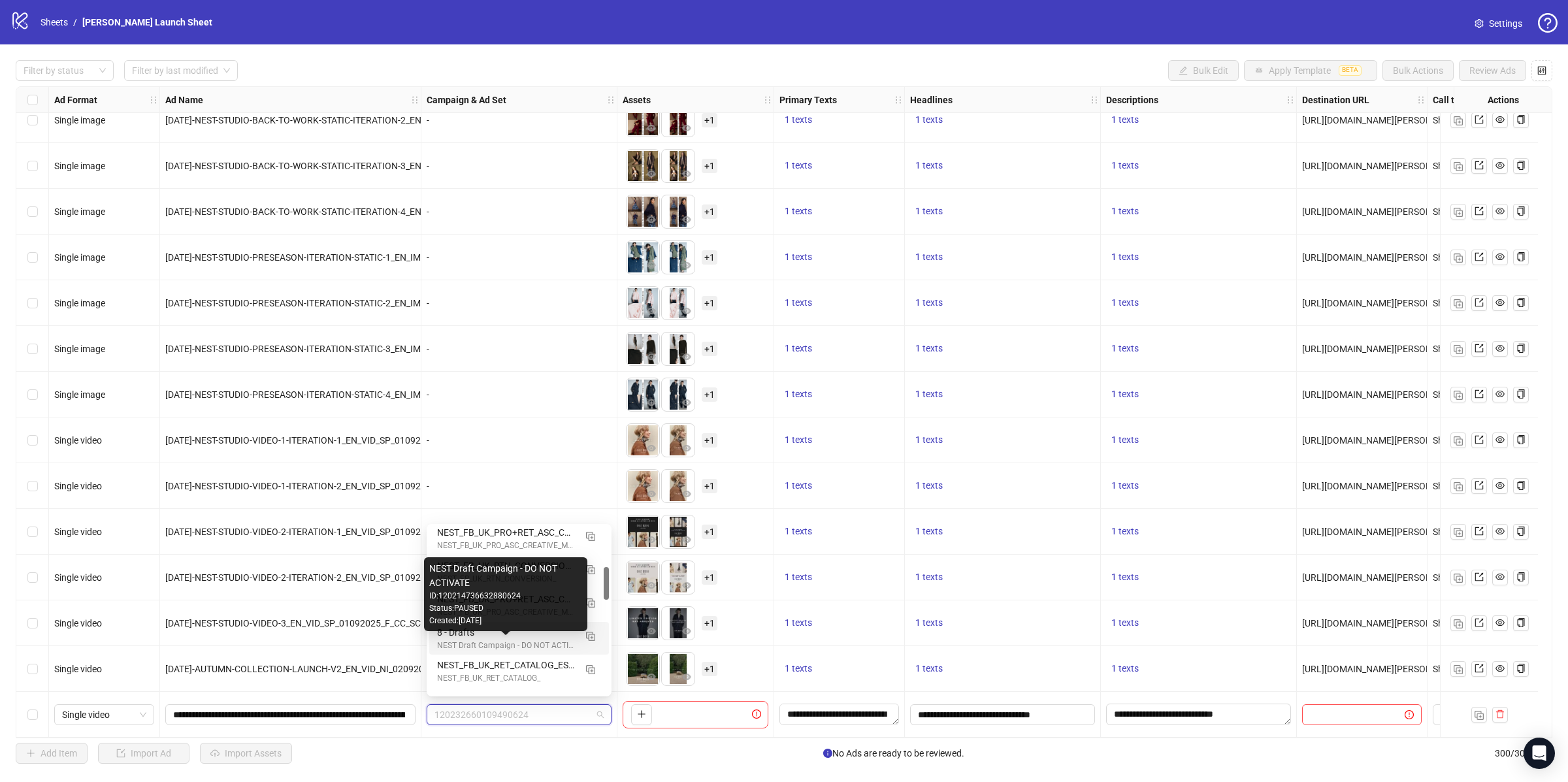
click at [487, 644] on div "NEST Draft Campaign - DO NOT ACTIVATE" at bounding box center [506, 645] width 138 height 12
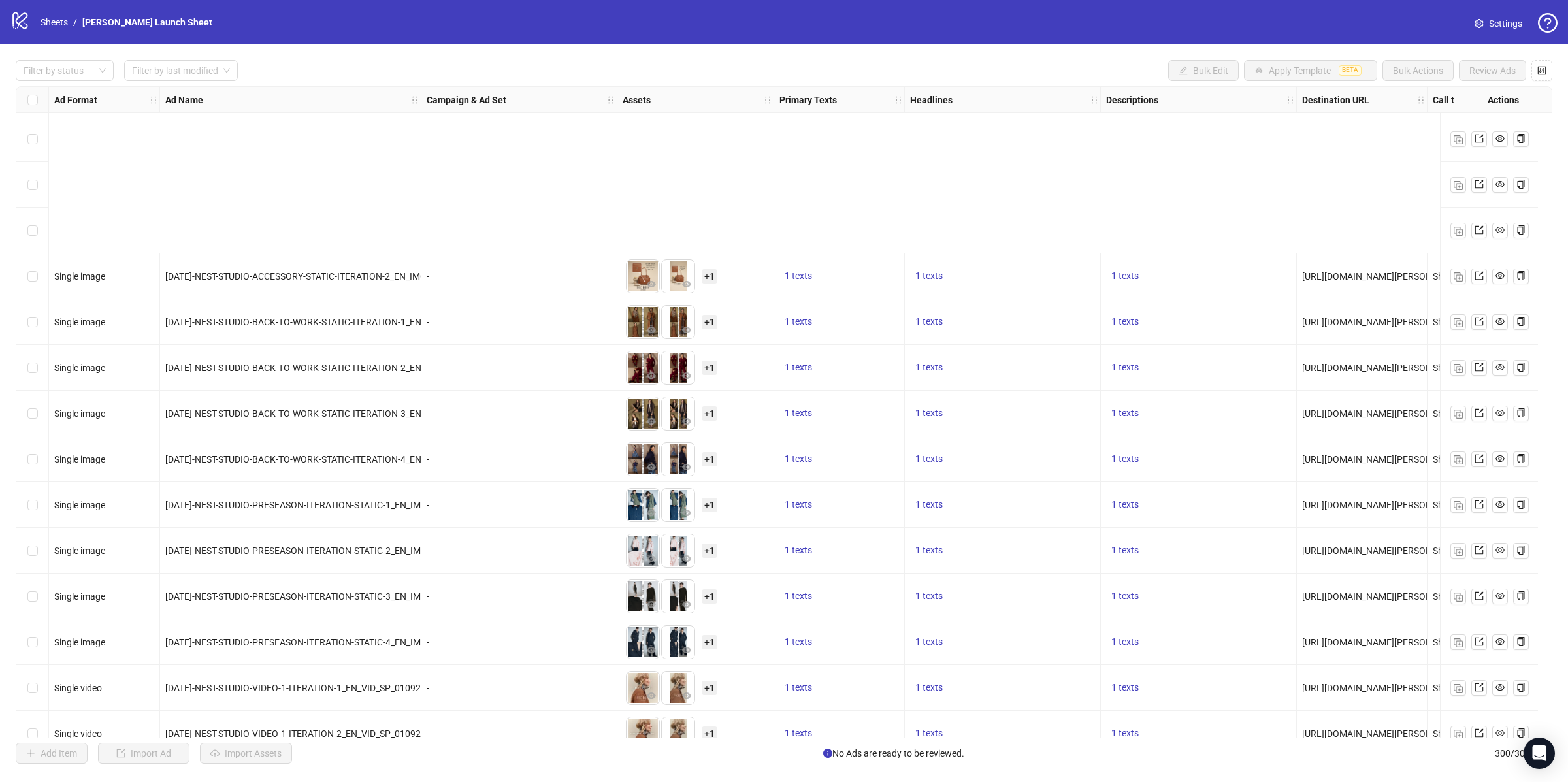
scroll to position [13098, 0]
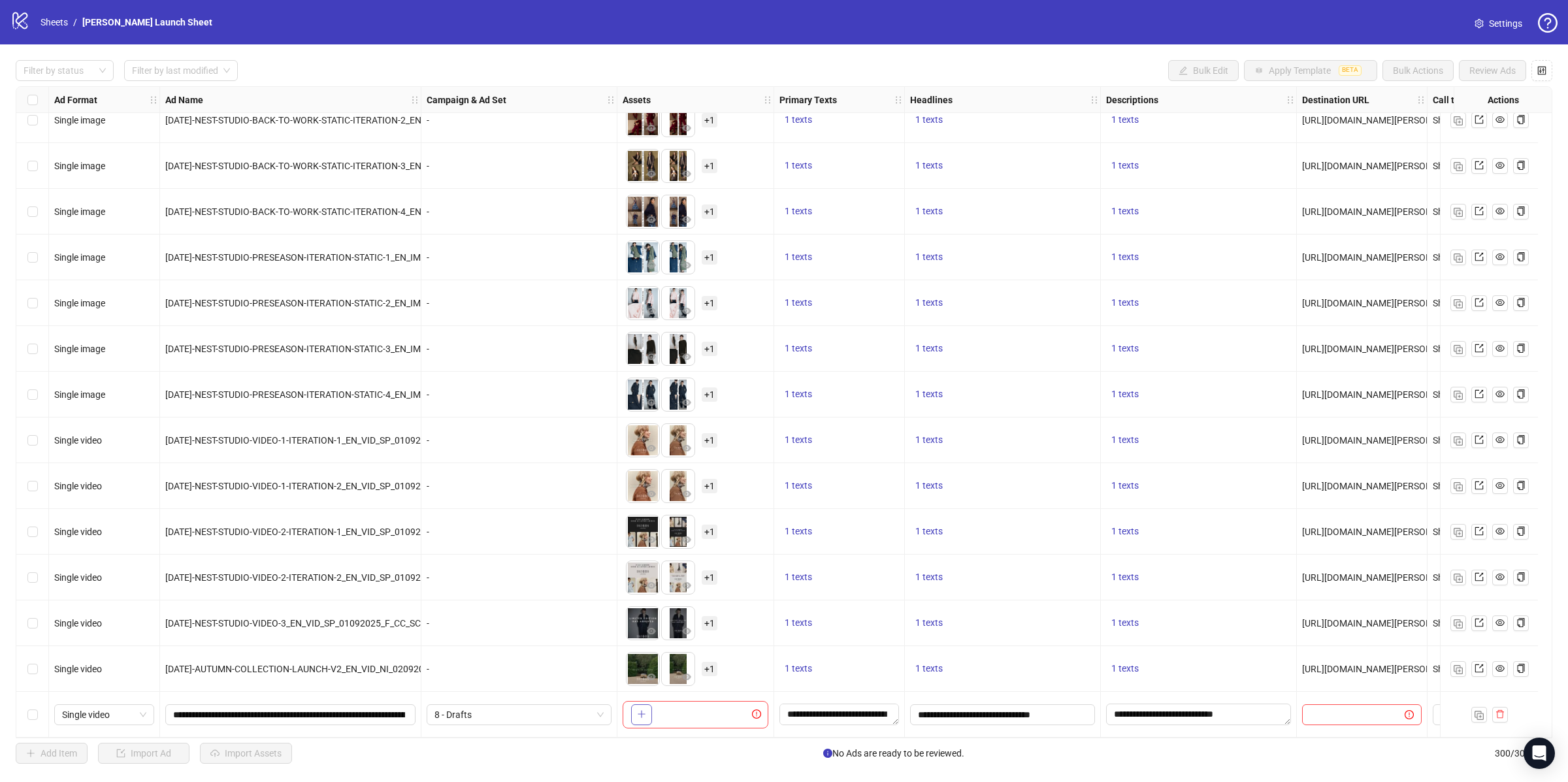
click at [646, 719] on button "button" at bounding box center [641, 714] width 21 height 21
click at [273, 713] on input "**********" at bounding box center [289, 714] width 232 height 15
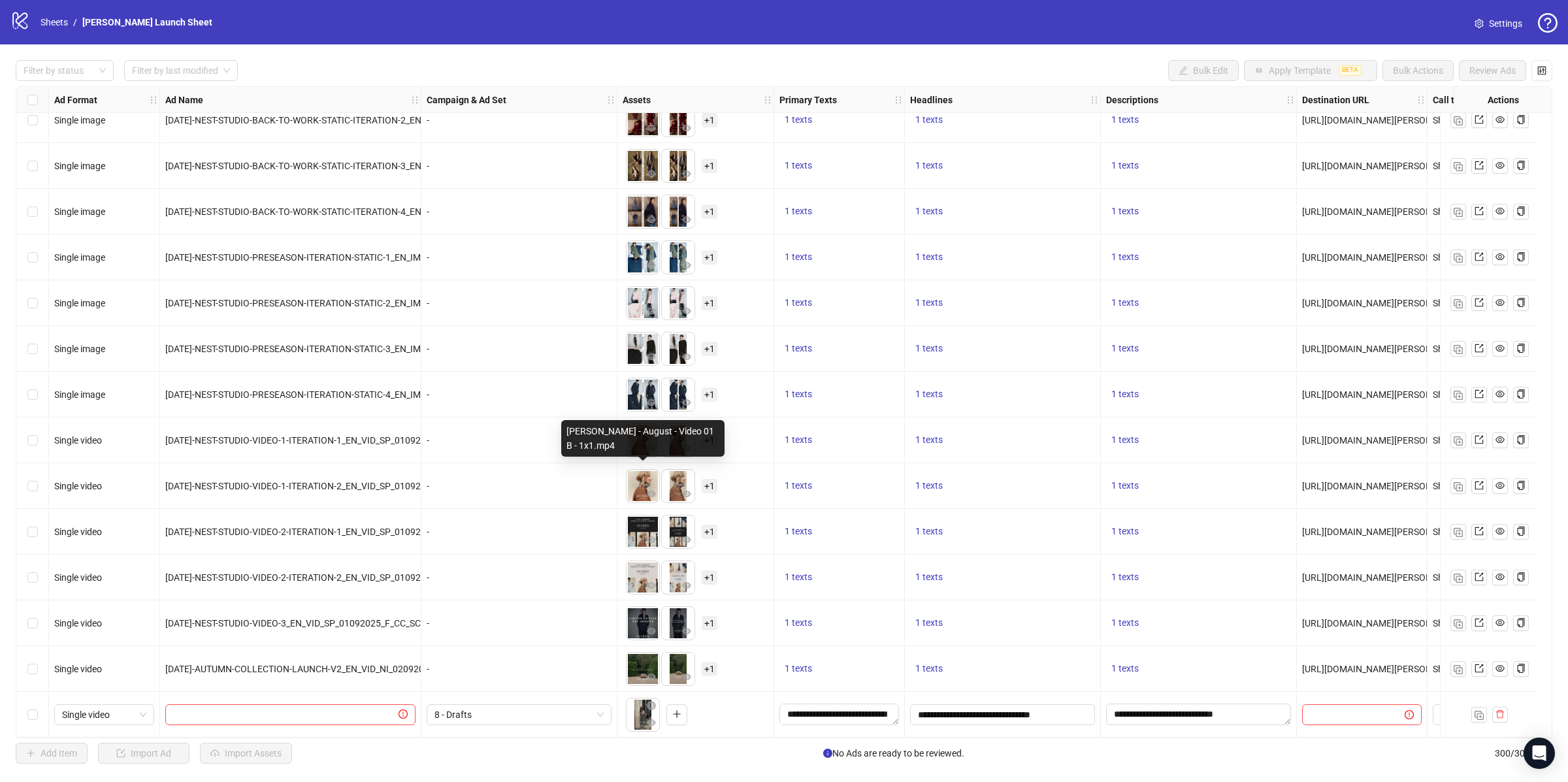
click at [552, 398] on div "-" at bounding box center [519, 395] width 196 height 46
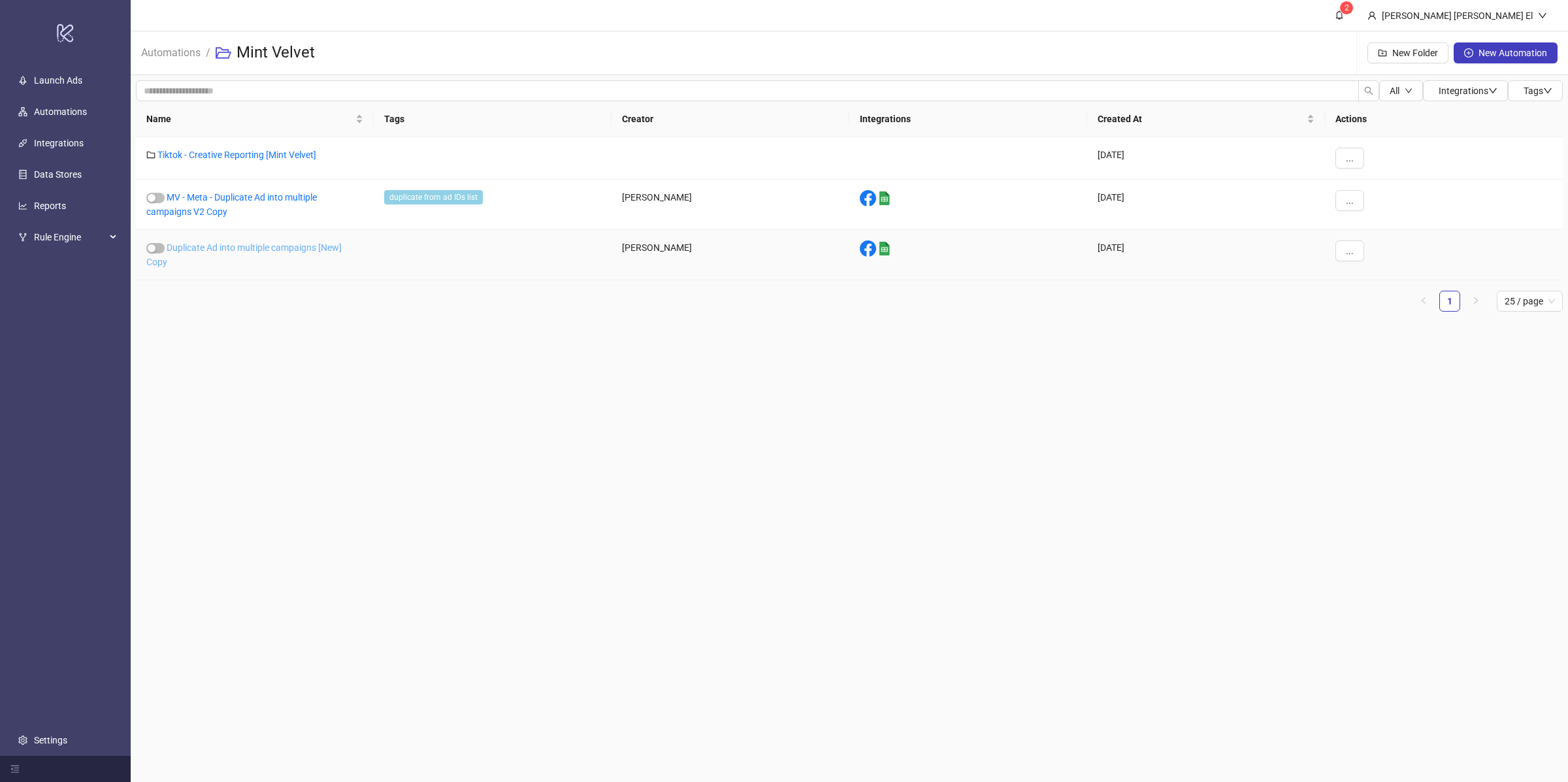
click at [246, 250] on link "Duplicate Ad into multiple campaigns [New] Copy" at bounding box center [244, 254] width 195 height 25
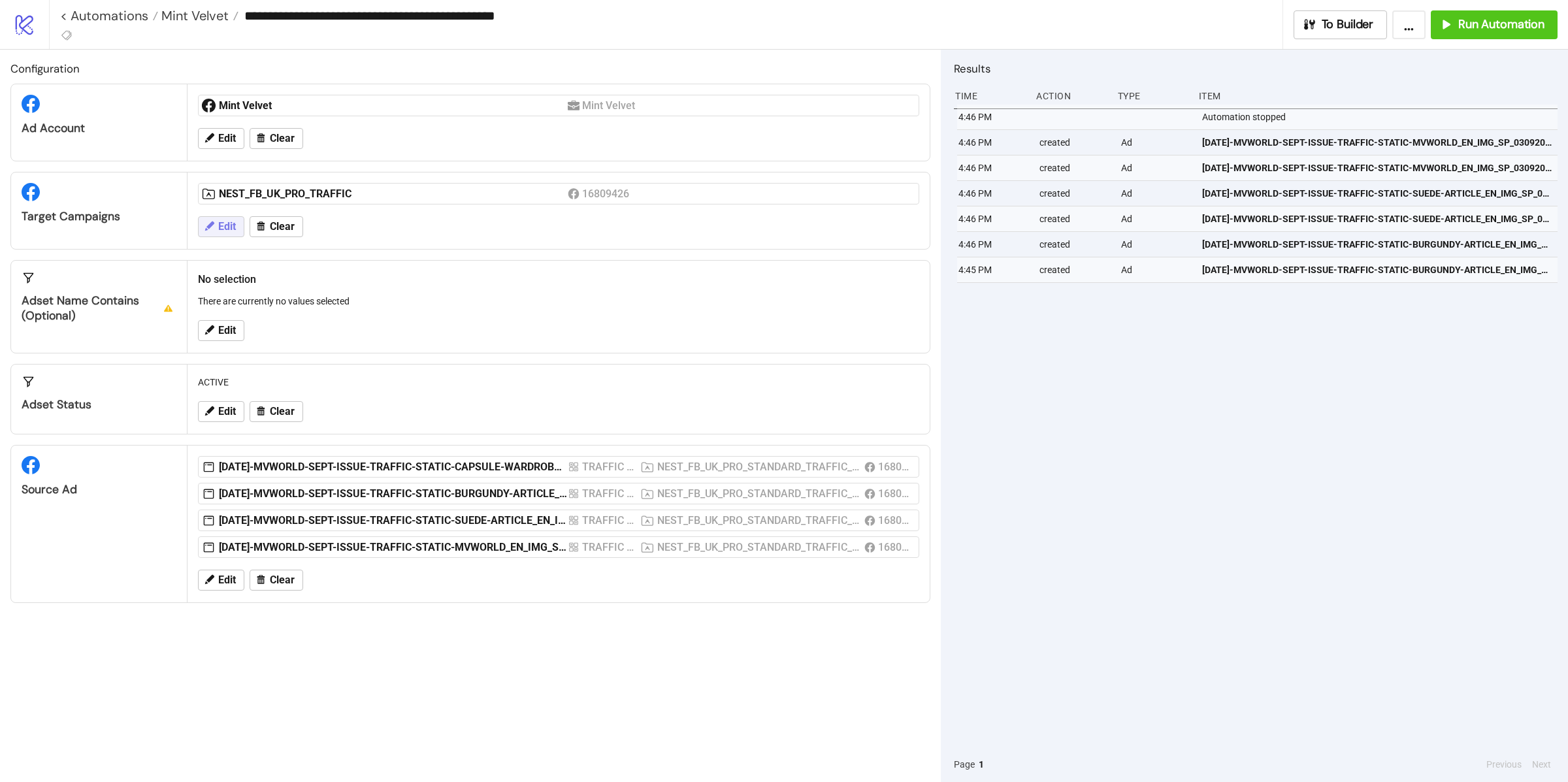
click at [233, 236] on button "Edit" at bounding box center [221, 226] width 46 height 21
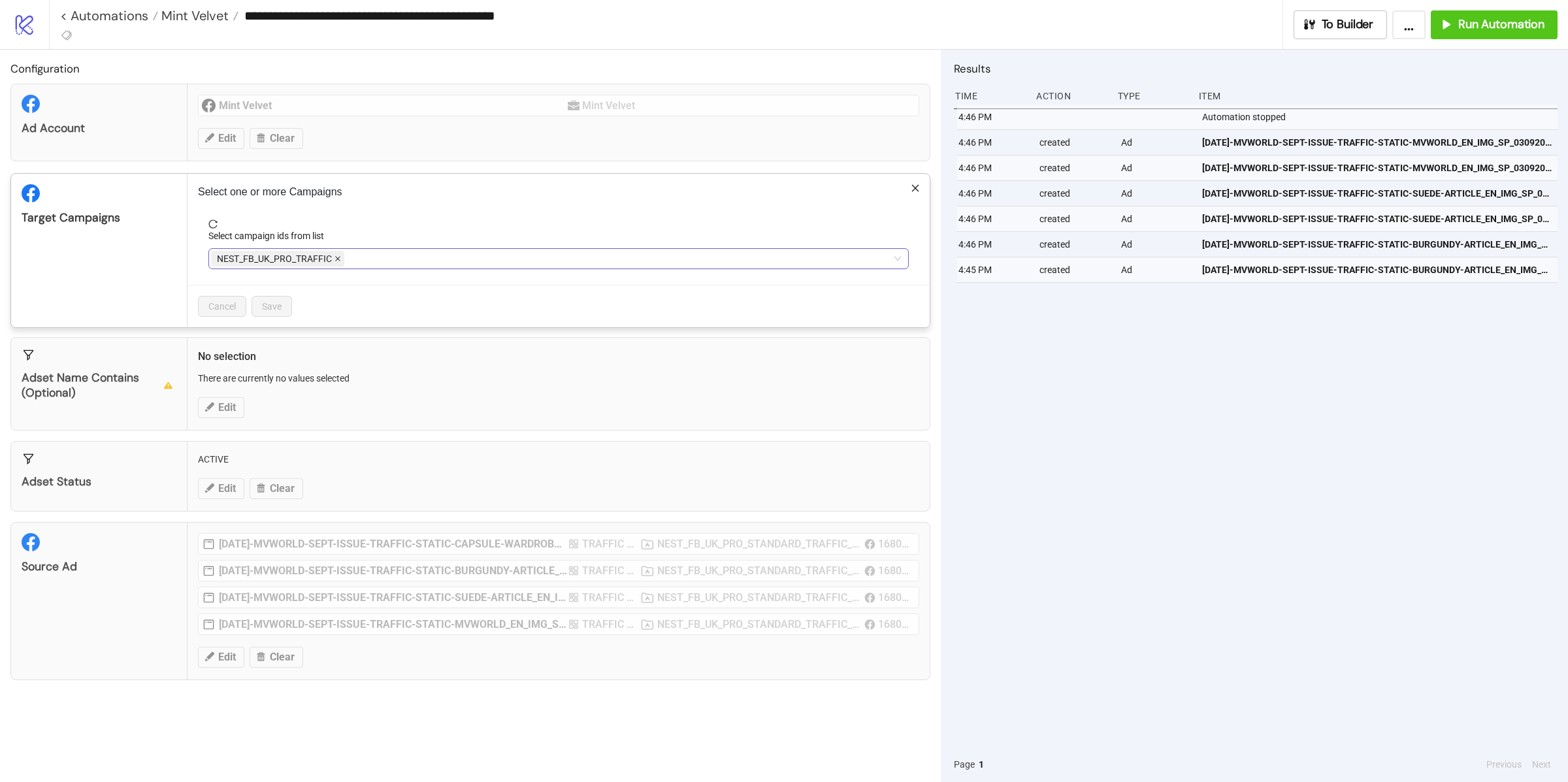
click at [334, 261] on icon "close" at bounding box center [337, 258] width 7 height 7
click at [334, 261] on div at bounding box center [552, 259] width 681 height 18
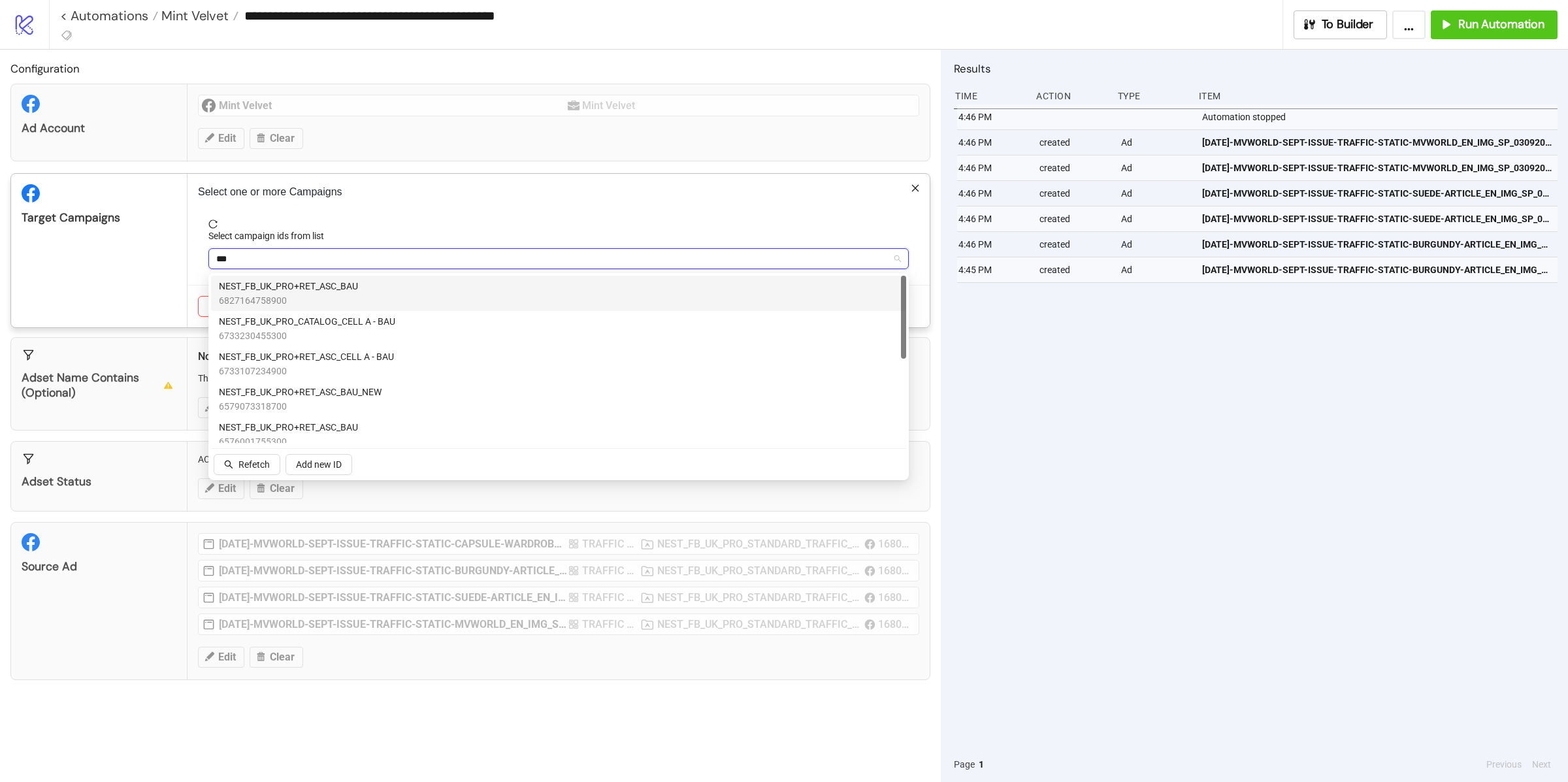
click at [340, 285] on span "NEST_FB_UK_PRO+RET_ASC_BAU" at bounding box center [288, 286] width 139 height 15
type input "*"
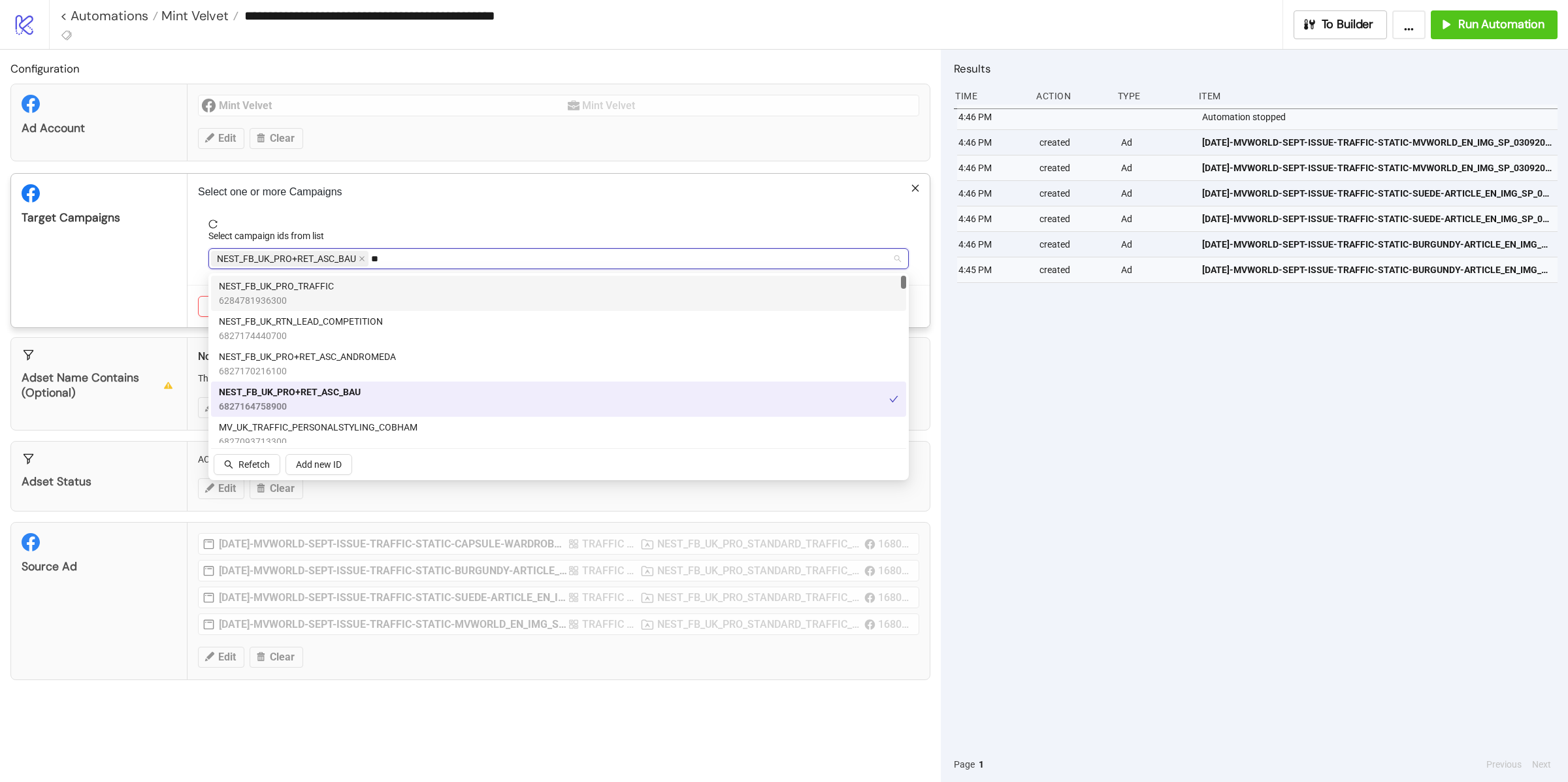
type input "***"
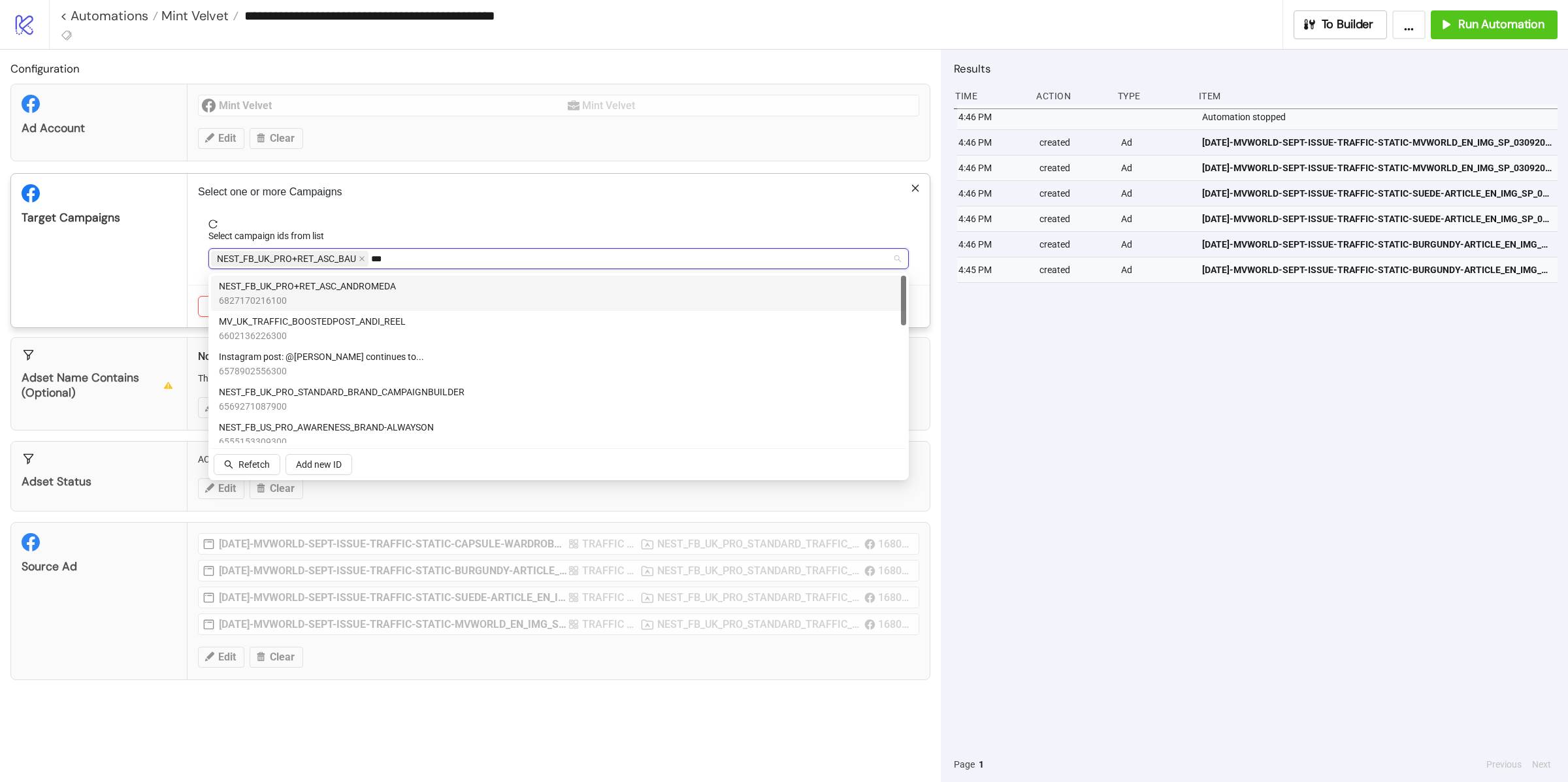
click at [373, 288] on span "NEST_FB_UK_PRO+RET_ASC_ANDROMEDA" at bounding box center [307, 286] width 177 height 15
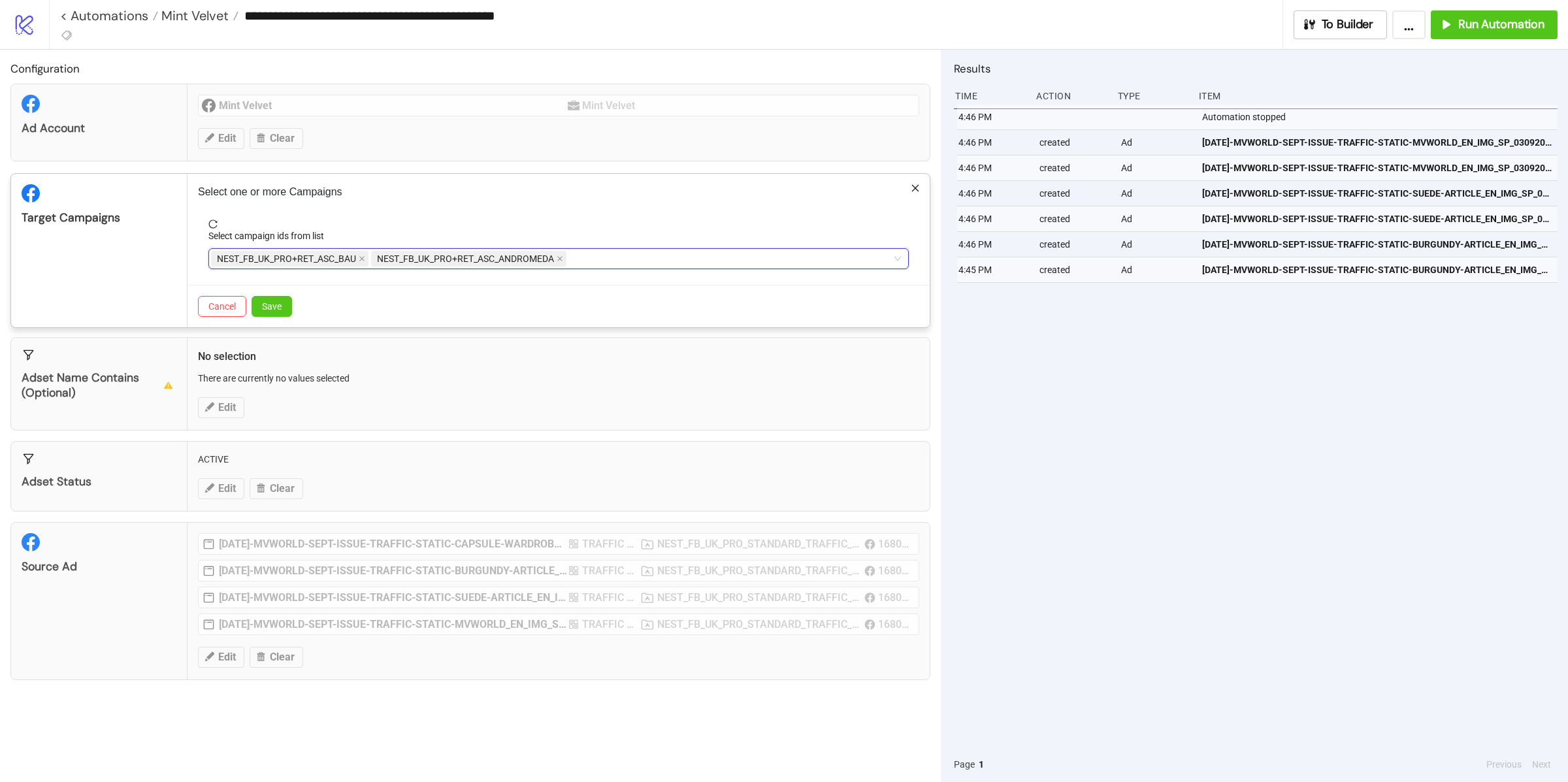
click at [163, 260] on div "Target Campaigns" at bounding box center [99, 250] width 177 height 154
click at [282, 307] on span "Save" at bounding box center [272, 307] width 20 height 11
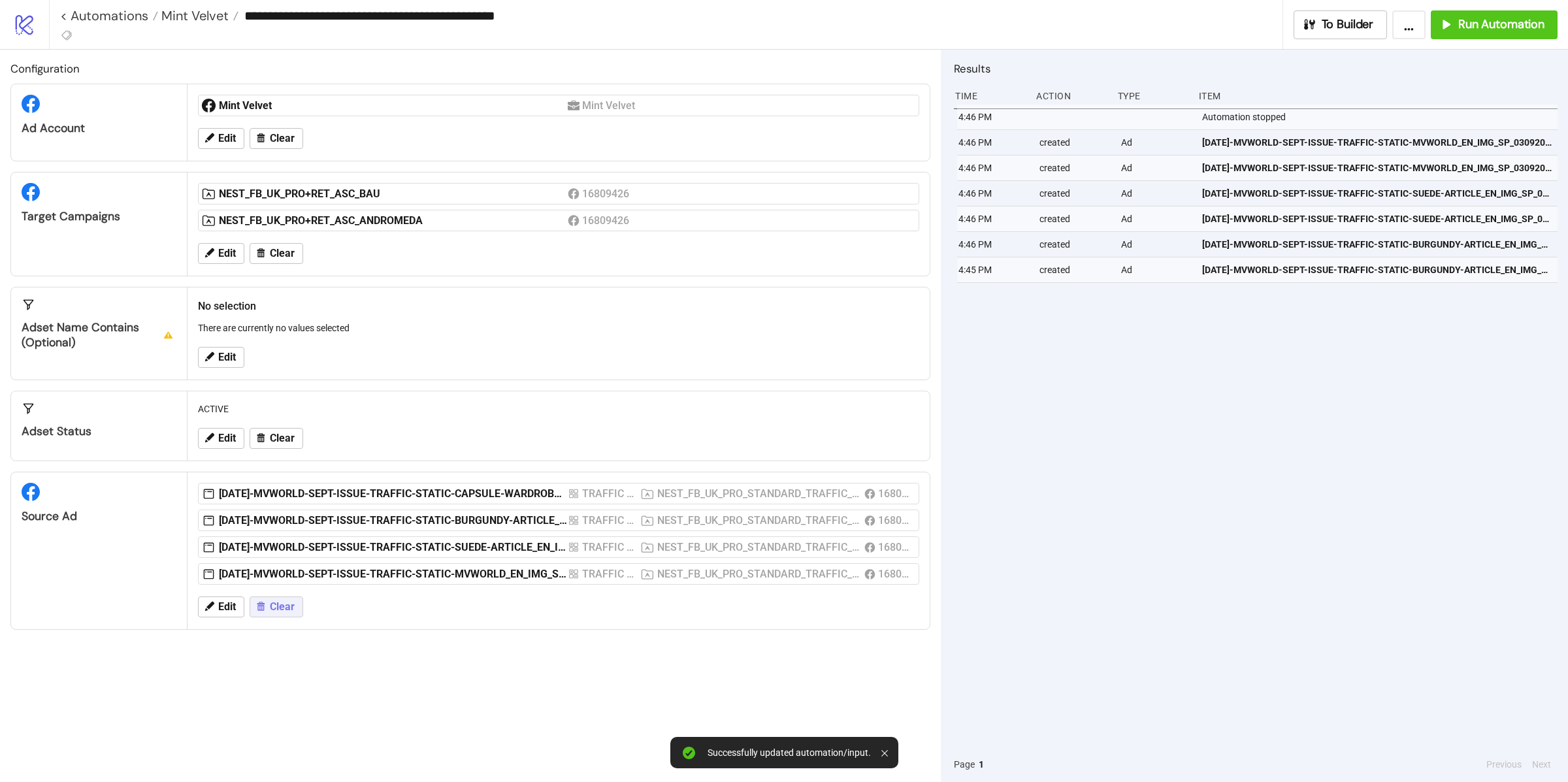
click at [287, 603] on span "Clear" at bounding box center [282, 606] width 25 height 12
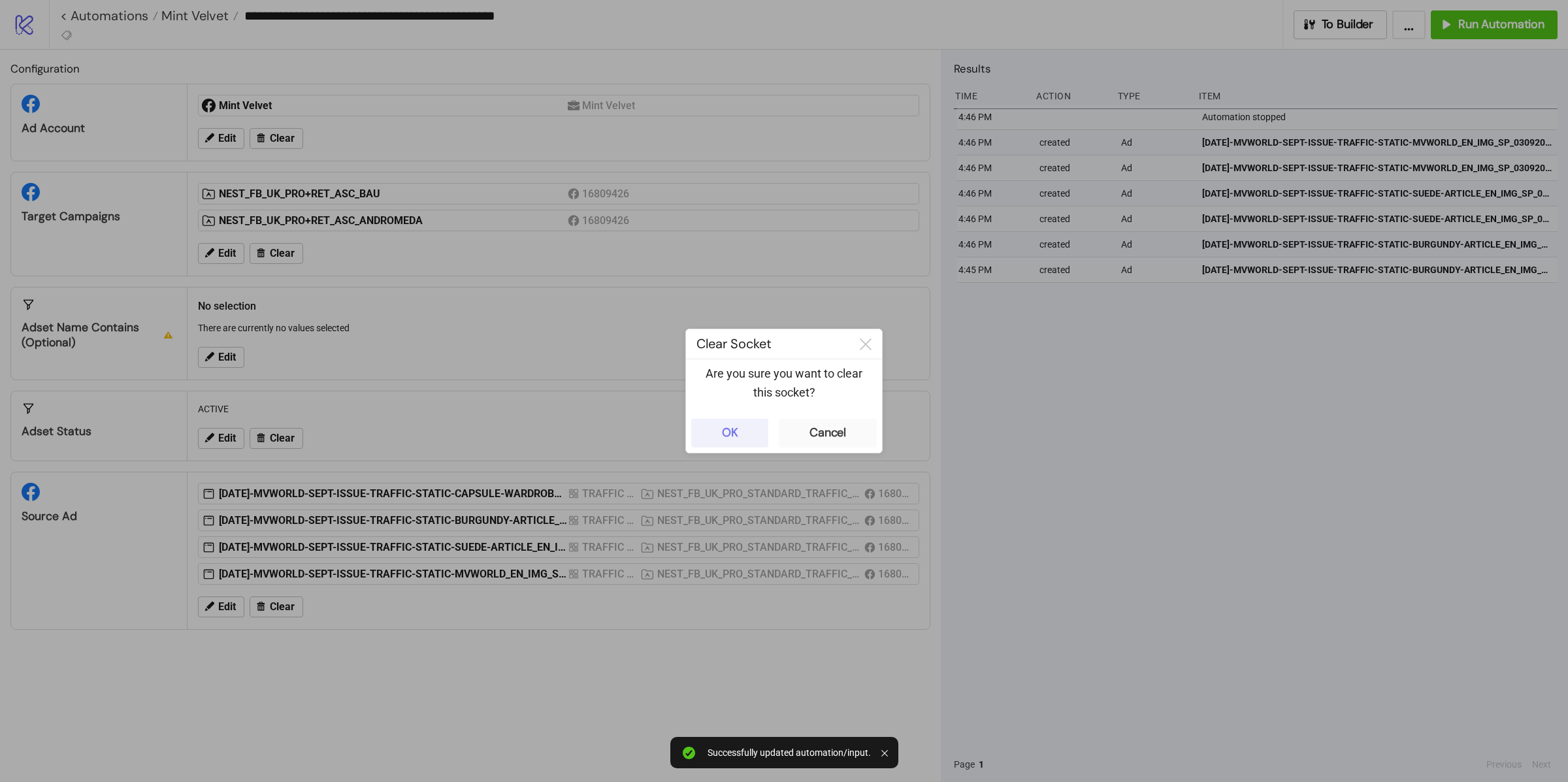
click at [726, 424] on button "OK" at bounding box center [730, 432] width 77 height 28
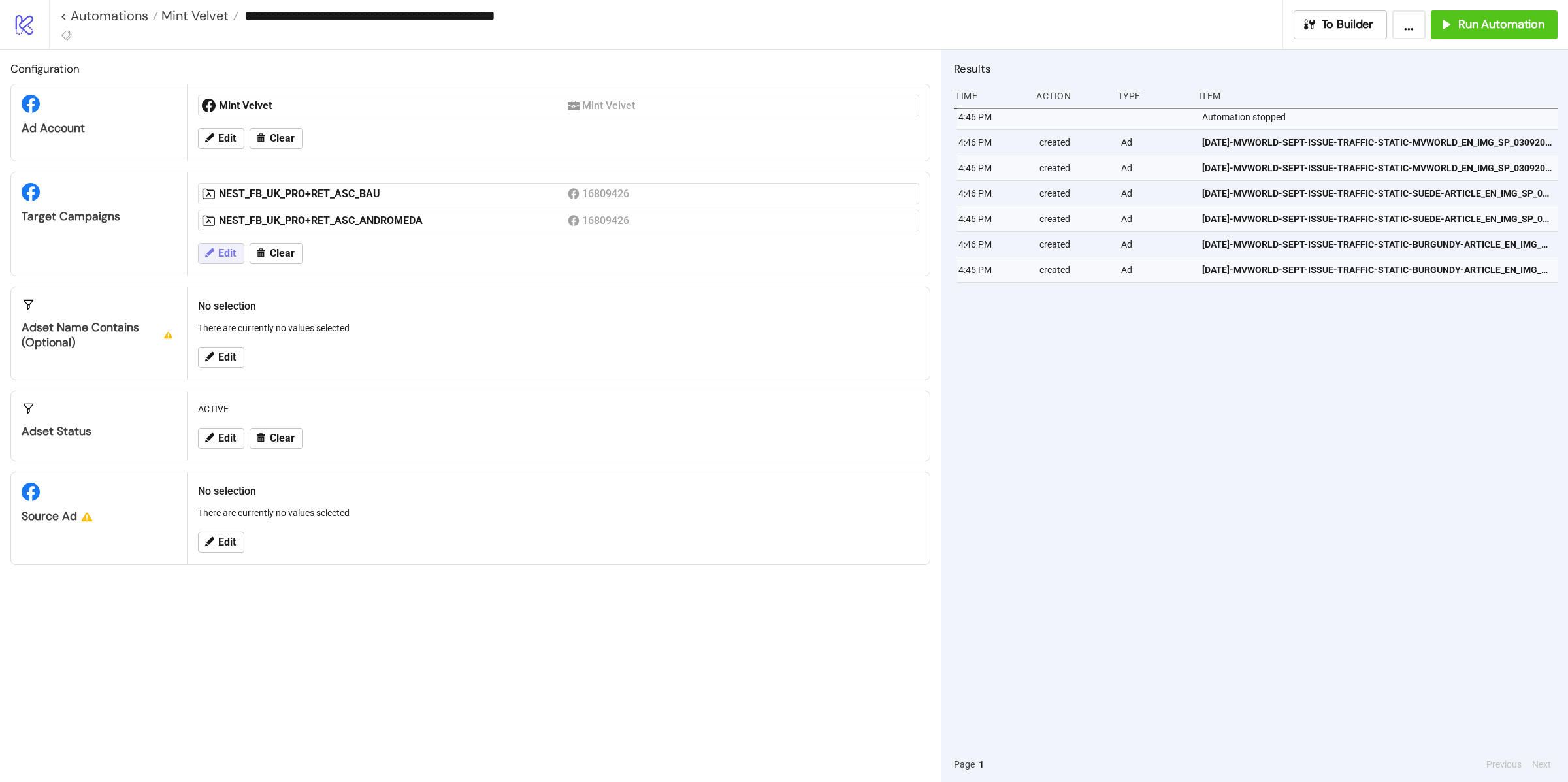
click at [220, 257] on span "Edit" at bounding box center [227, 253] width 18 height 12
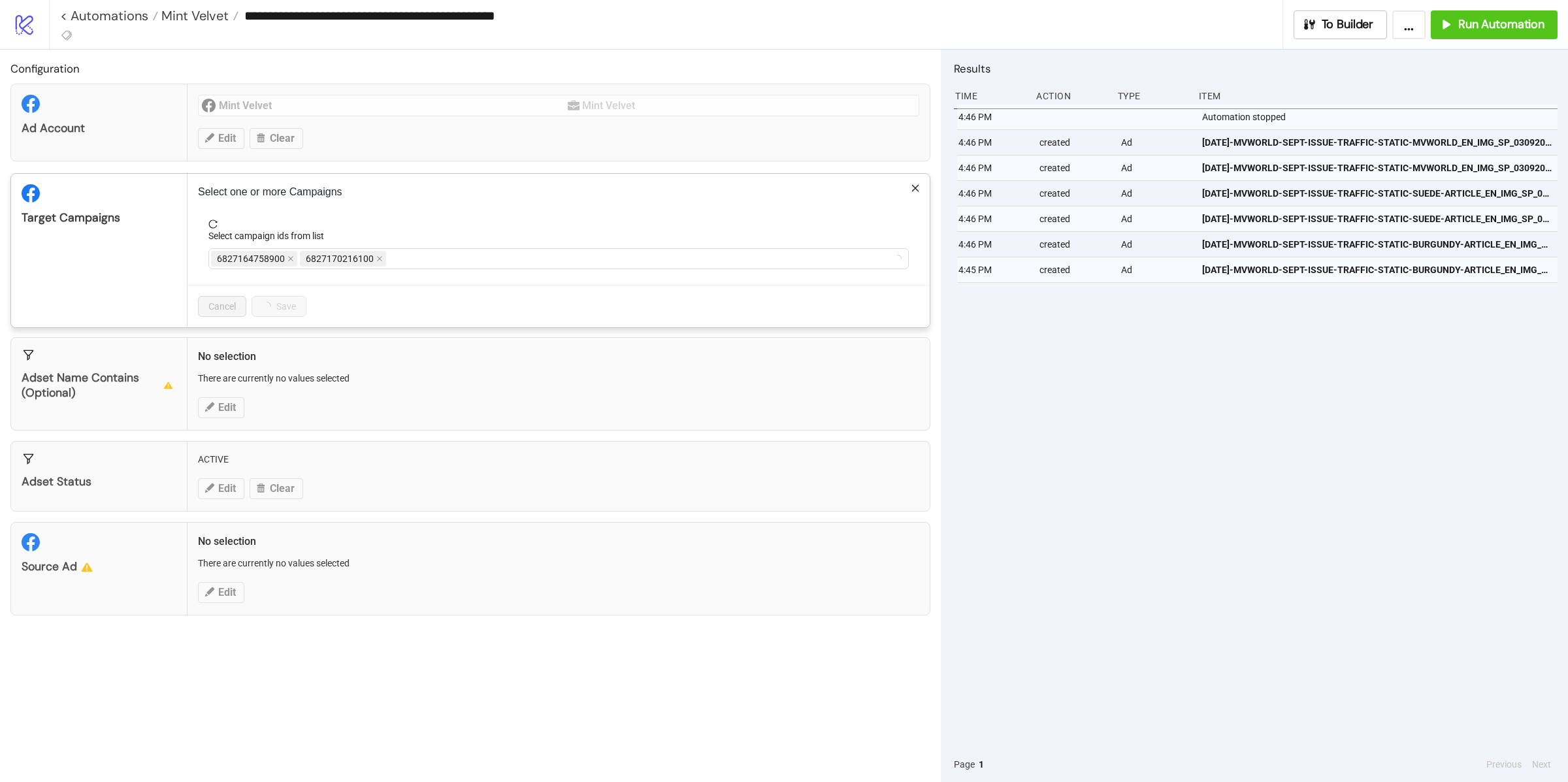
click at [246, 357] on div "**********" at bounding box center [784, 391] width 1568 height 782
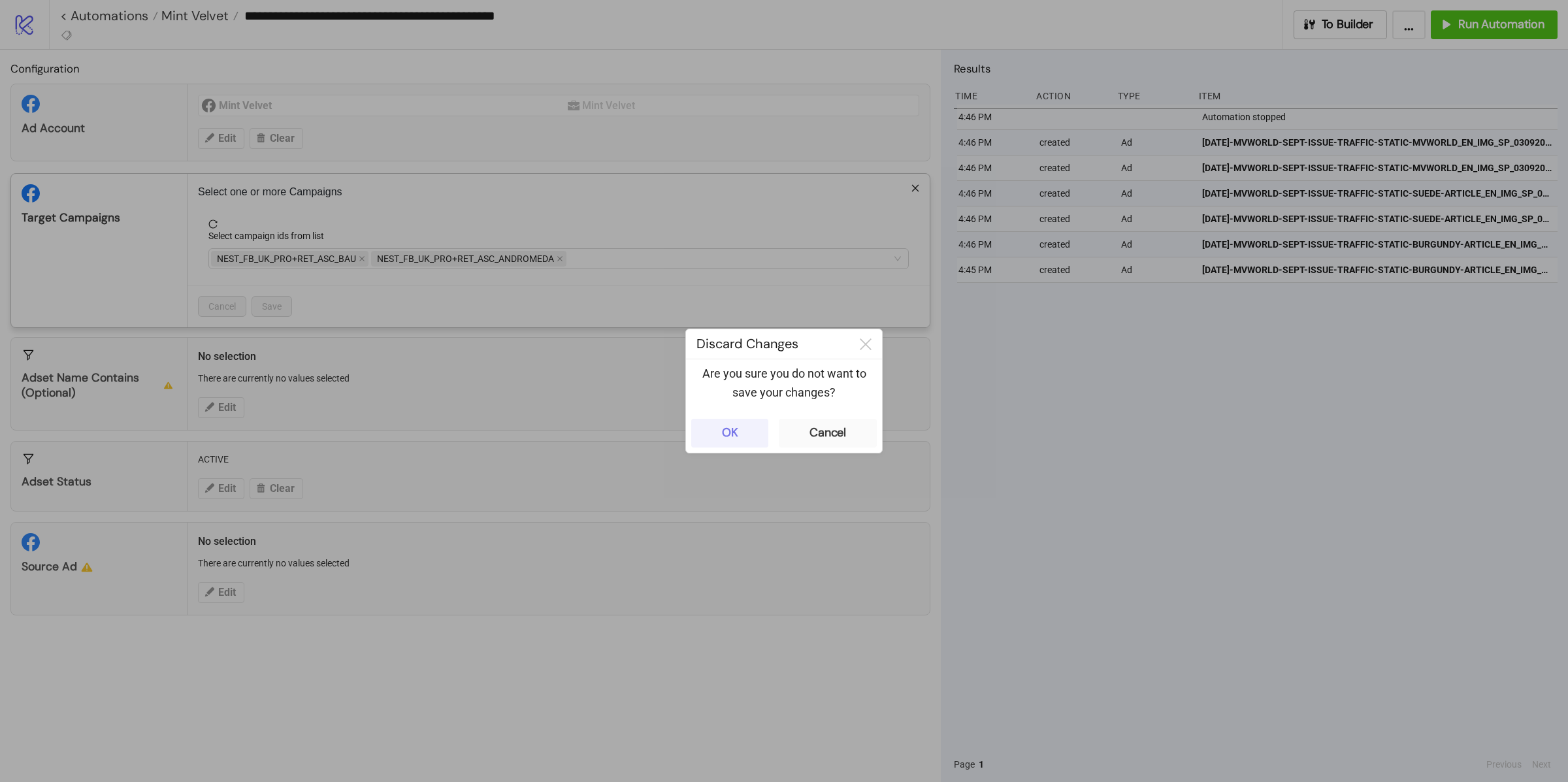
click at [731, 423] on button "OK" at bounding box center [730, 432] width 77 height 28
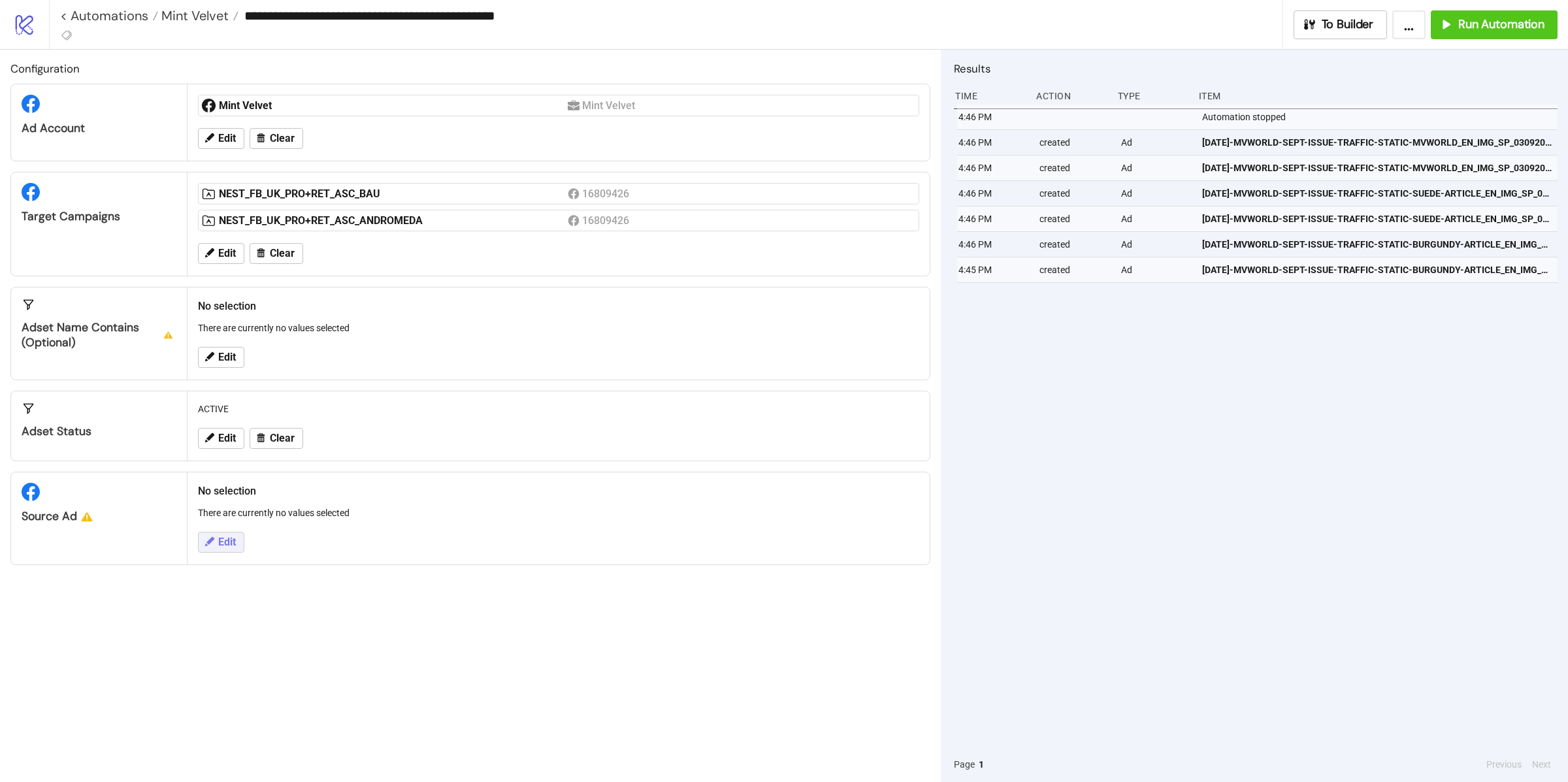
click at [231, 548] on span "Edit" at bounding box center [227, 542] width 18 height 12
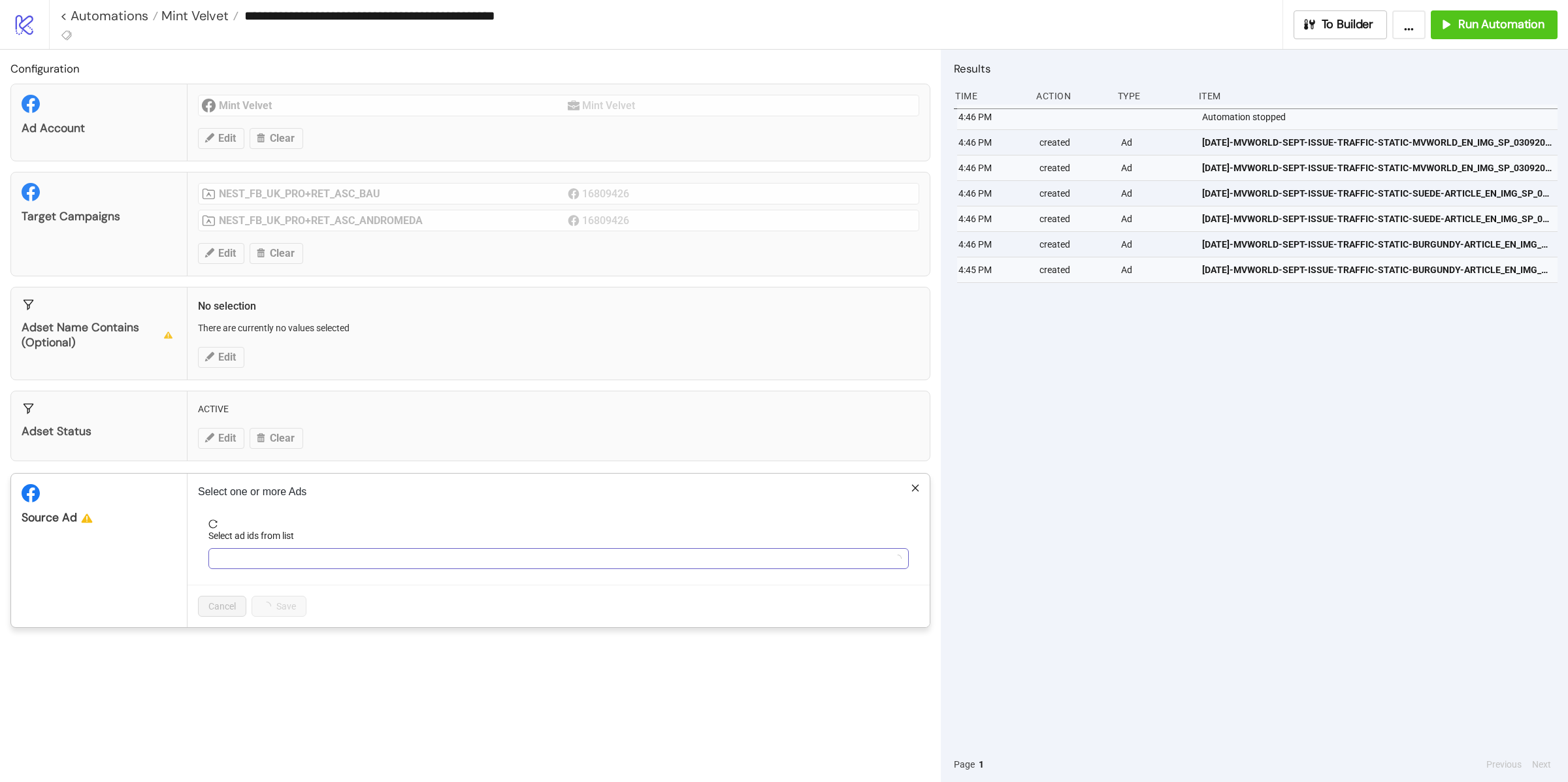
click at [307, 561] on div at bounding box center [552, 558] width 681 height 18
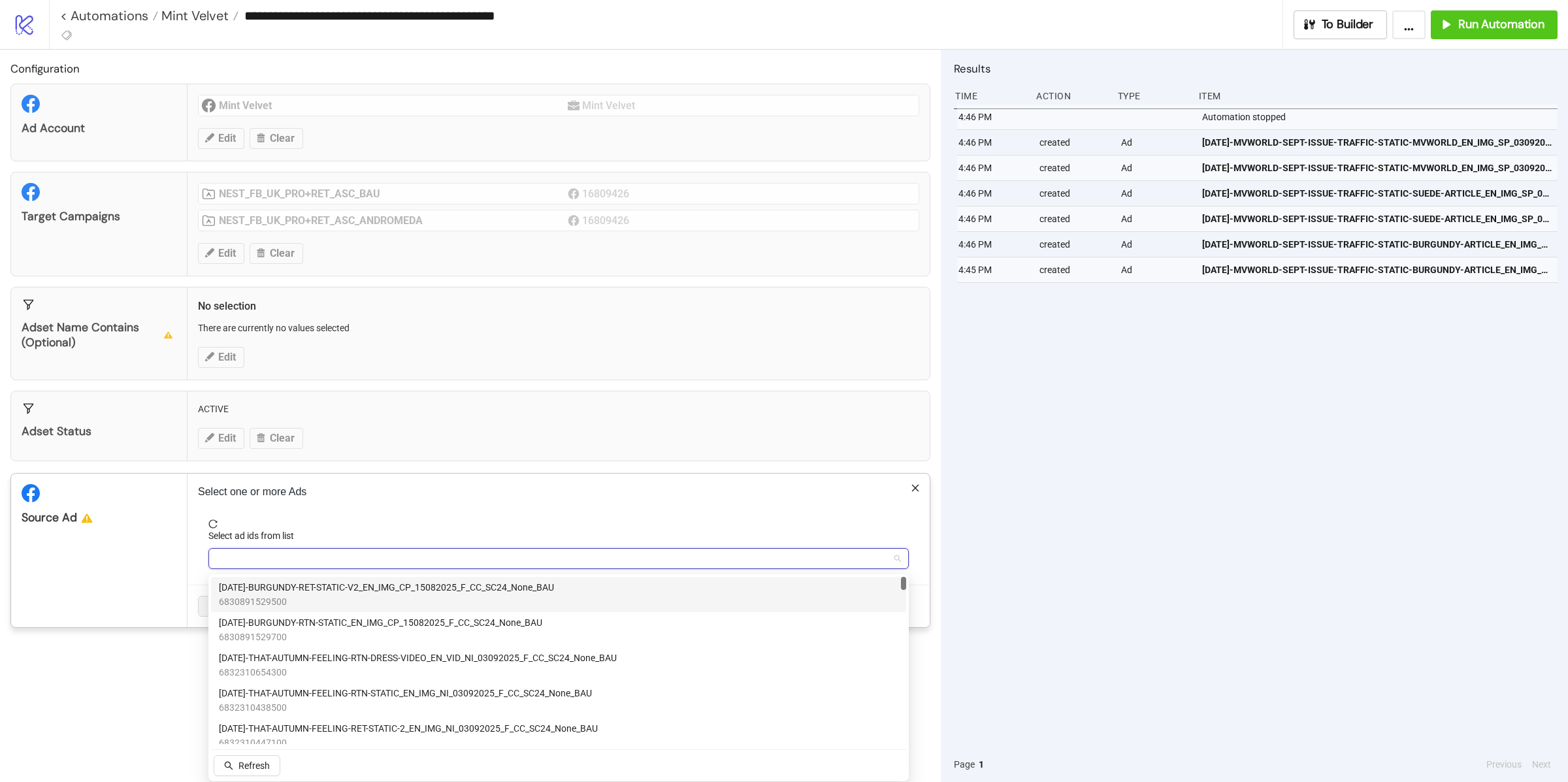
click at [307, 561] on div at bounding box center [552, 558] width 681 height 18
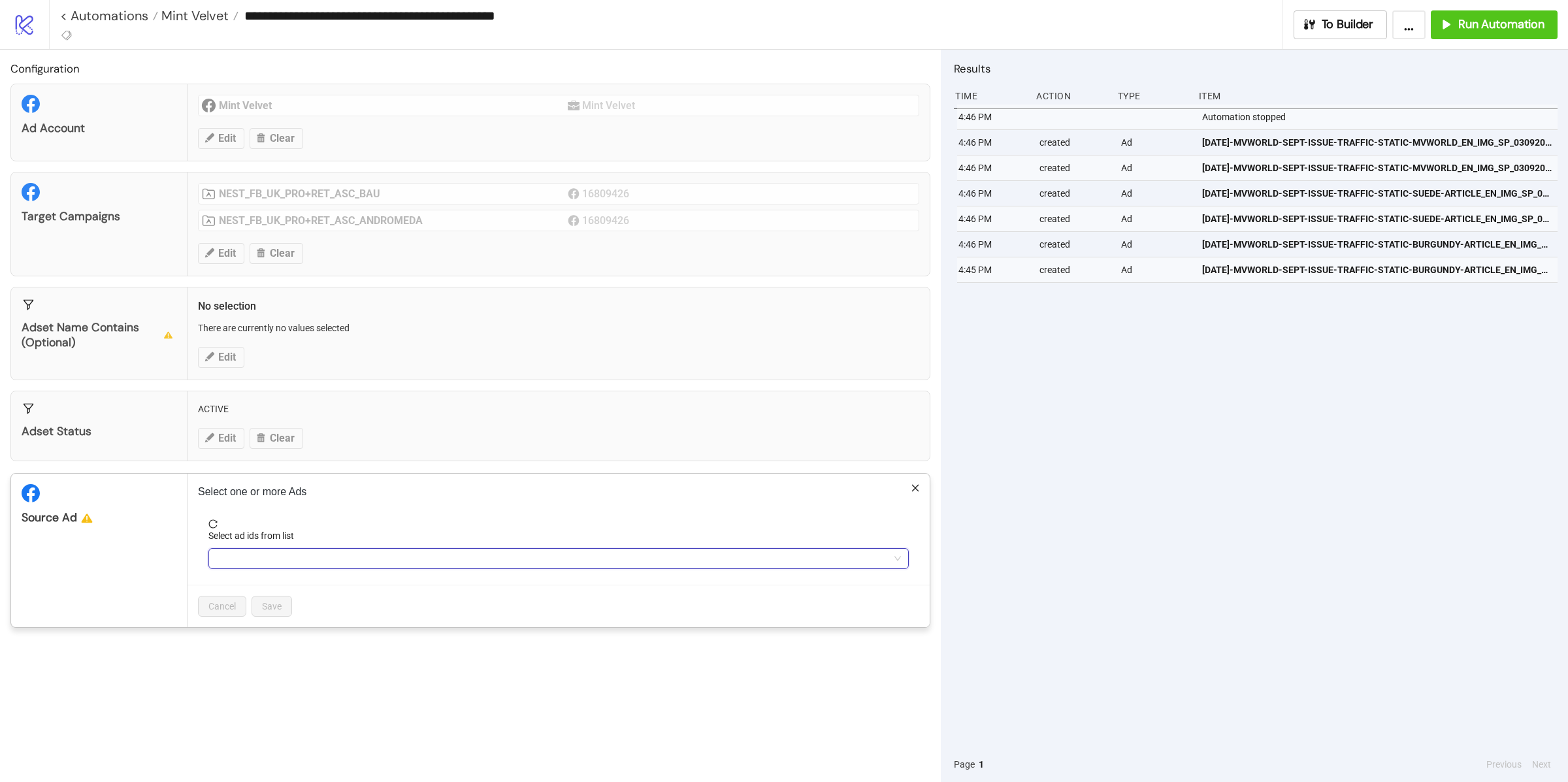
click at [307, 561] on div at bounding box center [552, 558] width 681 height 18
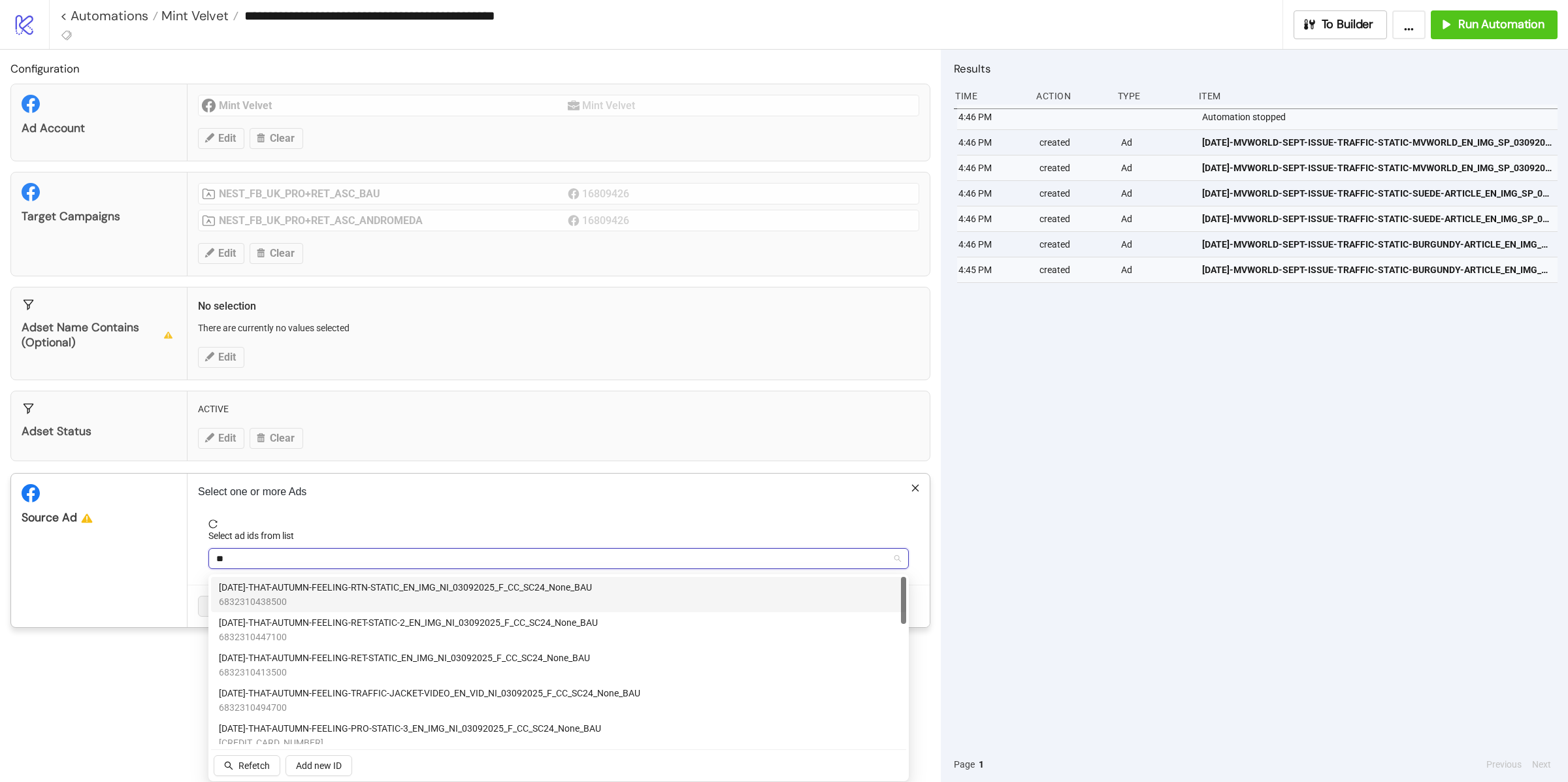
type input "*"
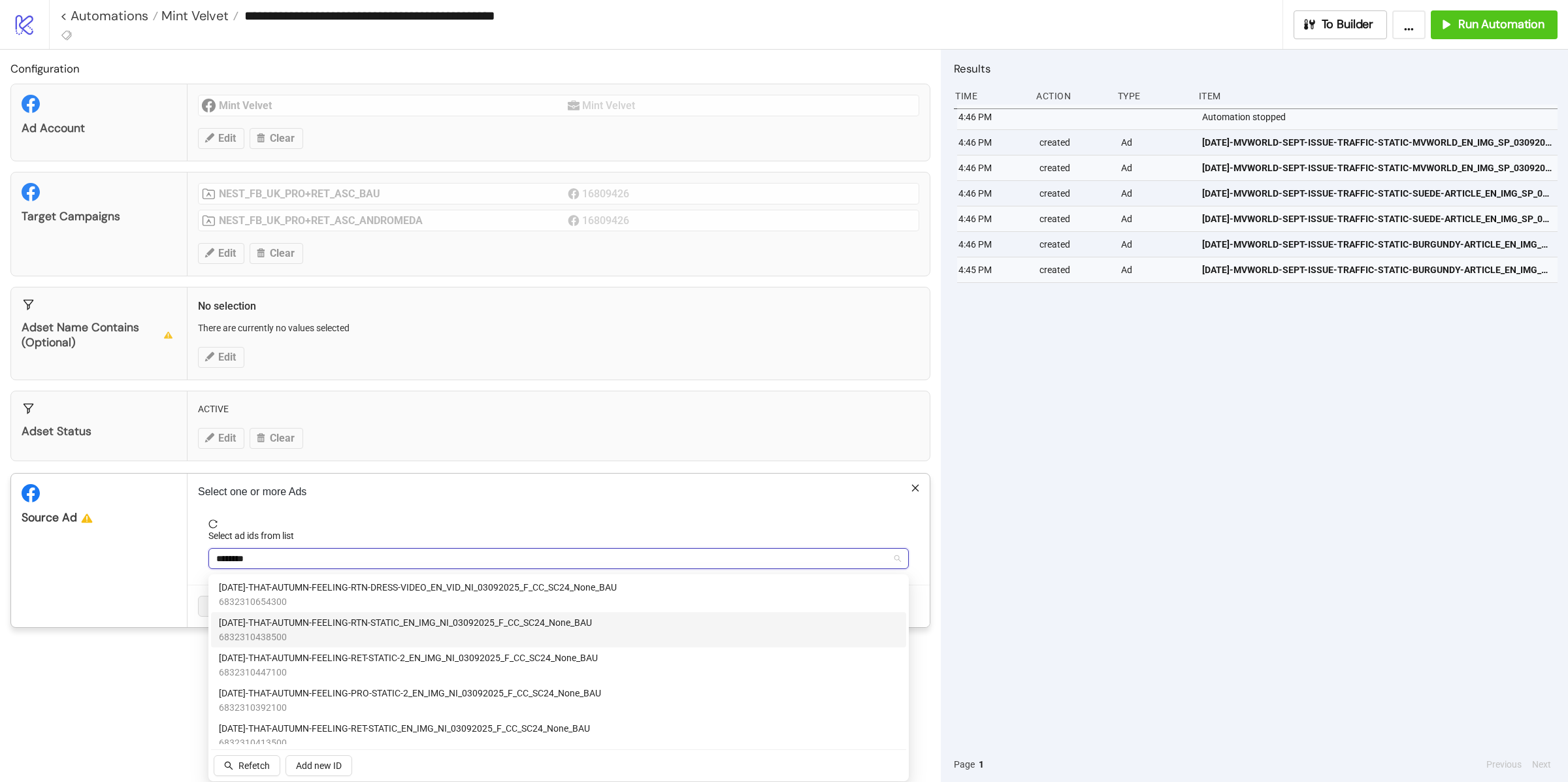
type input "********"
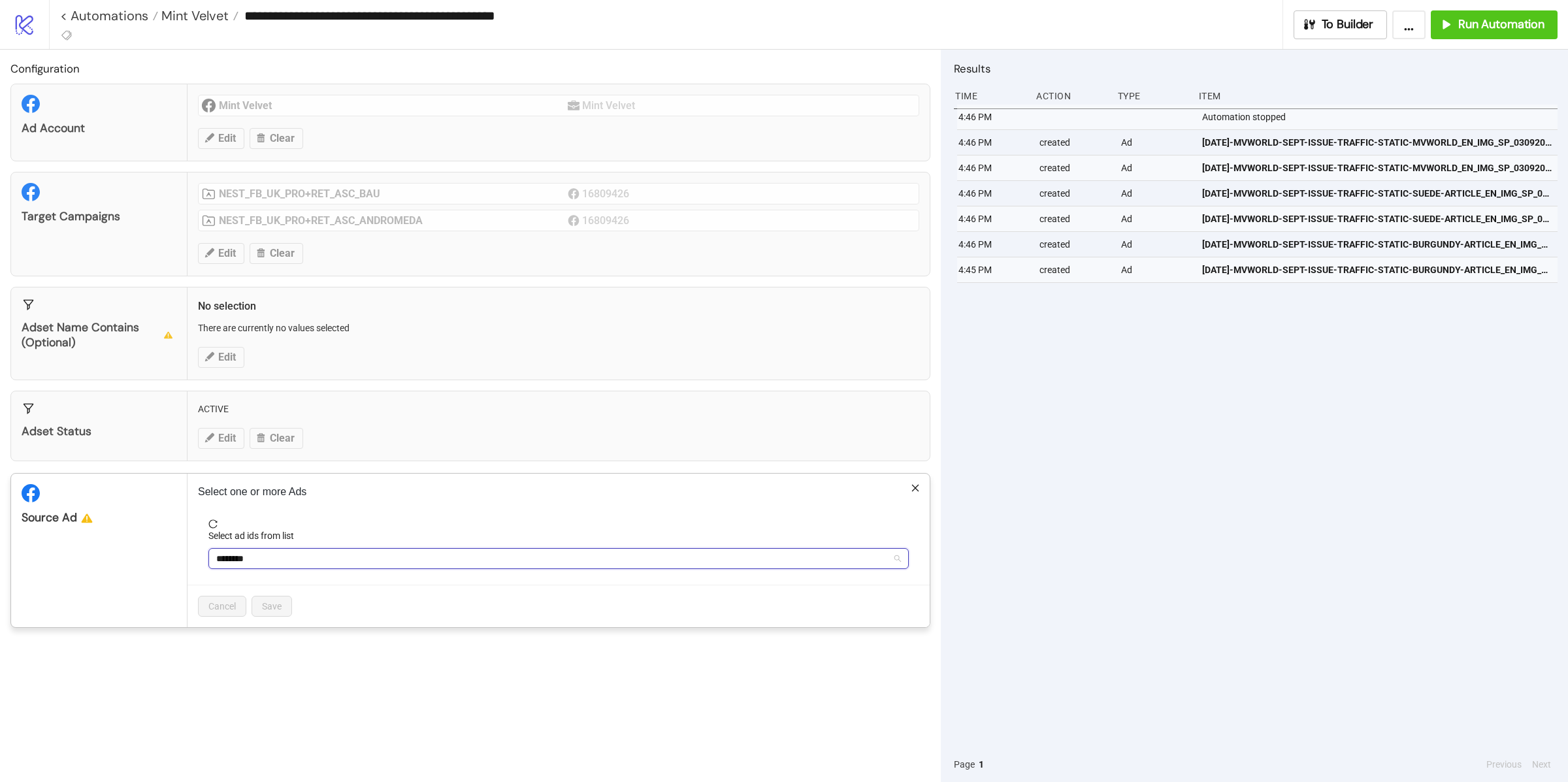
click at [257, 562] on div "******** 03092025" at bounding box center [552, 558] width 681 height 18
type input "*"
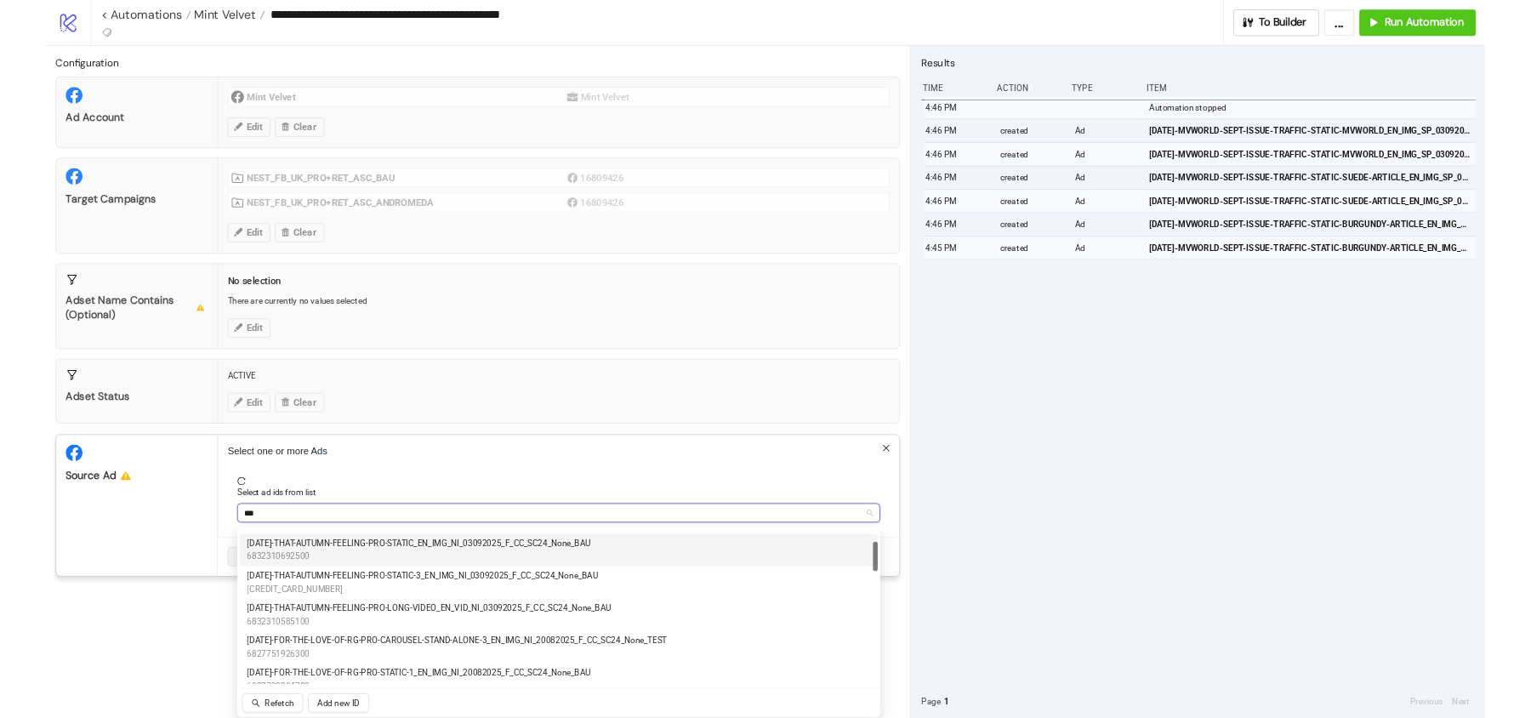
scroll to position [86, 0]
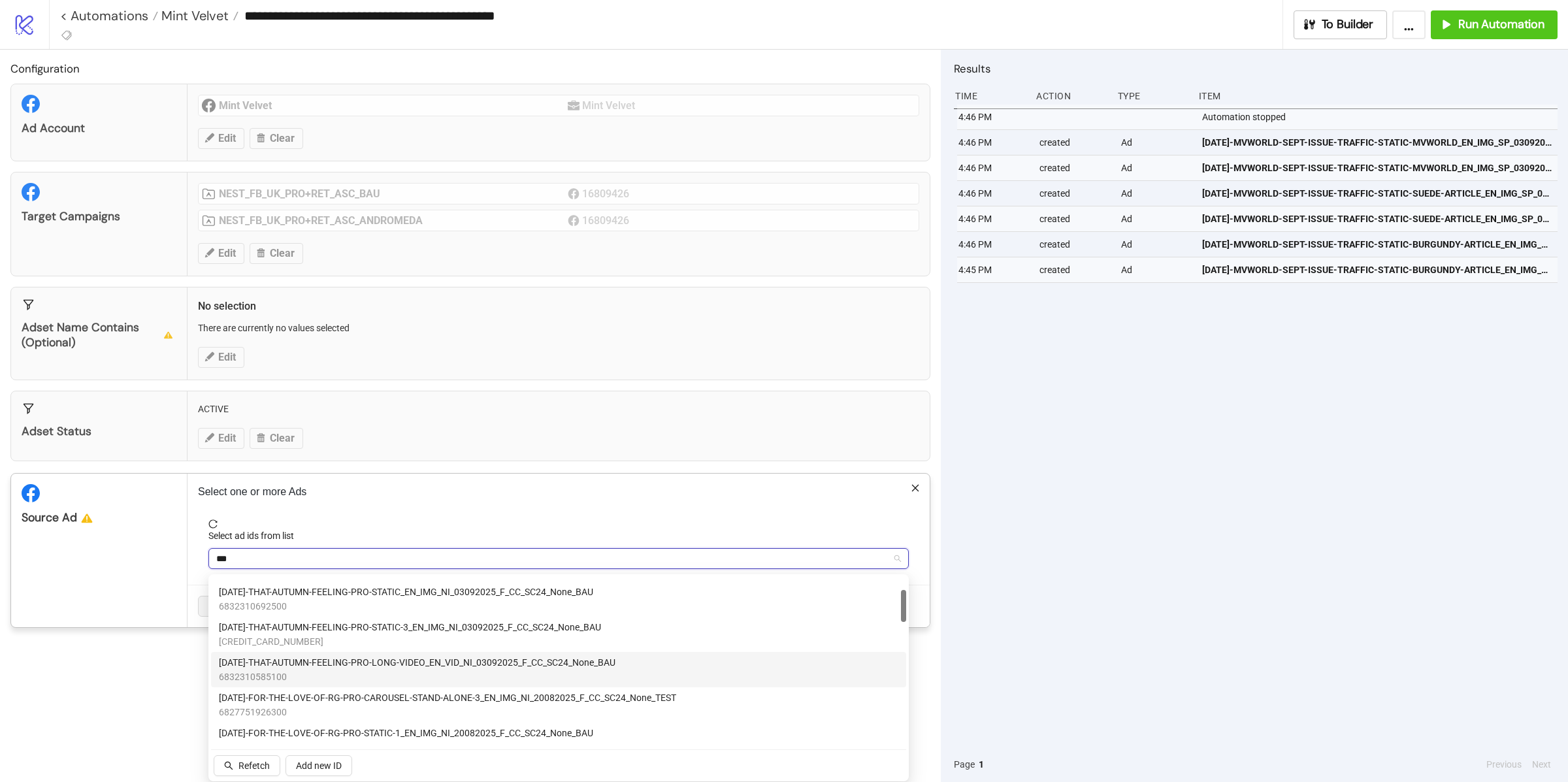
click at [400, 657] on span "[DATE]-THAT-AUTUMN-FEELING-PRO-LONG-VIDEO_EN_VID_NI_03092025_F_CC_SC24_None_BAU" at bounding box center [417, 662] width 396 height 15
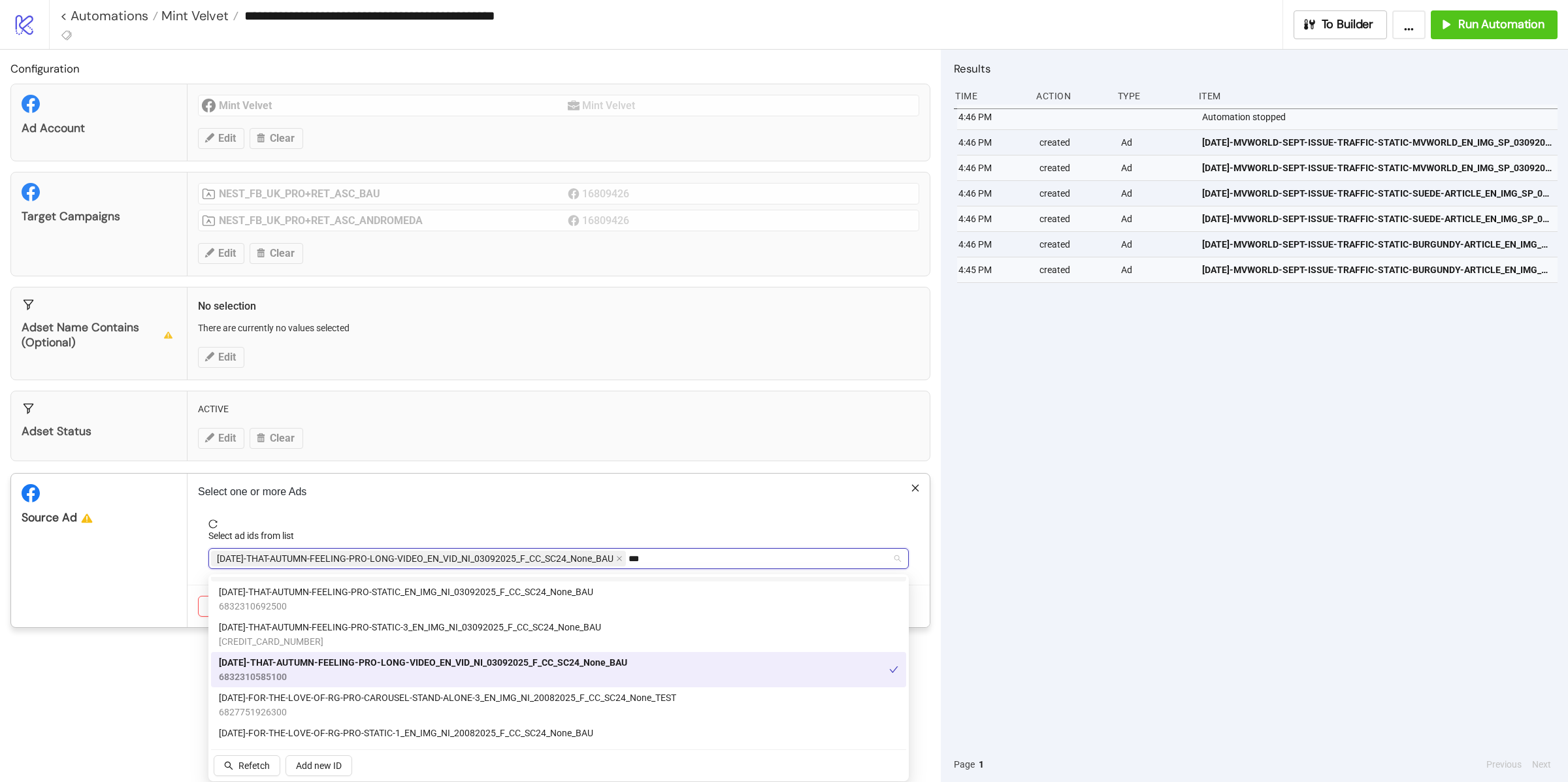
type input "***"
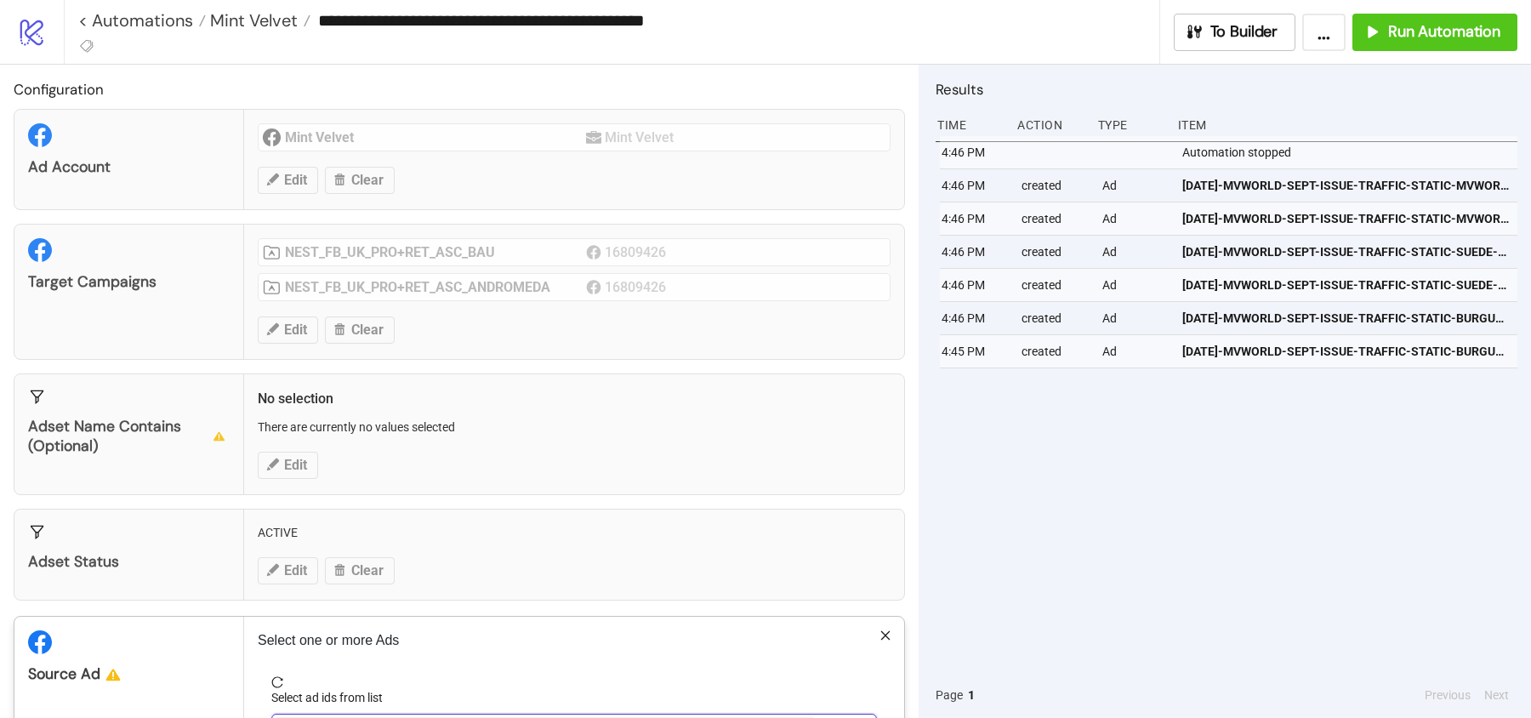
scroll to position [119, 0]
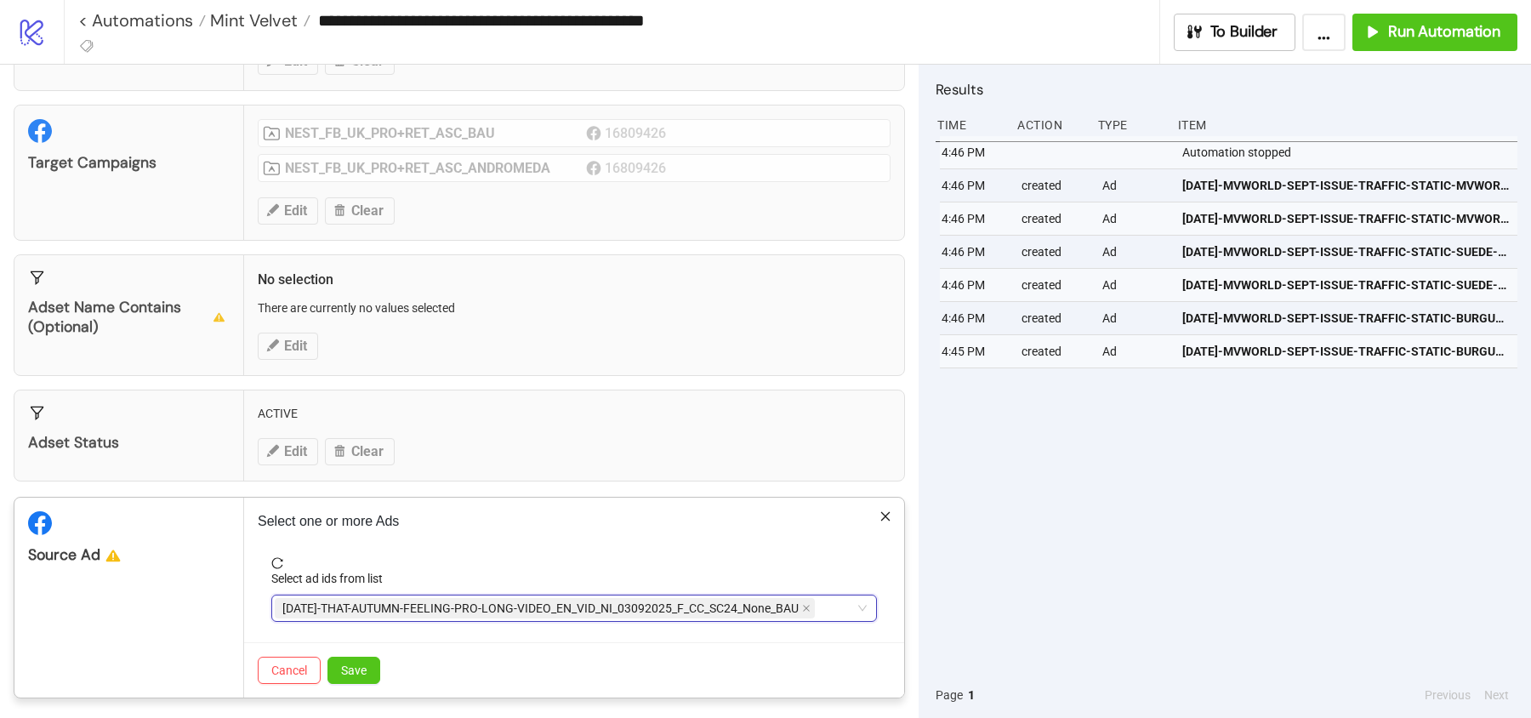
click at [300, 207] on div "Target Campaigns NEST_FB_UK_PRO+RET_ASC_BAU 16809426 NEST_FB_UK_PRO+RET_ASC_AND…" at bounding box center [459, 173] width 891 height 136
click at [802, 605] on icon "close" at bounding box center [806, 608] width 9 height 9
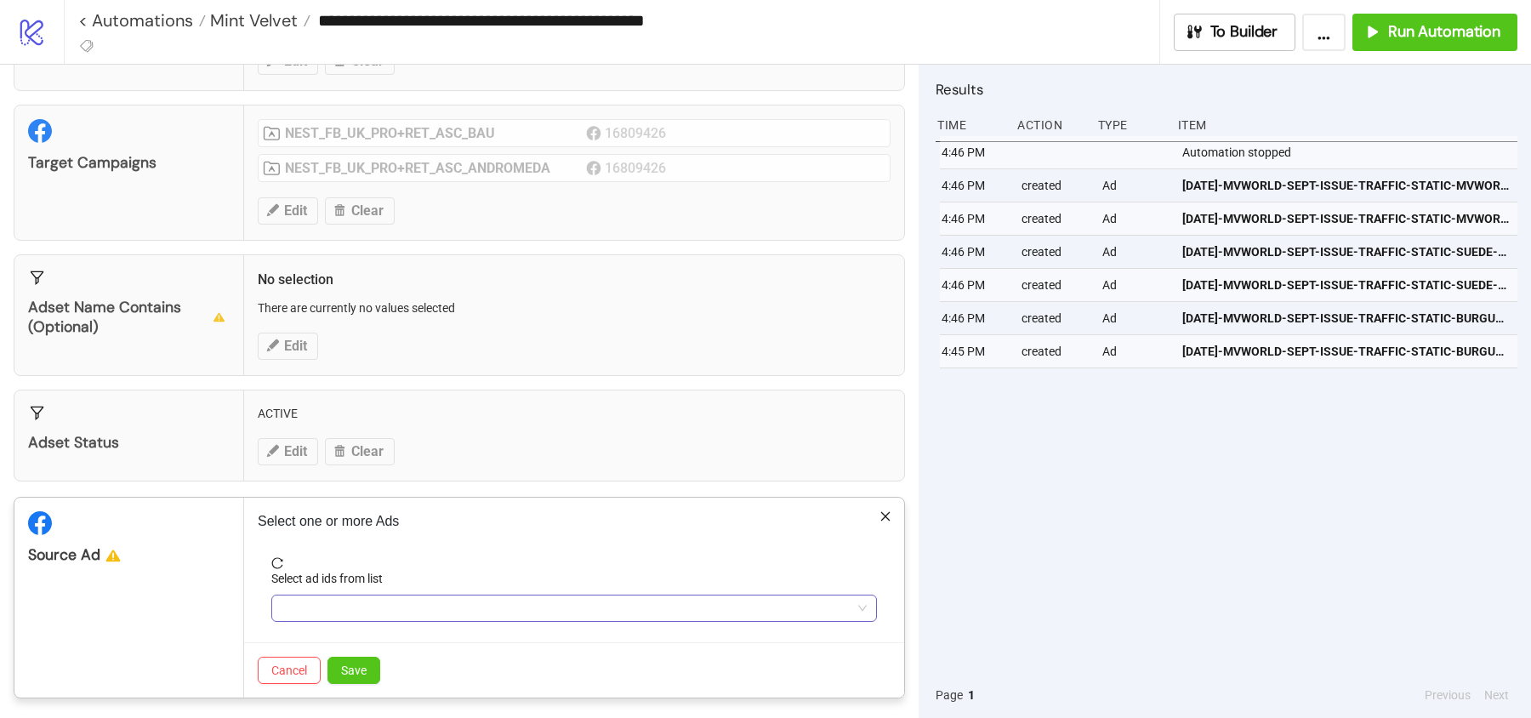
type input "***"
click at [793, 605] on div "***" at bounding box center [565, 608] width 581 height 24
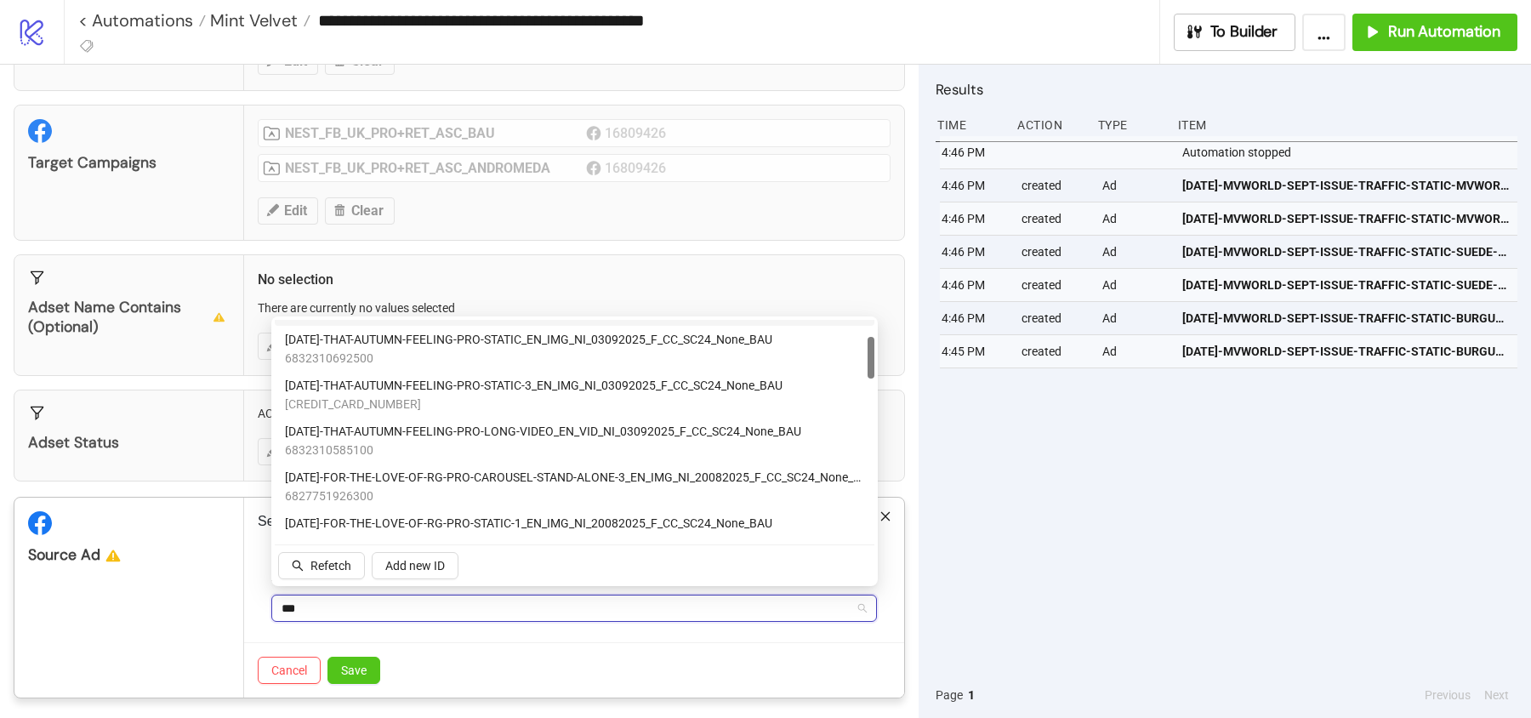
click at [588, 326] on div "[DATE]-THAT-AUTUMN-FEELING-PRO-CAROUSEL_EN_CAR_NI_03092025_F_CC_SC24_None_BAU 6…" at bounding box center [574, 303] width 599 height 46
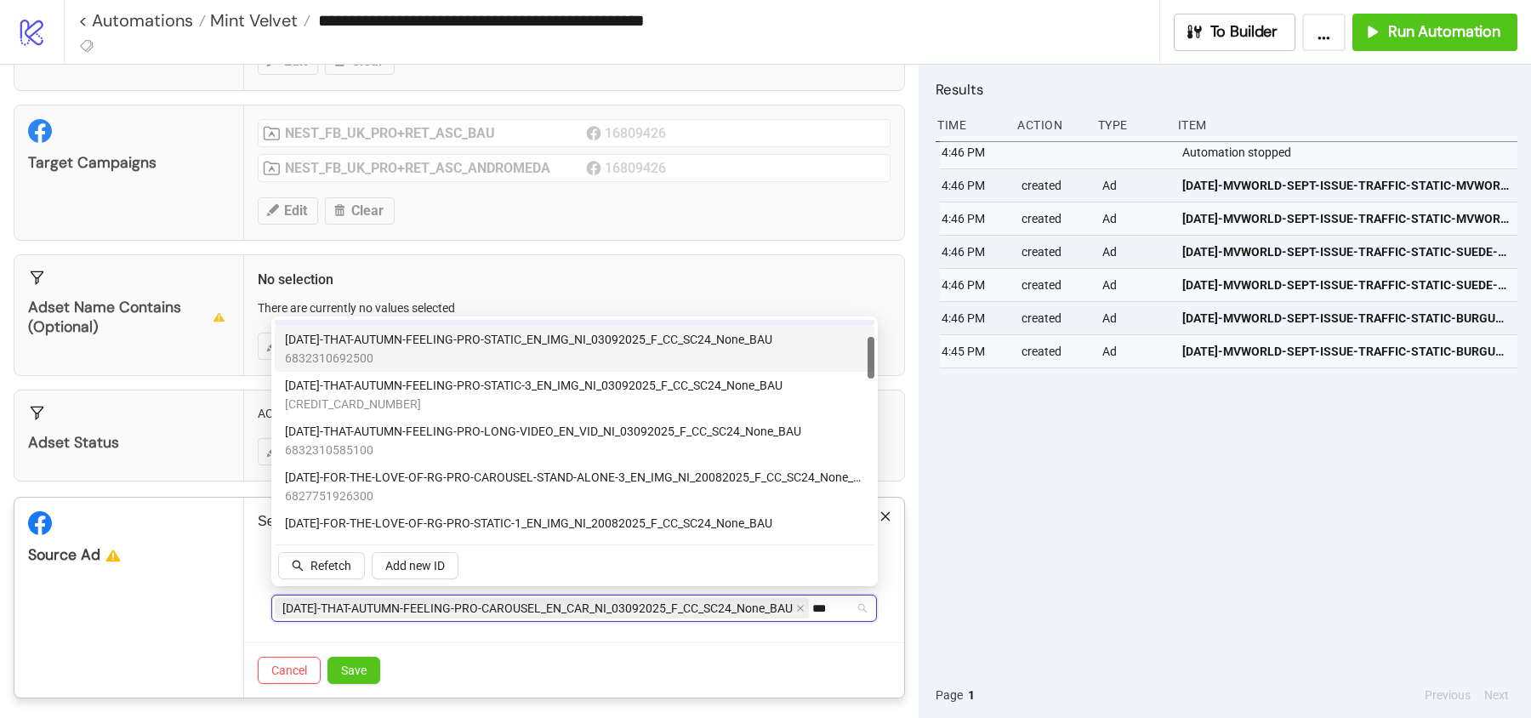
click at [577, 367] on span "6832310692500" at bounding box center [528, 358] width 487 height 19
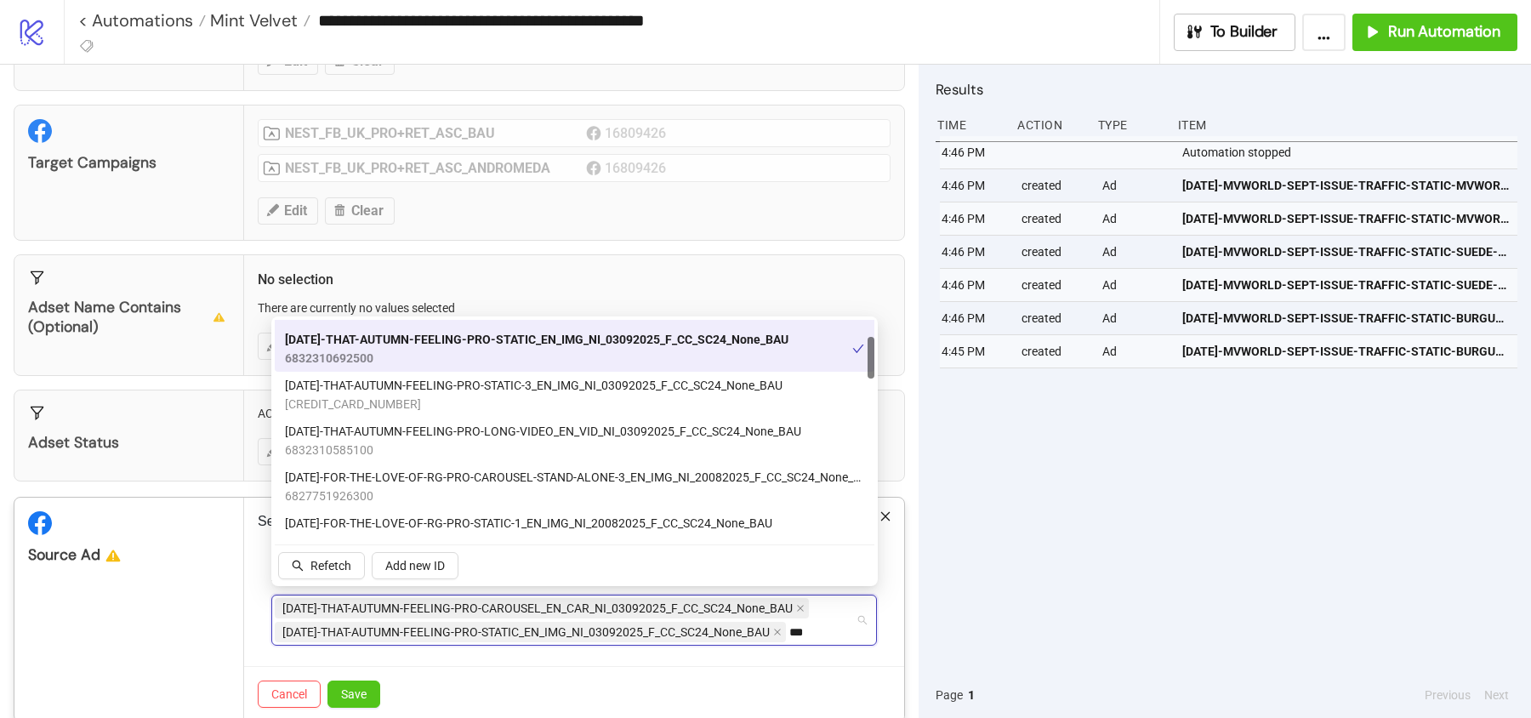
click at [571, 413] on span "[CREDIT_CARD_NUMBER]" at bounding box center [533, 404] width 497 height 19
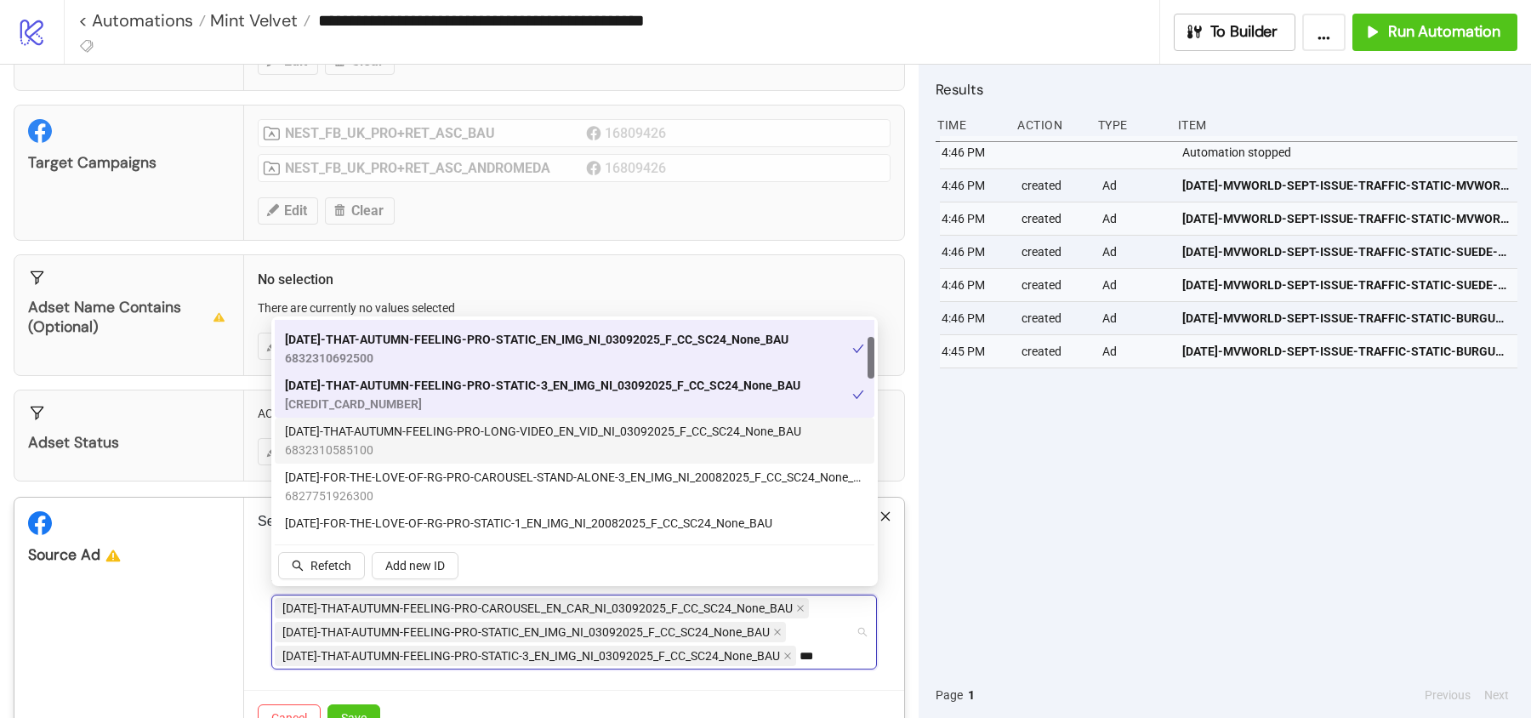
click at [548, 440] on span "[DATE]-THAT-AUTUMN-FEELING-PRO-LONG-VIDEO_EN_VID_NI_03092025_F_CC_SC24_None_BAU" at bounding box center [543, 431] width 516 height 19
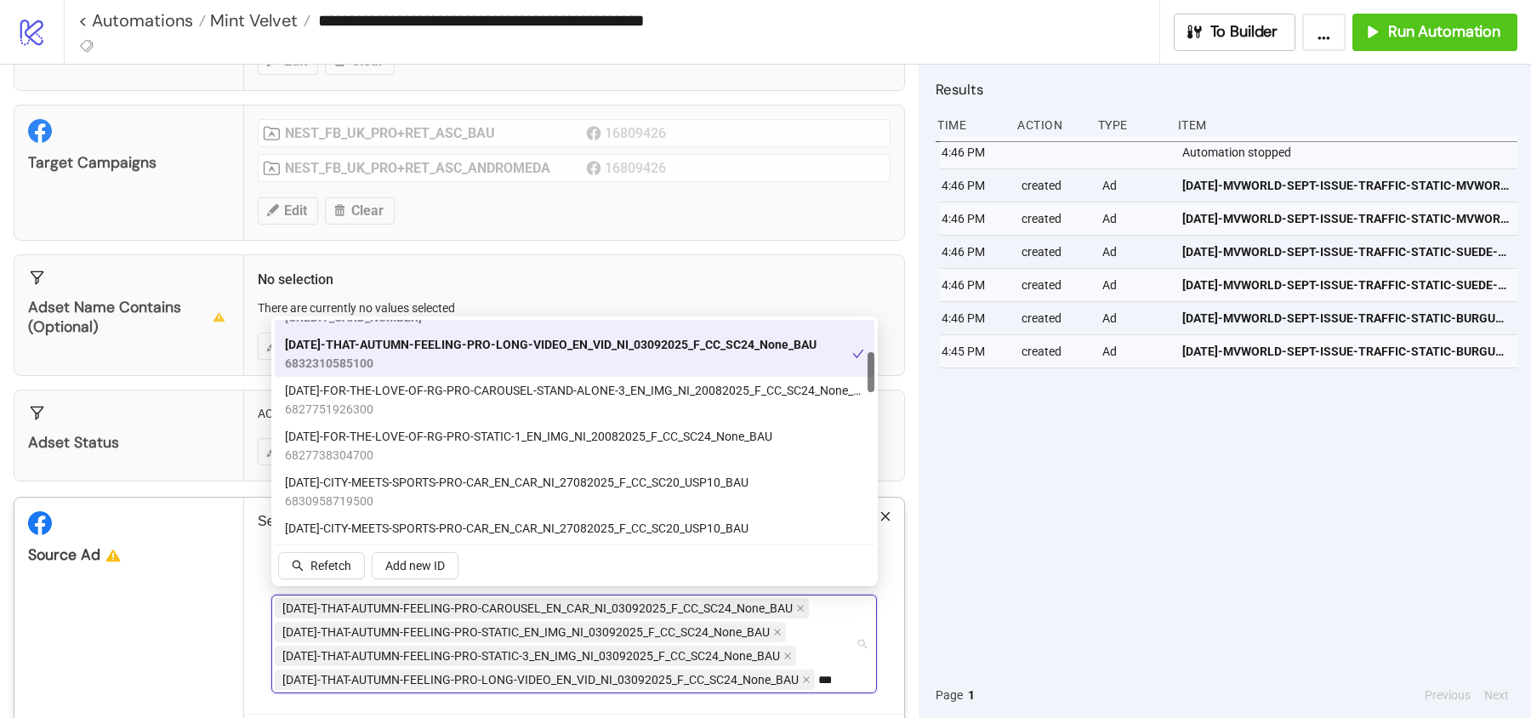
scroll to position [173, 0]
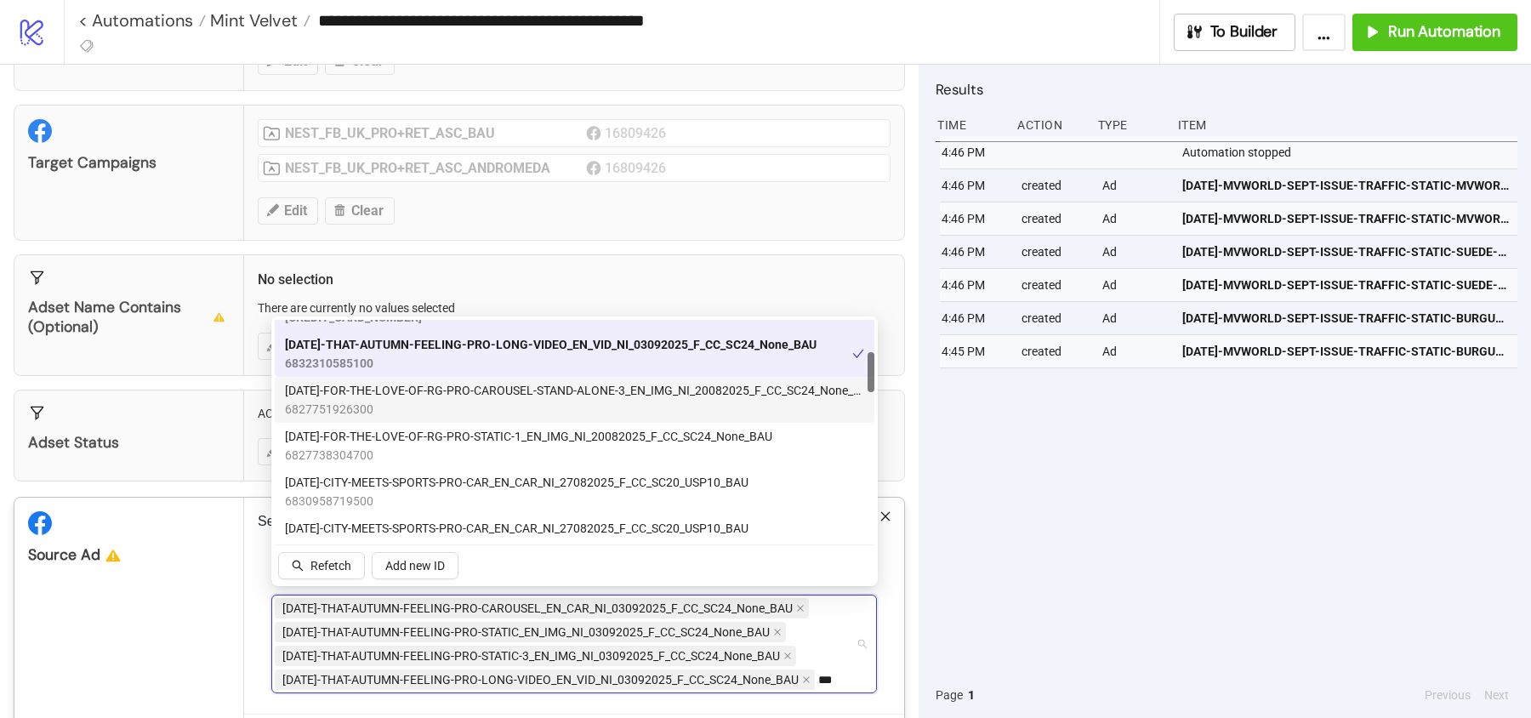
click at [548, 395] on span "[DATE]-FOR-THE-LOVE-OF-RG-PRO-CAROUSEL-STAND-ALONE-3_EN_IMG_NI_20082025_F_CC_SC…" at bounding box center [574, 390] width 579 height 19
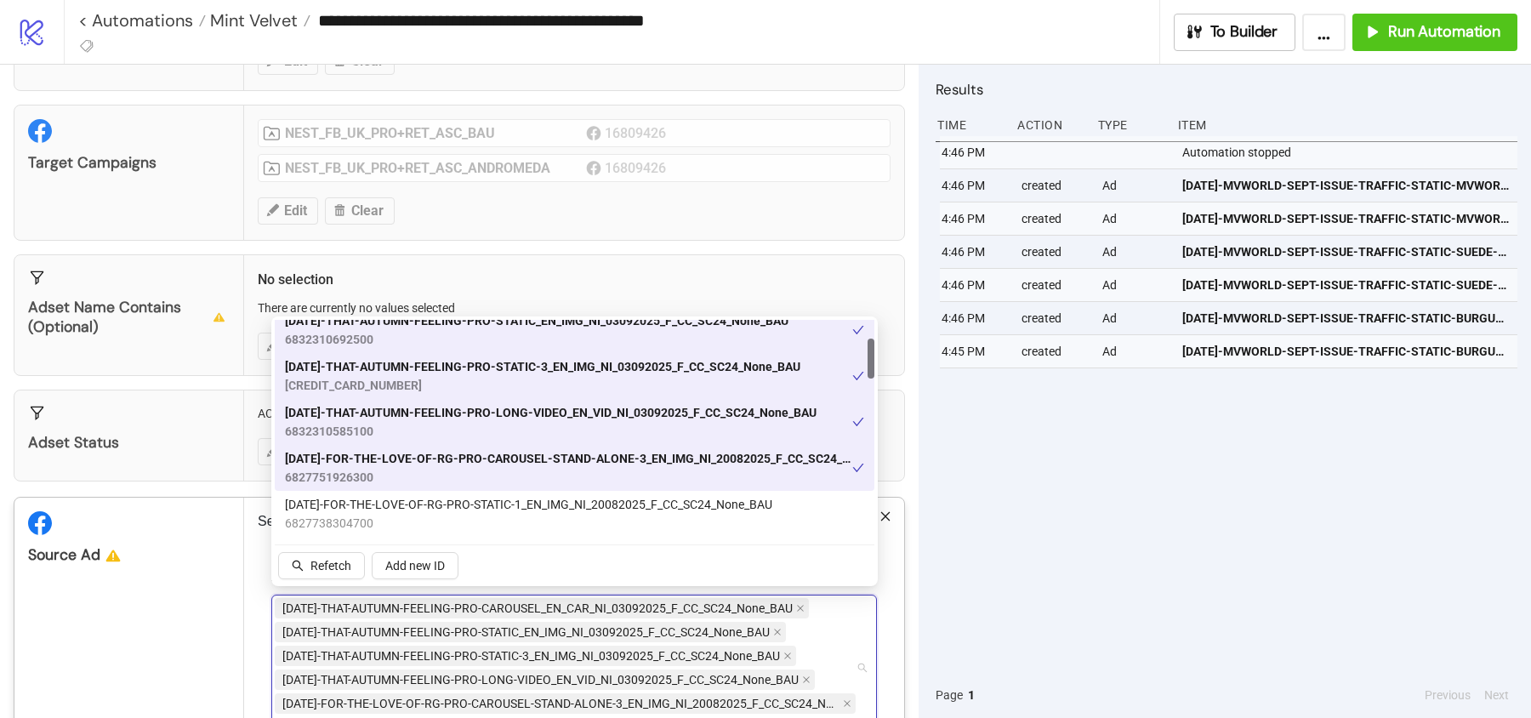
scroll to position [111, 0]
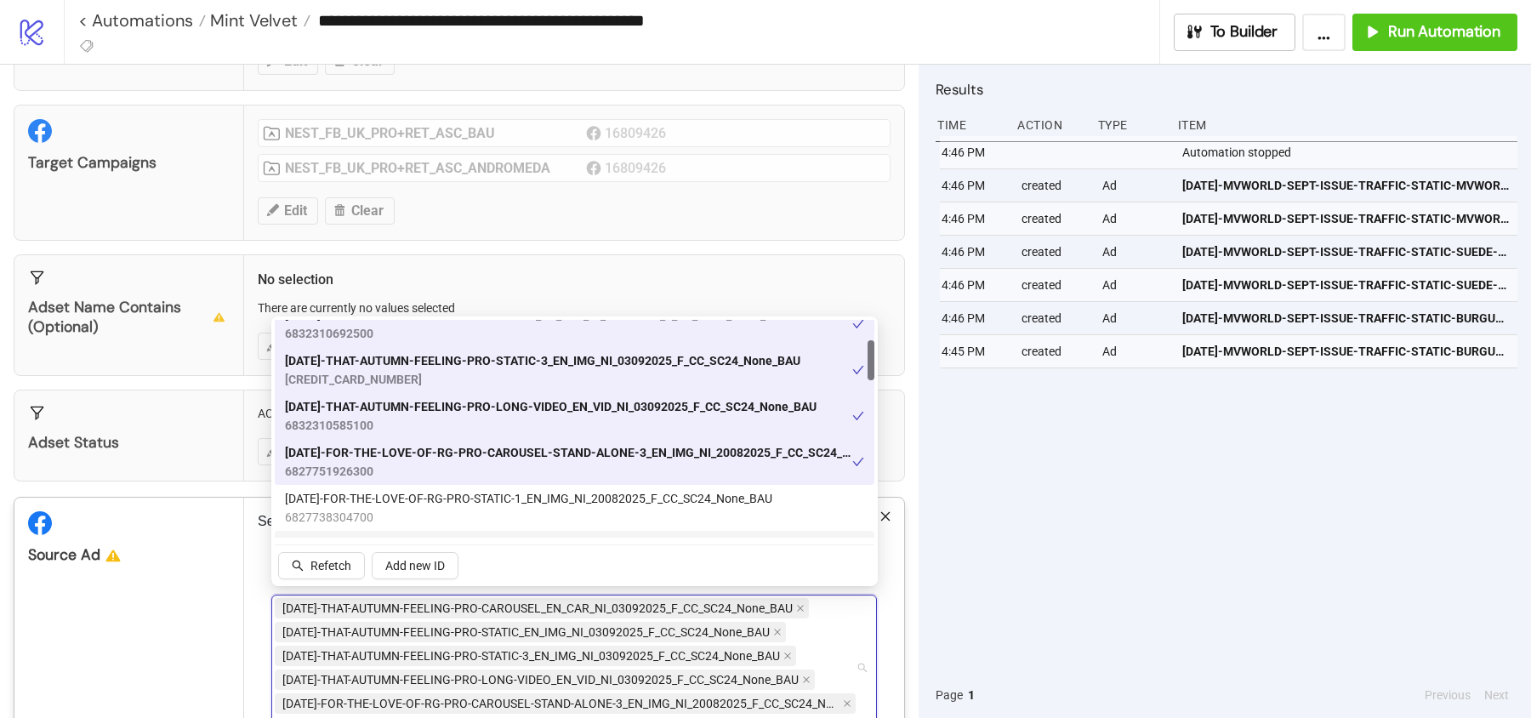
click at [179, 526] on div "Source Ad" at bounding box center [128, 530] width 229 height 67
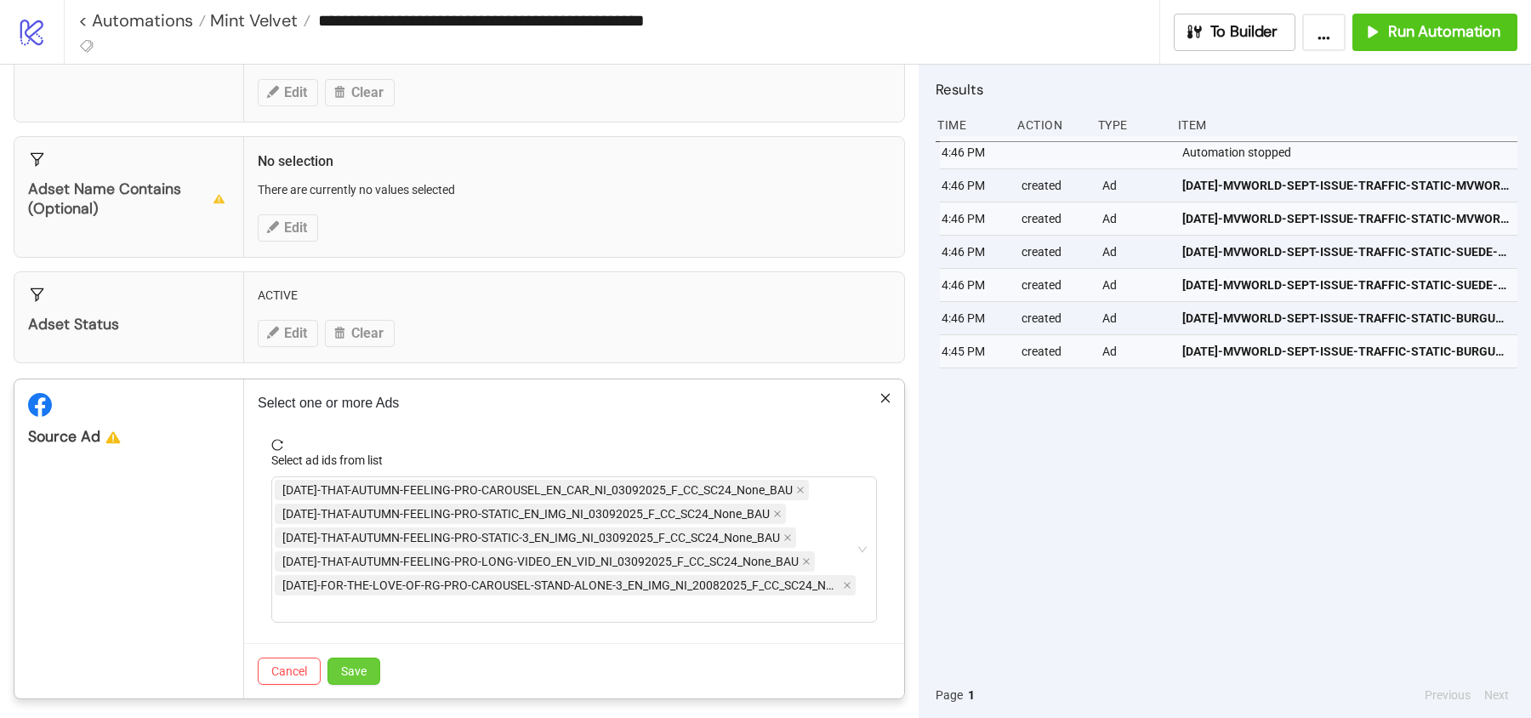
click at [360, 666] on span "Save" at bounding box center [354, 671] width 26 height 14
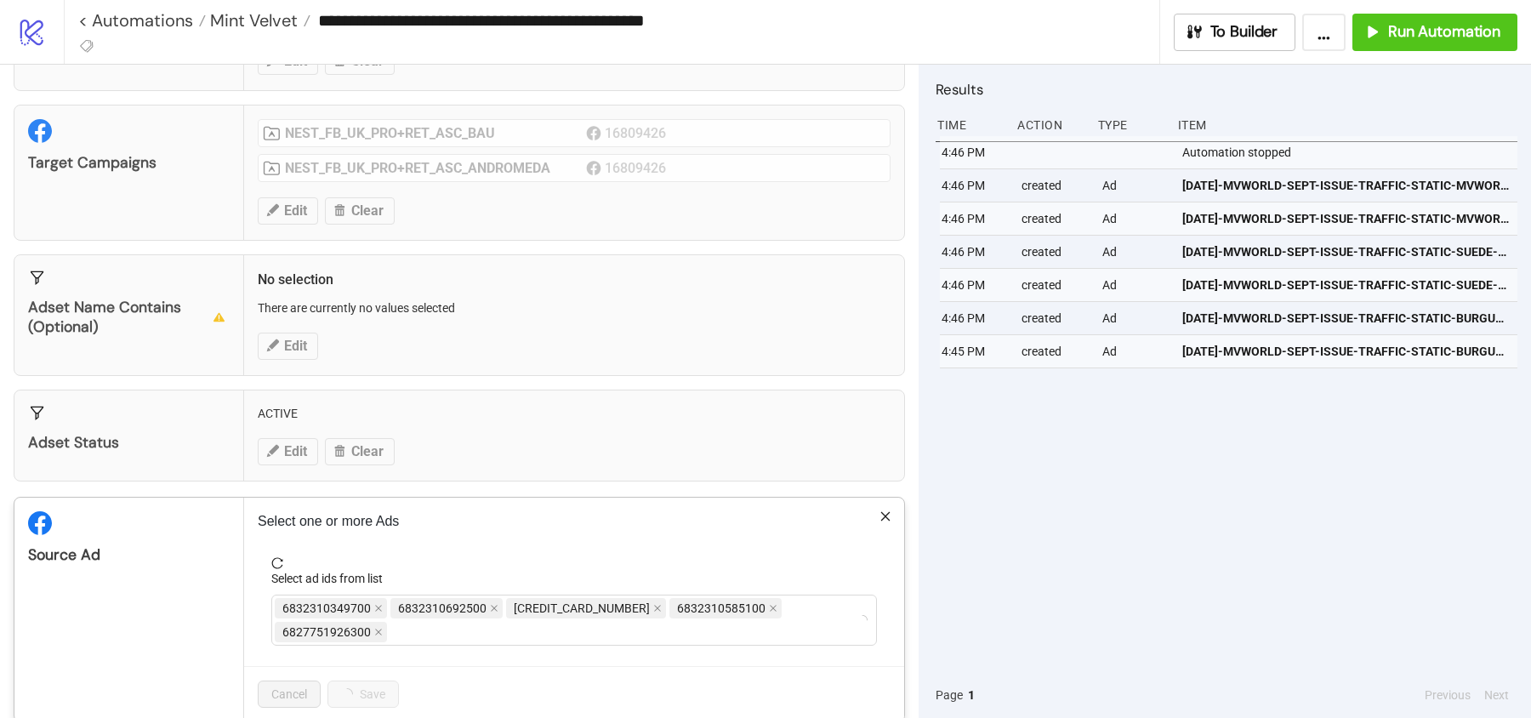
scroll to position [156, 0]
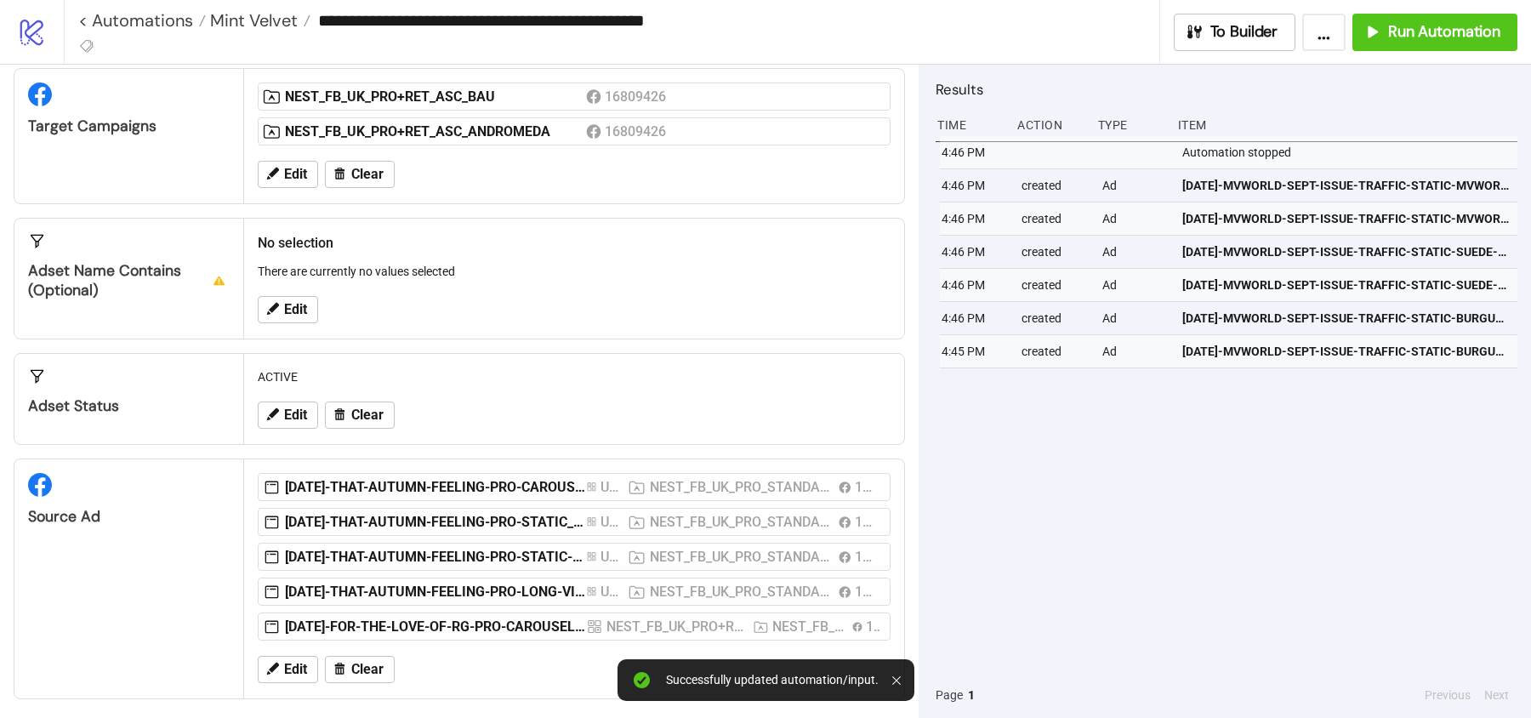
click at [291, 153] on div "Edit Clear" at bounding box center [574, 174] width 646 height 44
click at [291, 177] on span "Edit" at bounding box center [295, 174] width 23 height 15
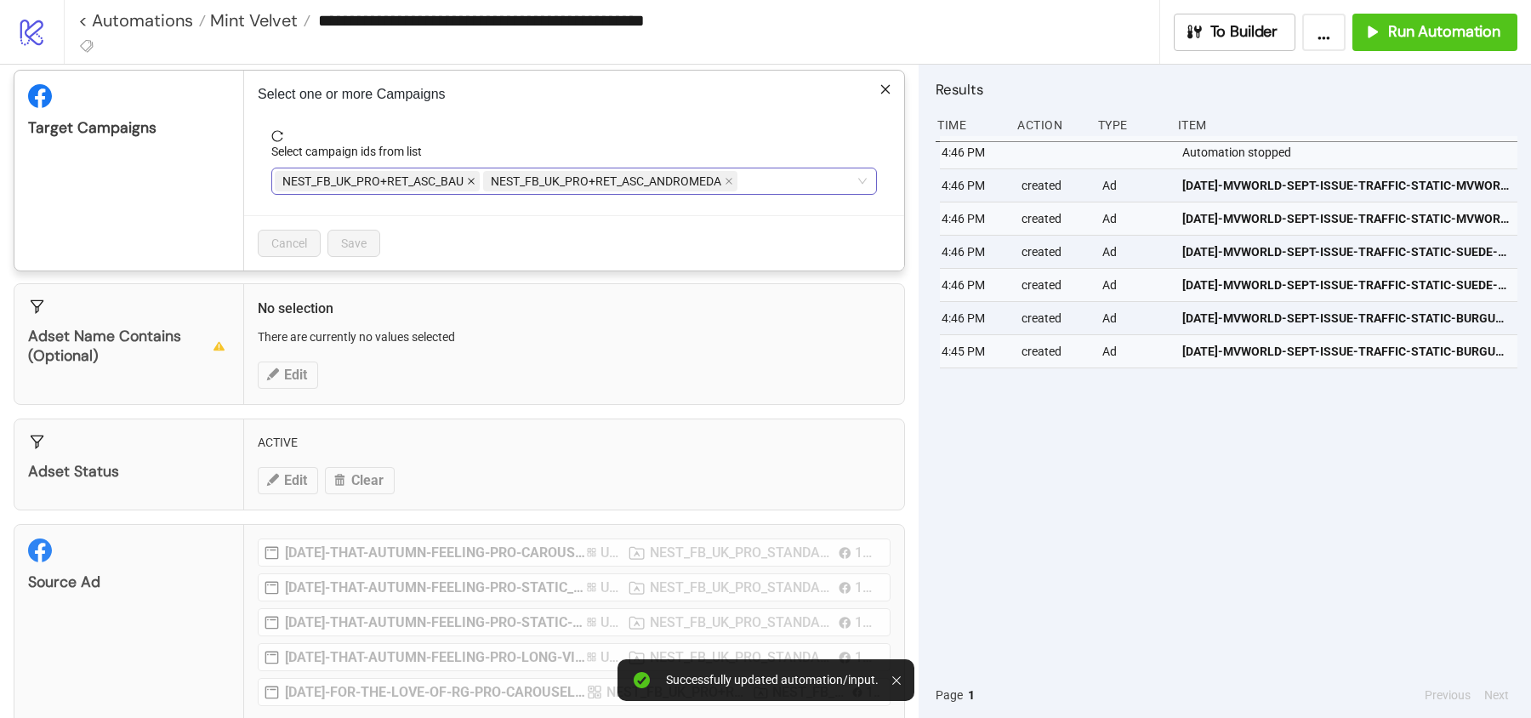
click at [471, 177] on icon "close" at bounding box center [471, 181] width 9 height 9
click at [356, 240] on span "Save" at bounding box center [354, 243] width 26 height 14
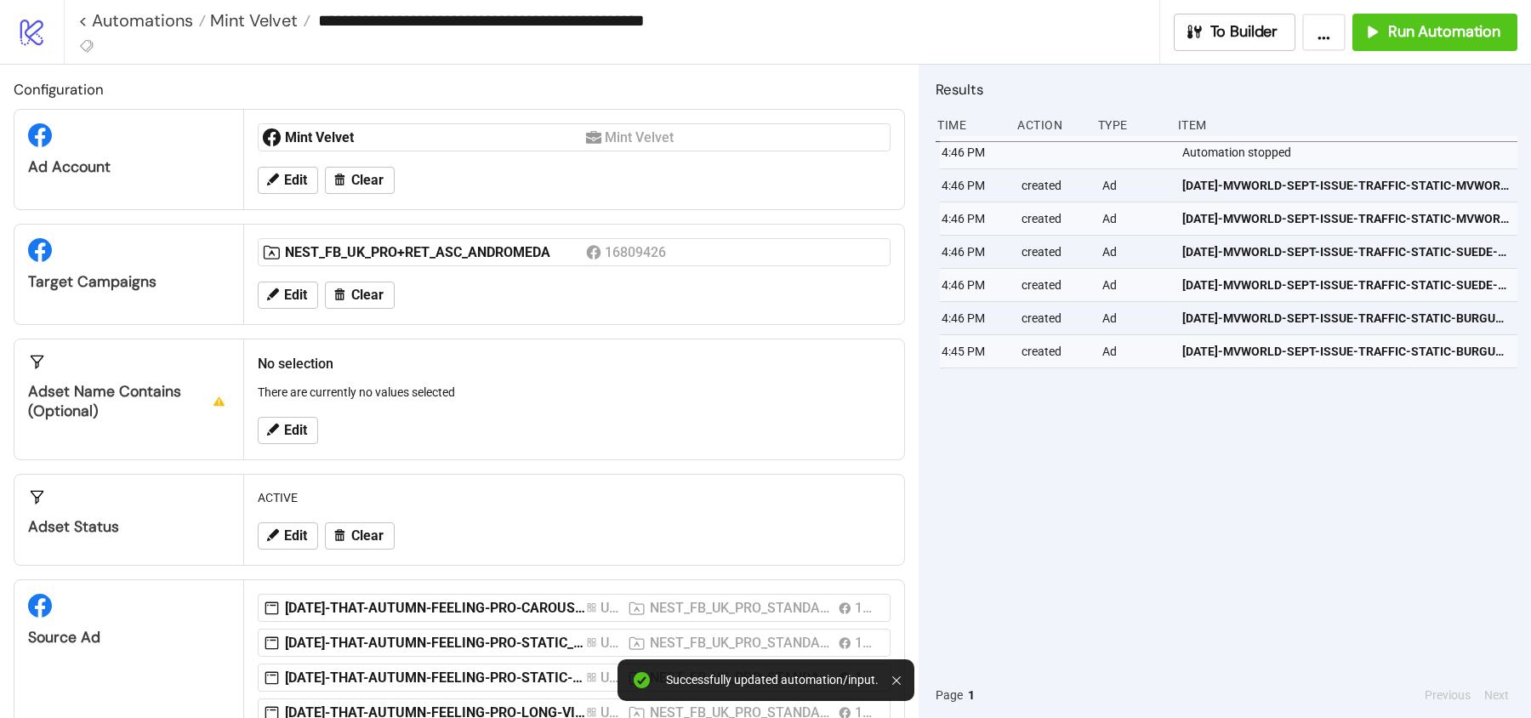
scroll to position [121, 0]
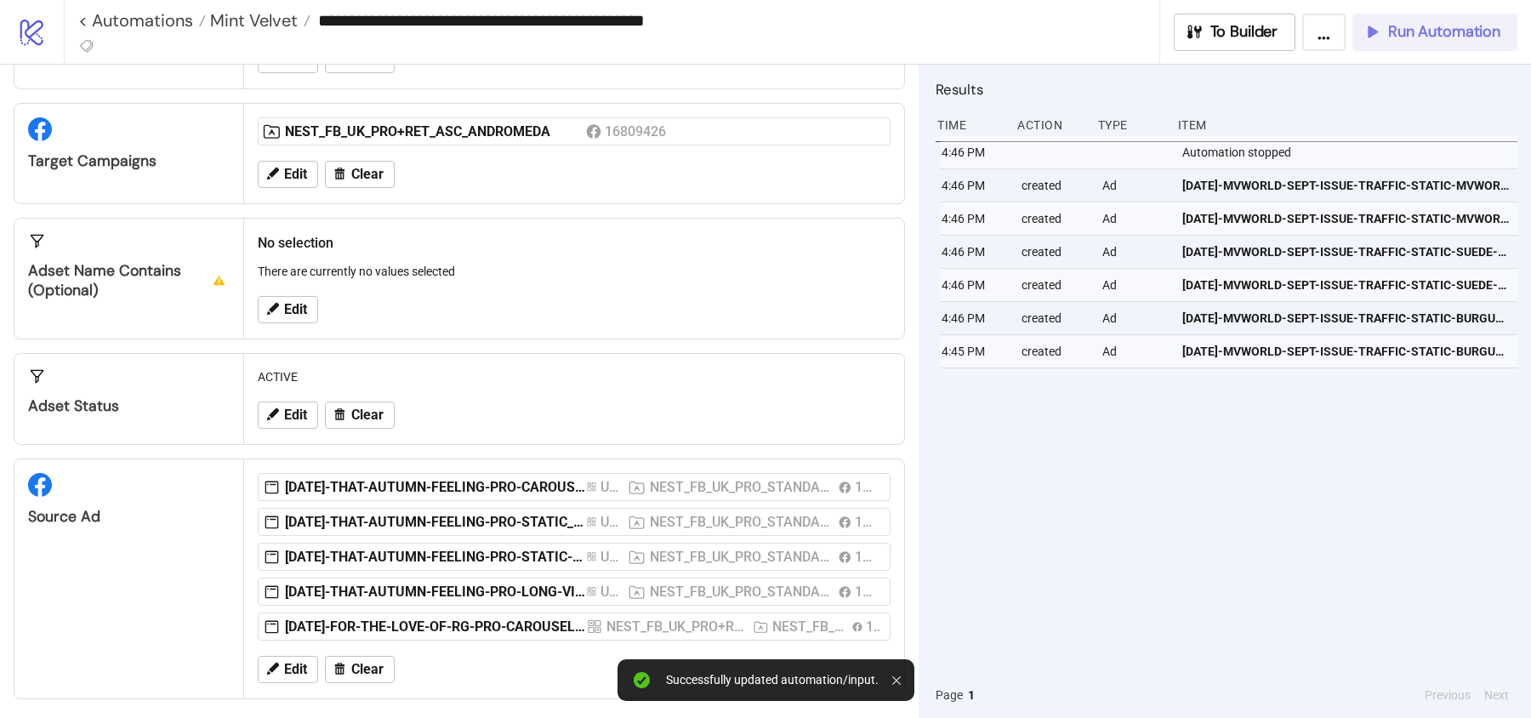
click at [1420, 38] on span "Run Automation" at bounding box center [1444, 32] width 112 height 20
